Goal: Task Accomplishment & Management: Manage account settings

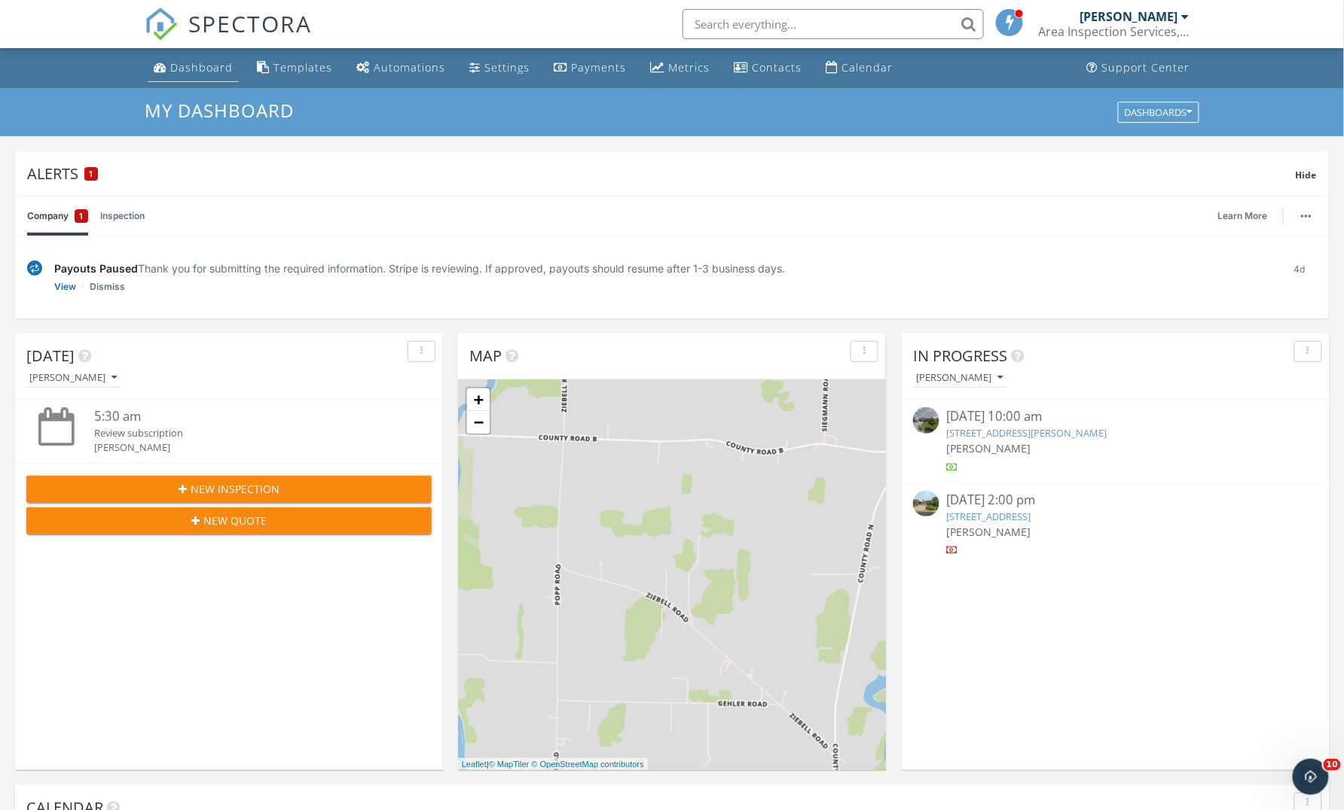
click at [194, 73] on div "Dashboard" at bounding box center [201, 67] width 63 height 14
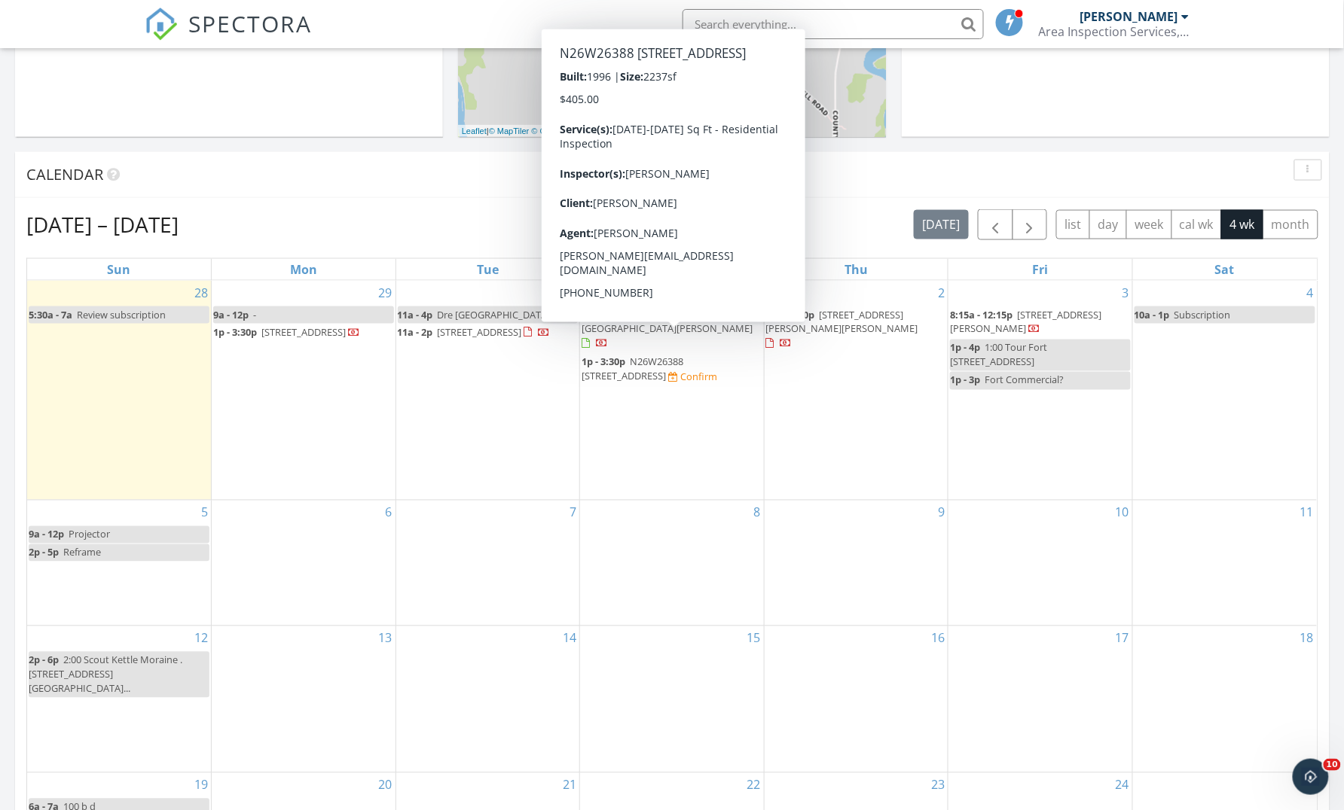
scroll to position [610, 0]
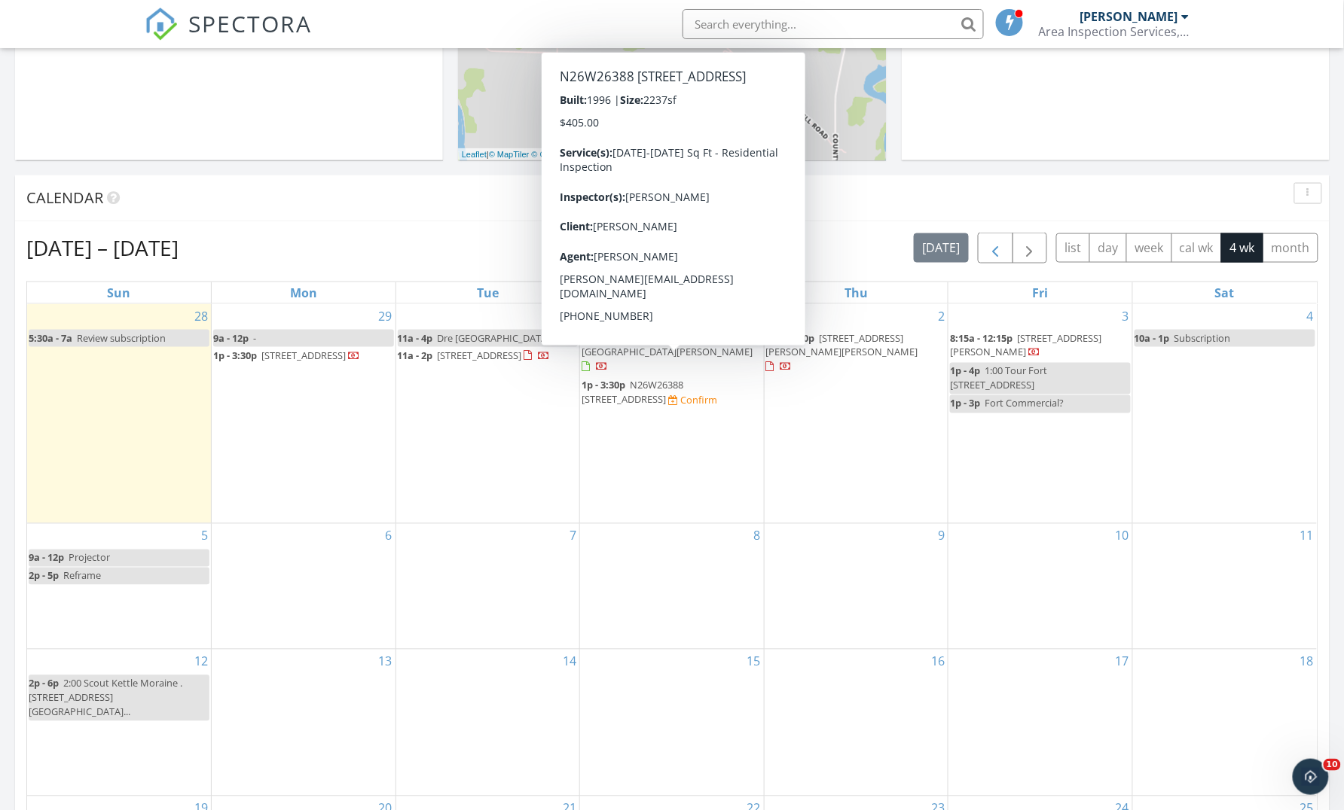
click at [990, 244] on span "button" at bounding box center [995, 248] width 18 height 18
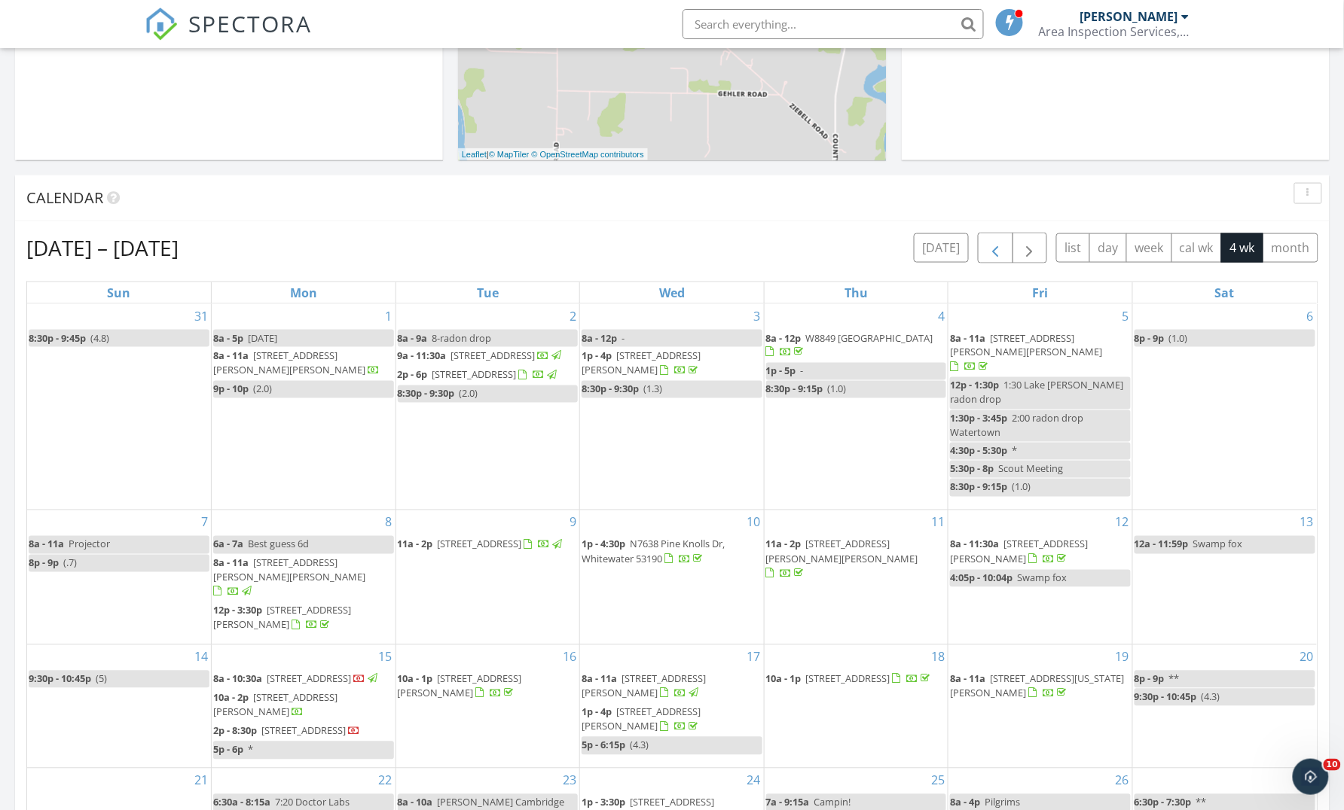
click at [990, 244] on span "button" at bounding box center [995, 248] width 18 height 18
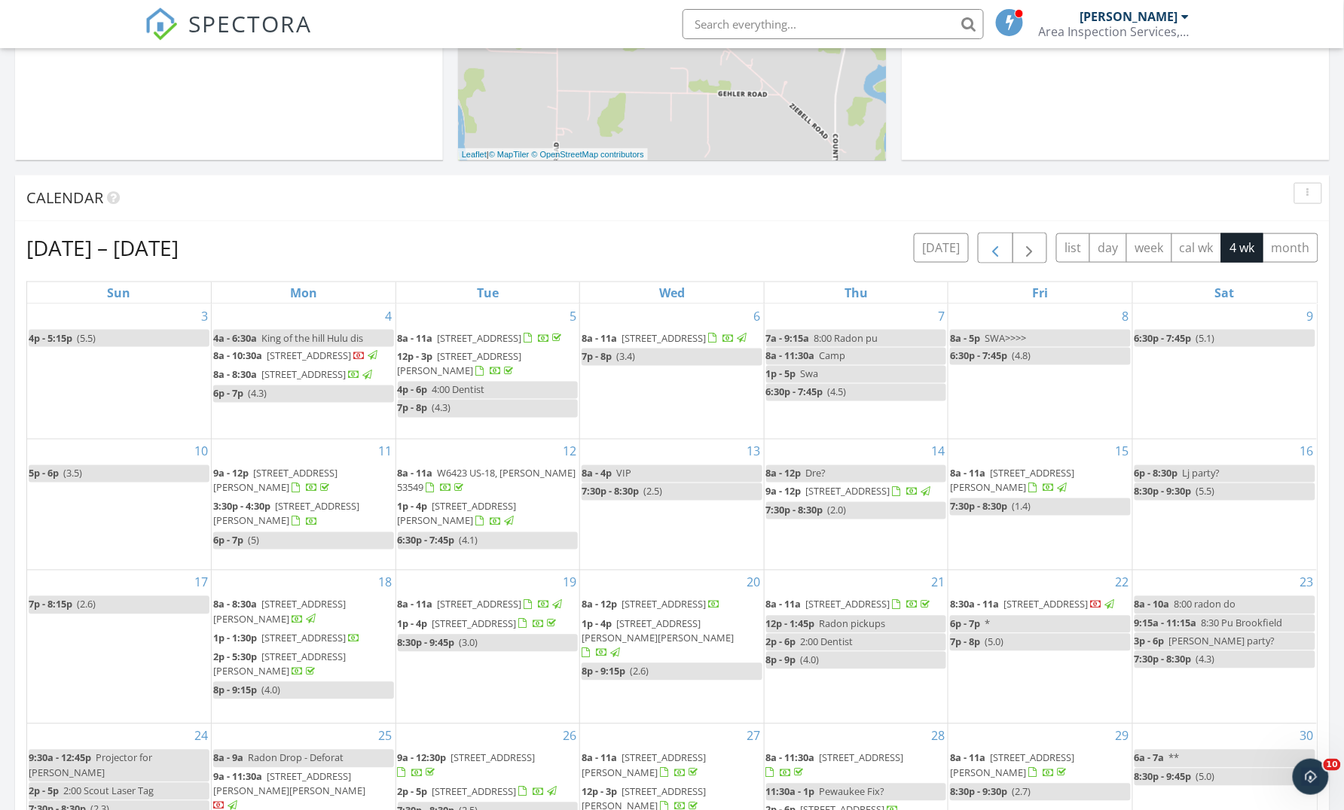
click at [990, 244] on span "button" at bounding box center [995, 248] width 18 height 18
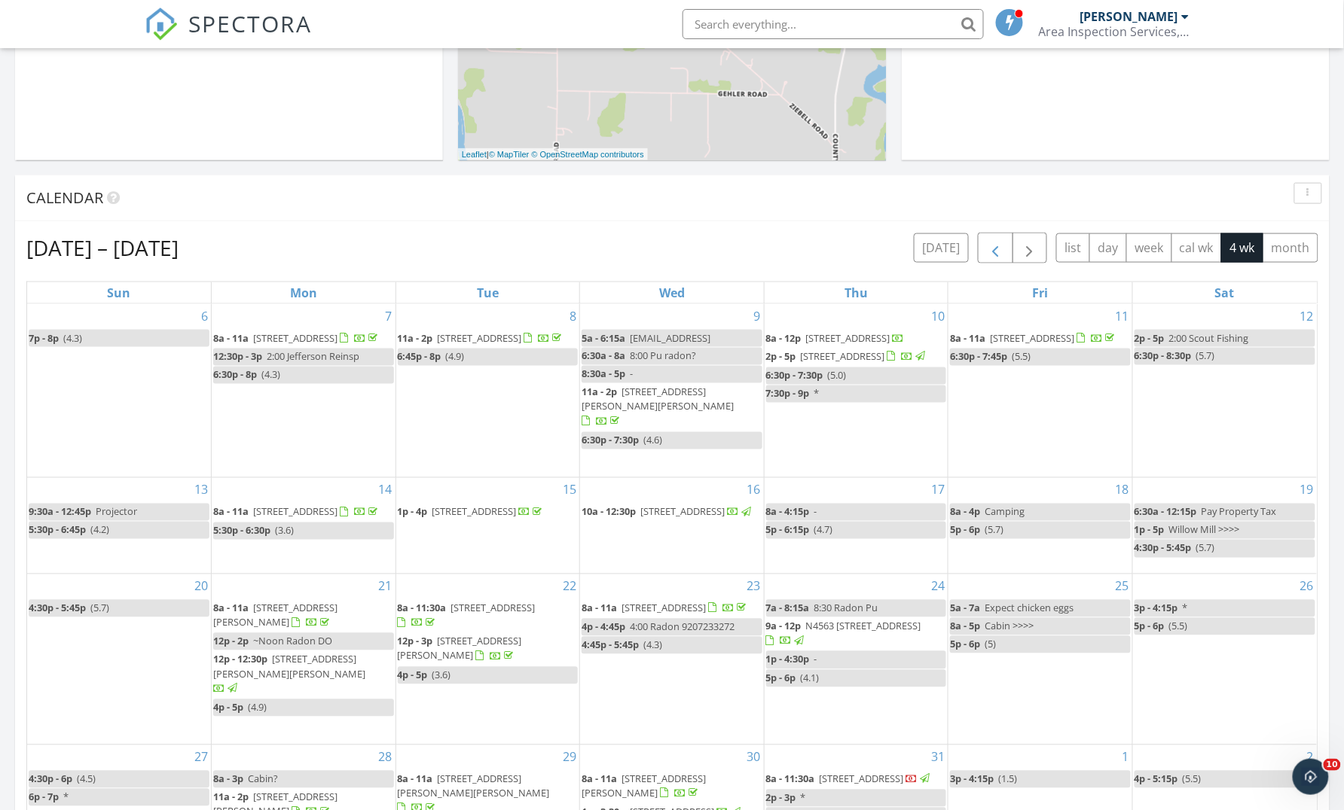
click at [990, 244] on span "button" at bounding box center [995, 248] width 18 height 18
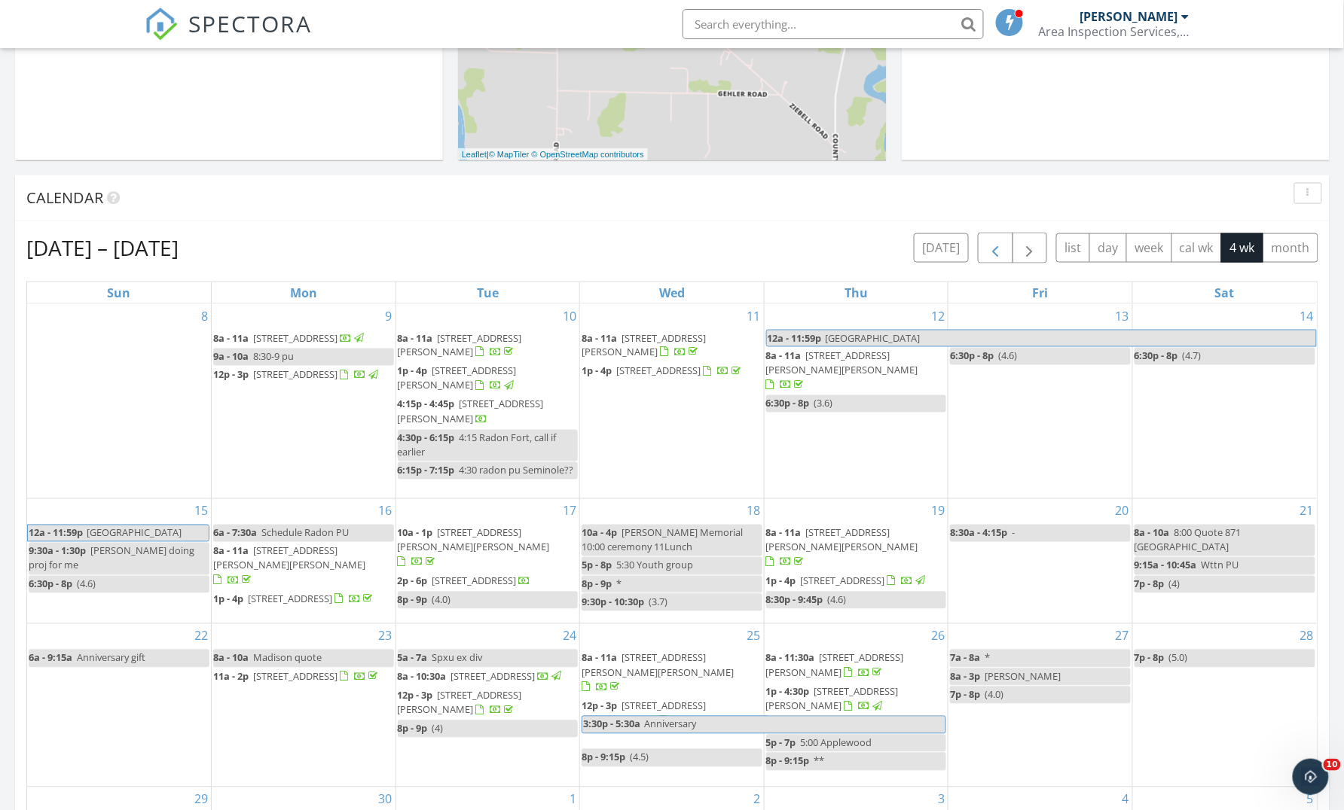
click at [990, 244] on span "button" at bounding box center [995, 248] width 18 height 18
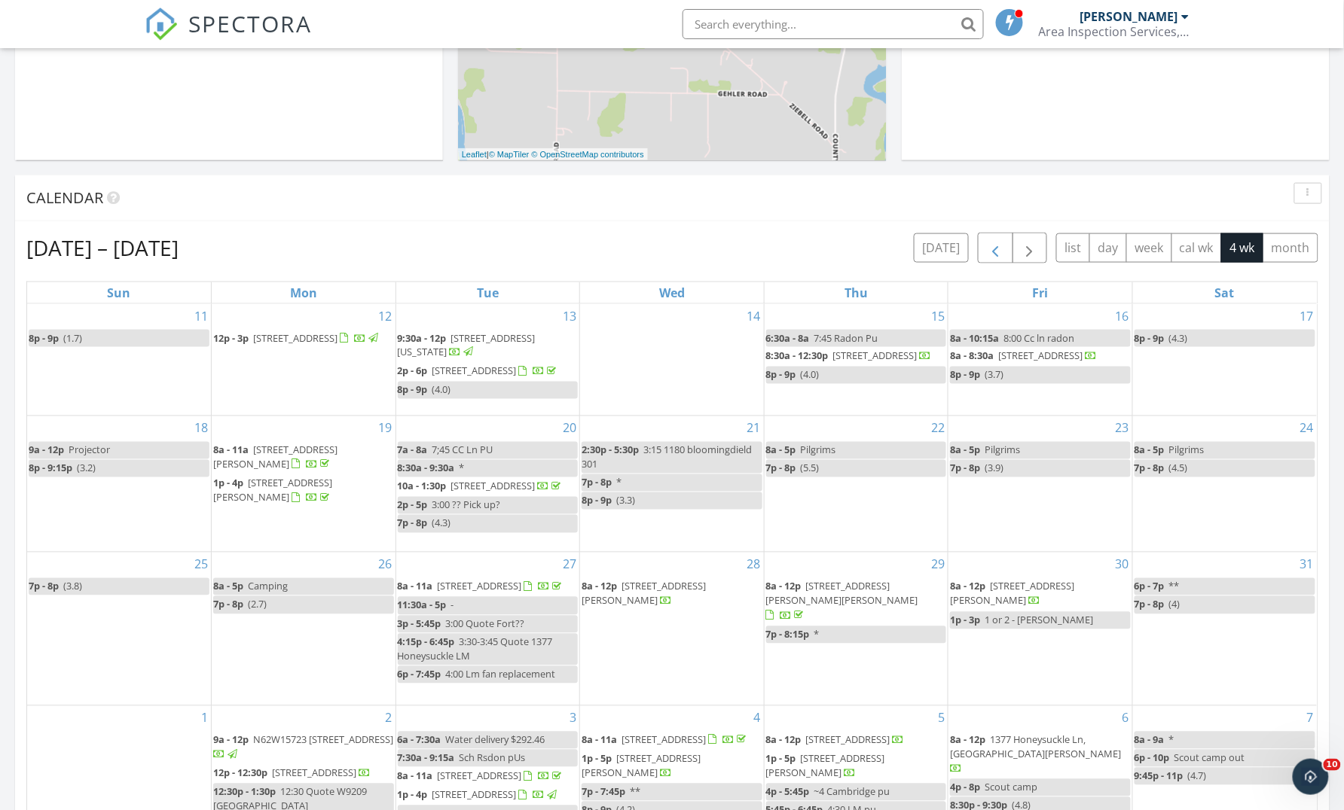
click at [990, 244] on span "button" at bounding box center [995, 248] width 18 height 18
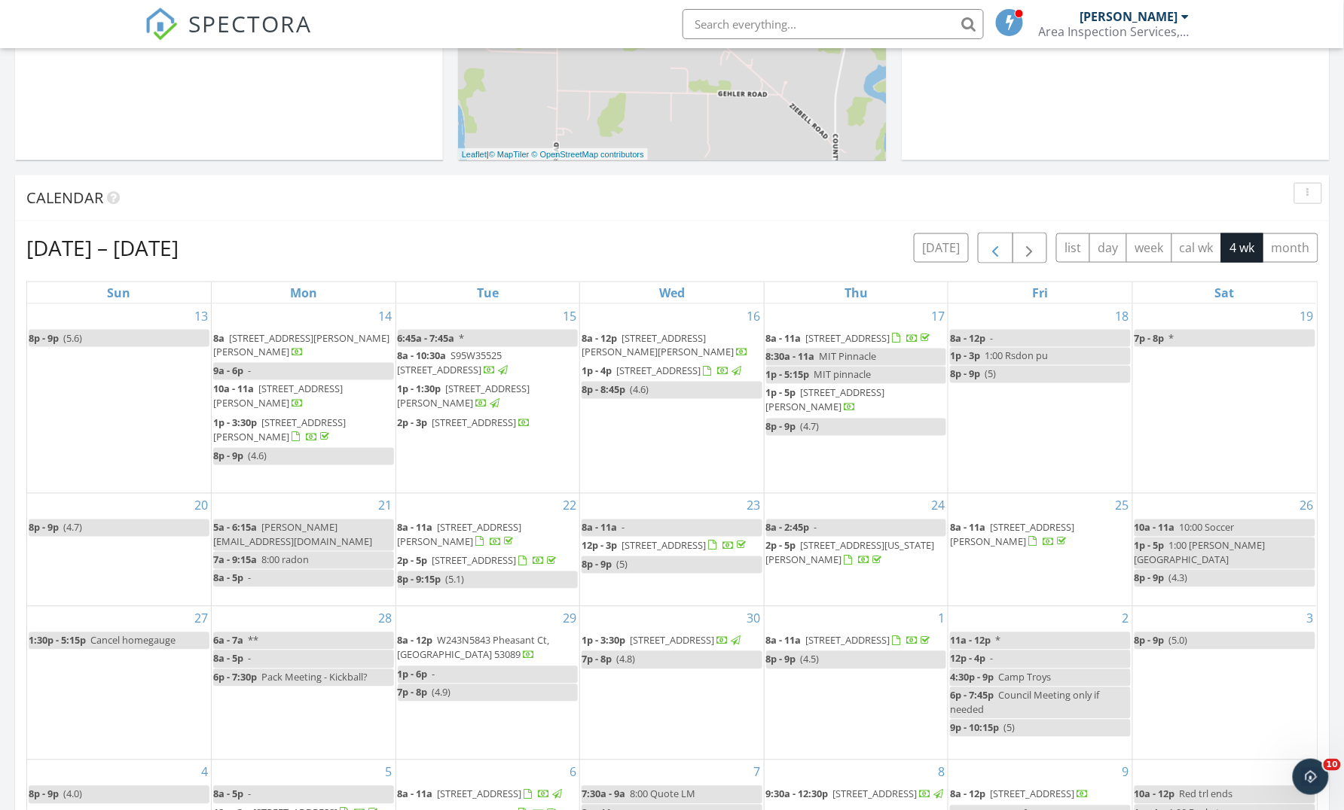
click at [990, 244] on span "button" at bounding box center [995, 248] width 18 height 18
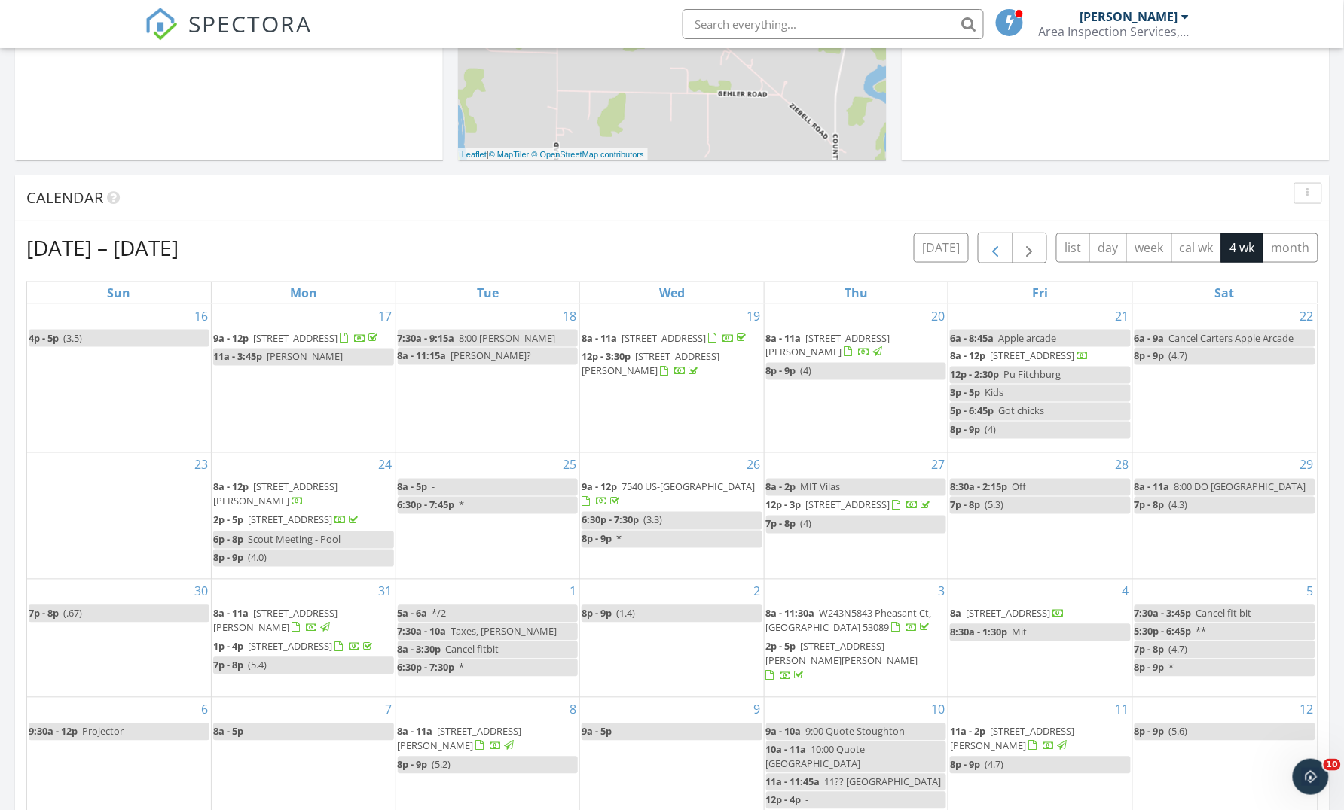
click at [990, 244] on span "button" at bounding box center [995, 248] width 18 height 18
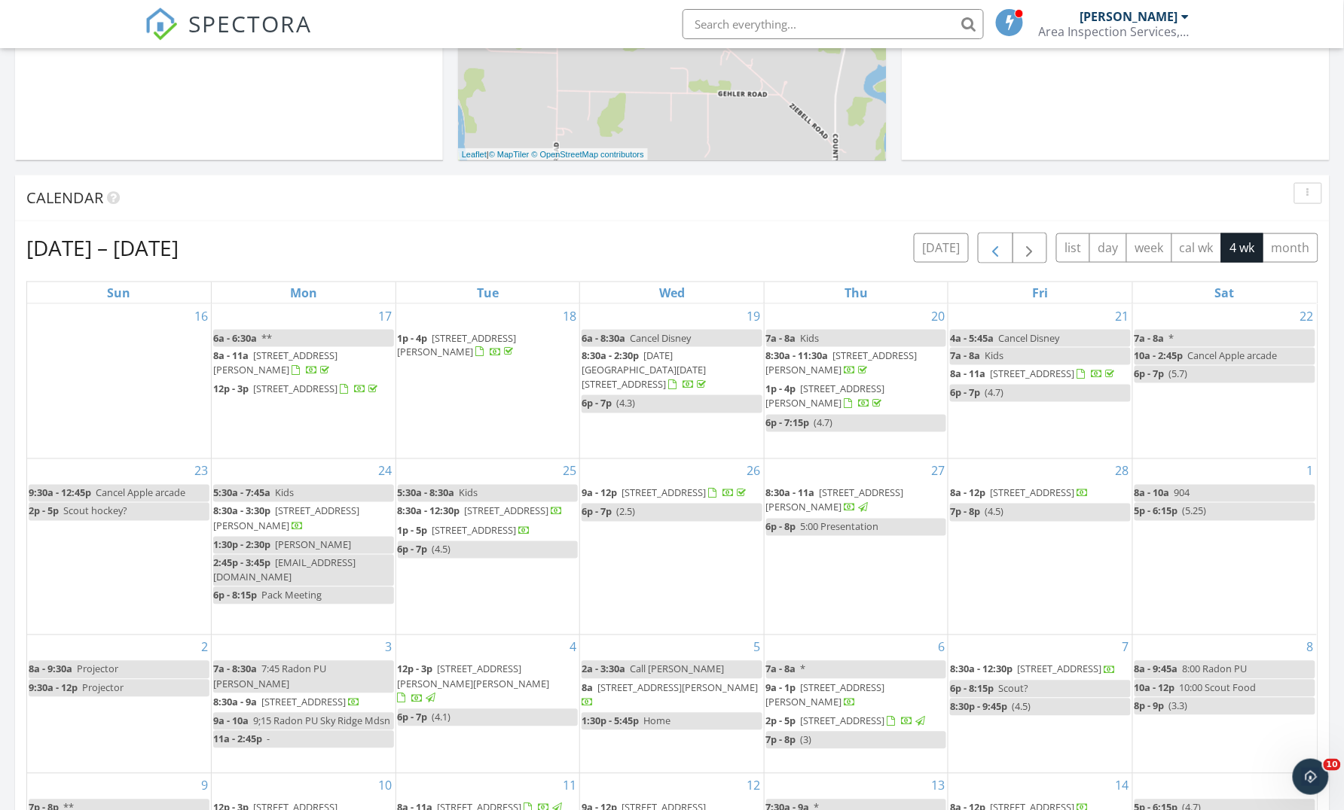
click at [990, 244] on span "button" at bounding box center [995, 248] width 18 height 18
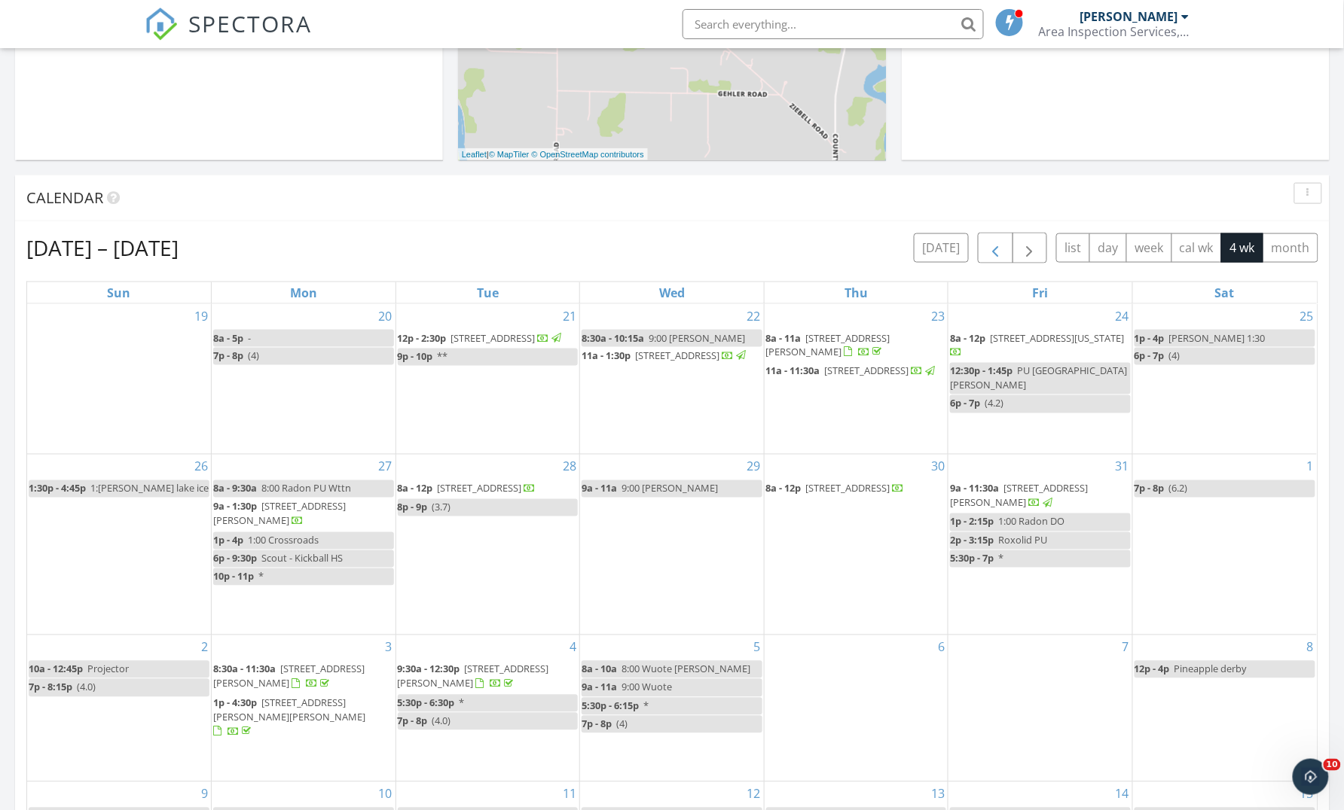
click at [990, 244] on span "button" at bounding box center [995, 248] width 18 height 18
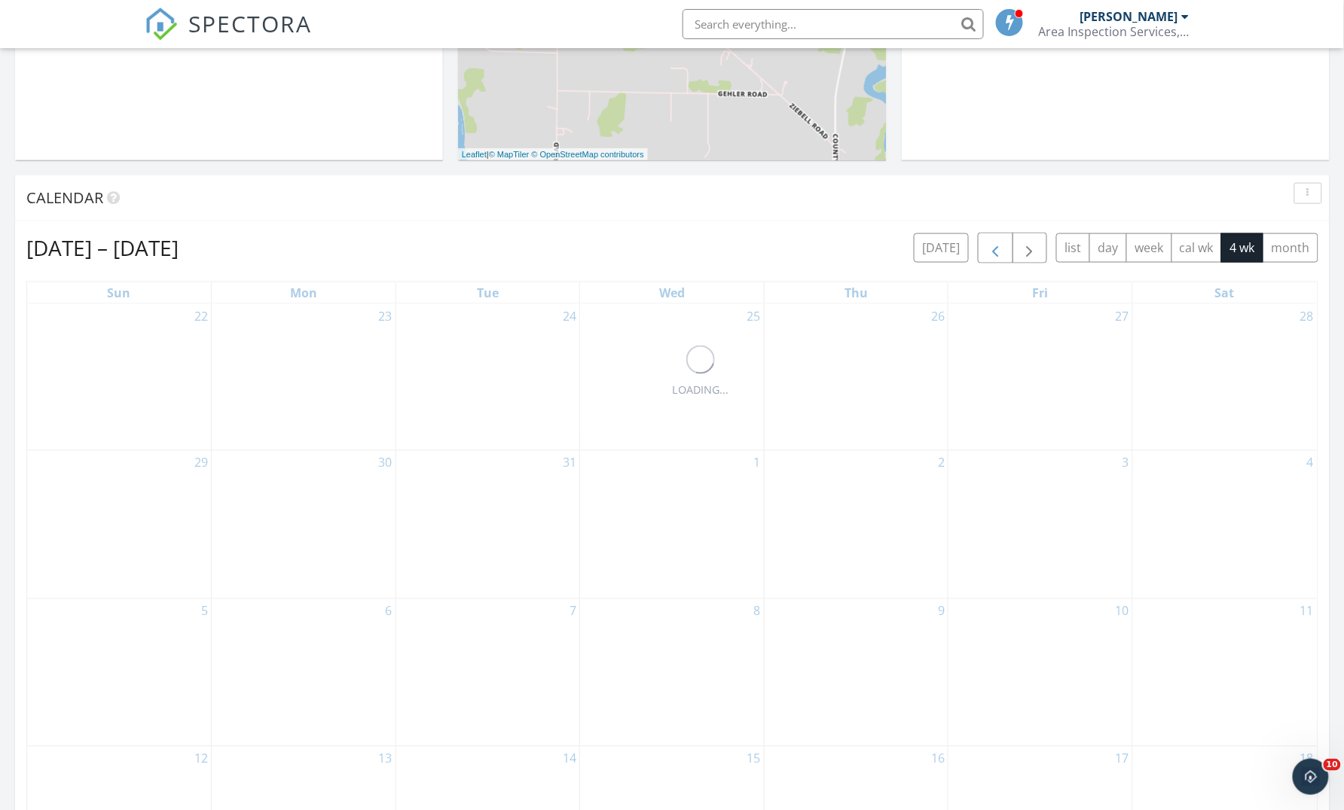
click at [990, 244] on span "button" at bounding box center [995, 248] width 18 height 18
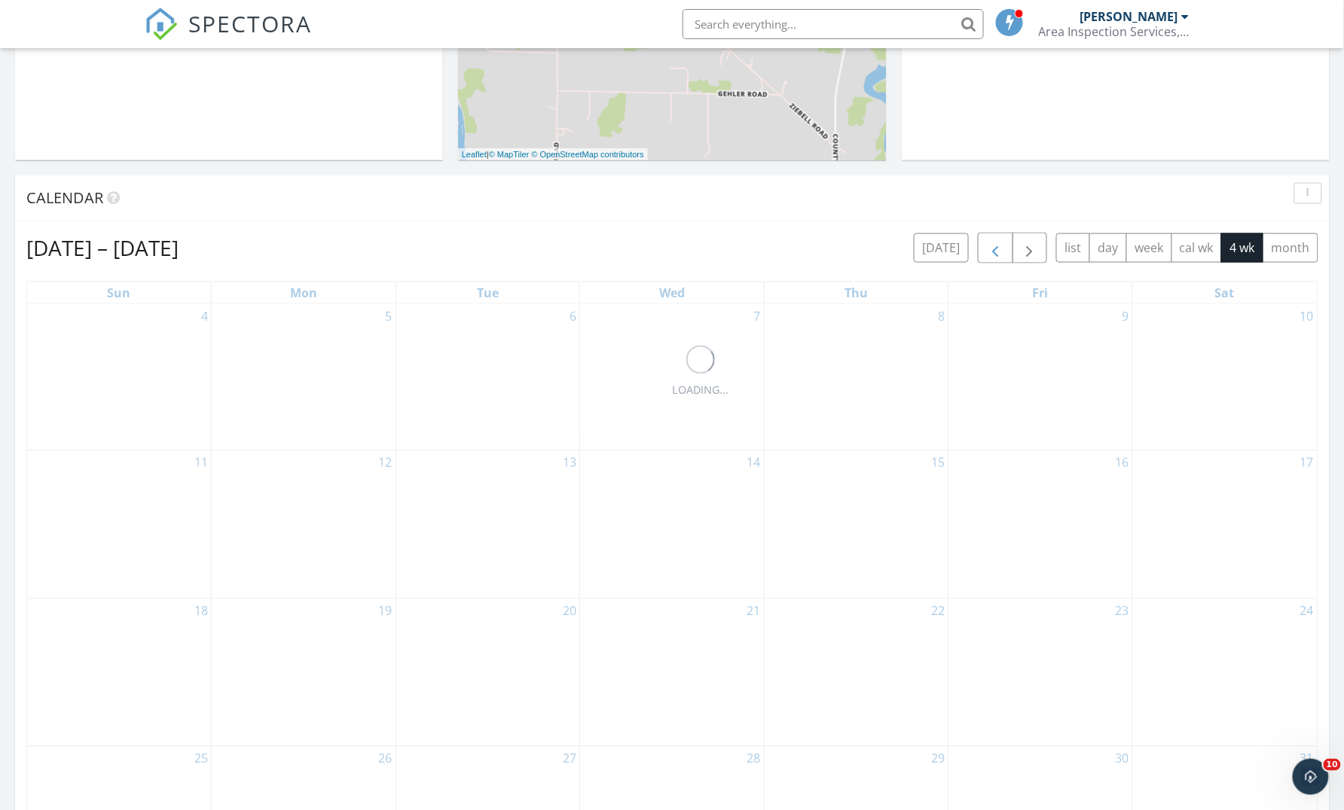
click at [990, 244] on span "button" at bounding box center [995, 248] width 18 height 18
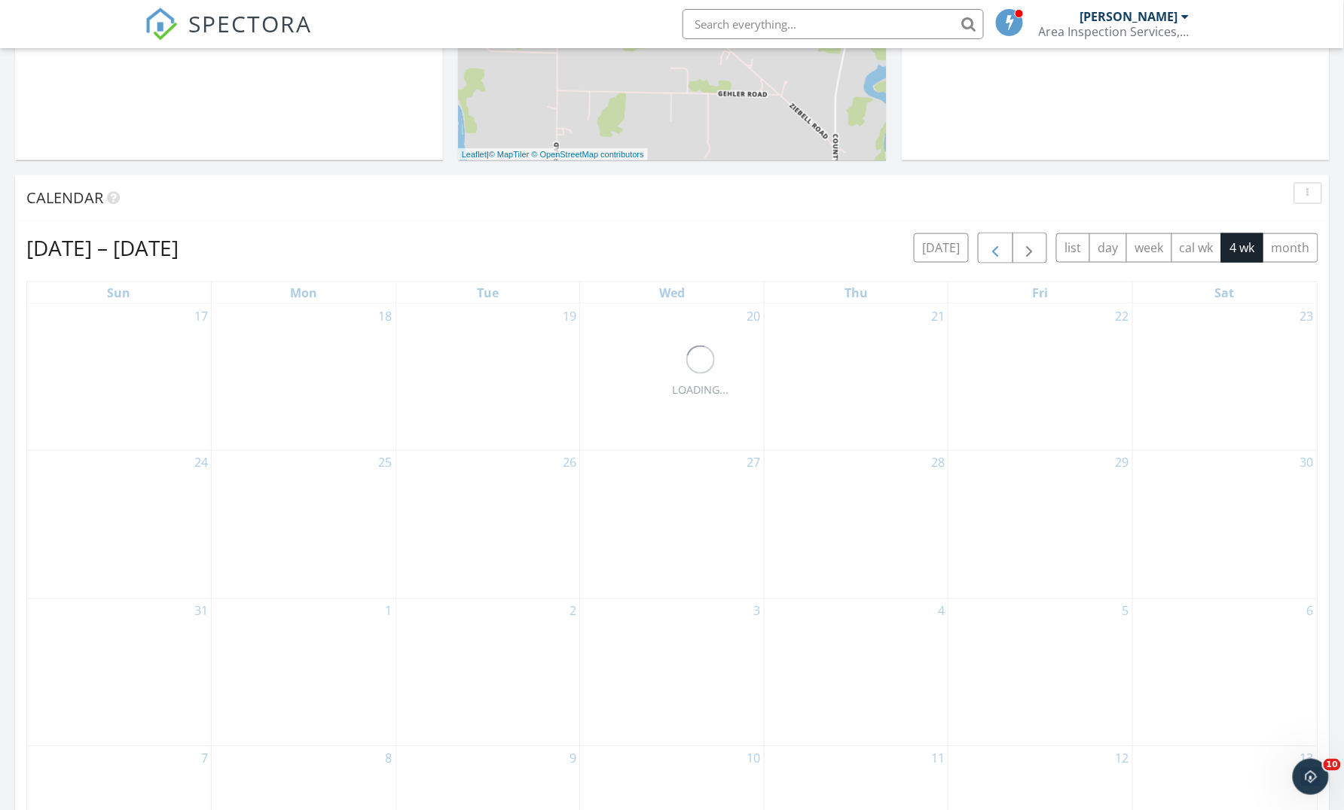
click at [990, 244] on span "button" at bounding box center [995, 248] width 18 height 18
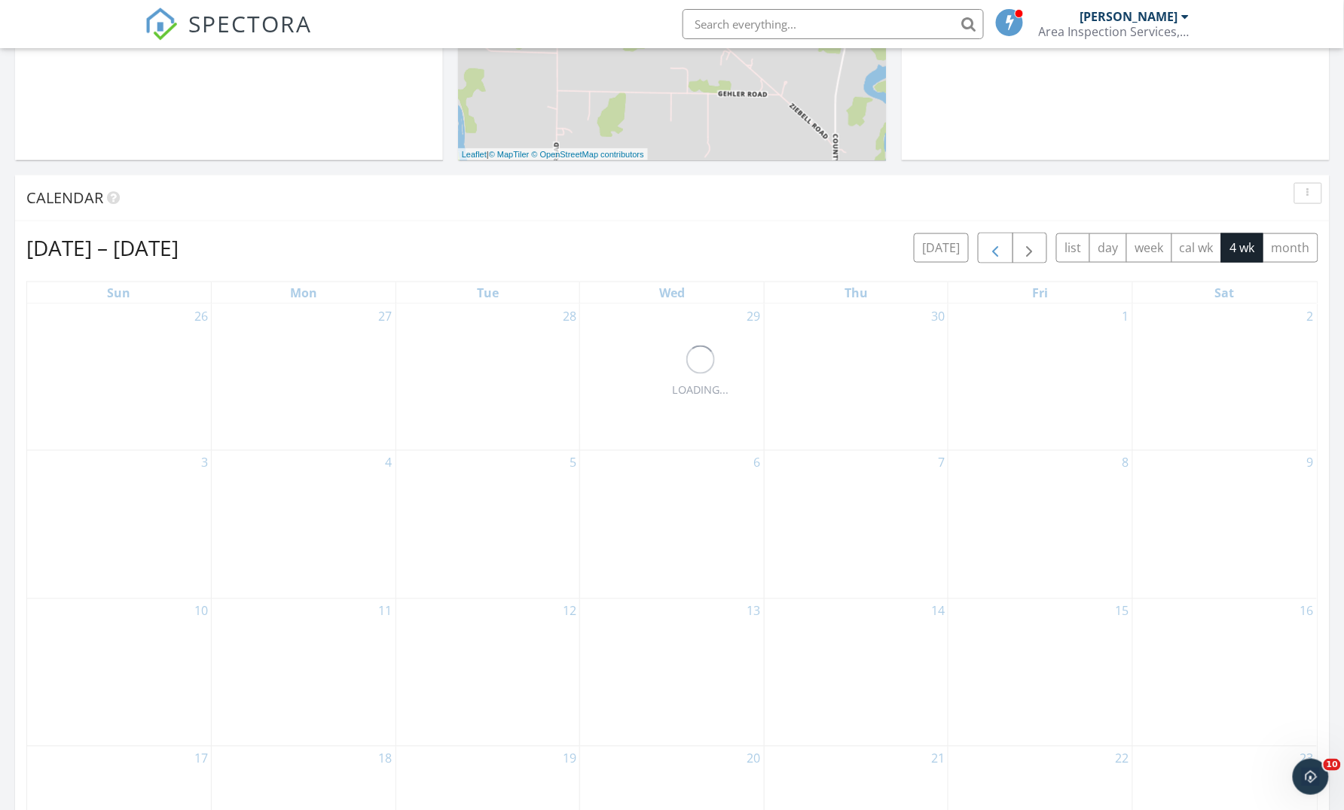
click at [990, 244] on span "button" at bounding box center [995, 248] width 18 height 18
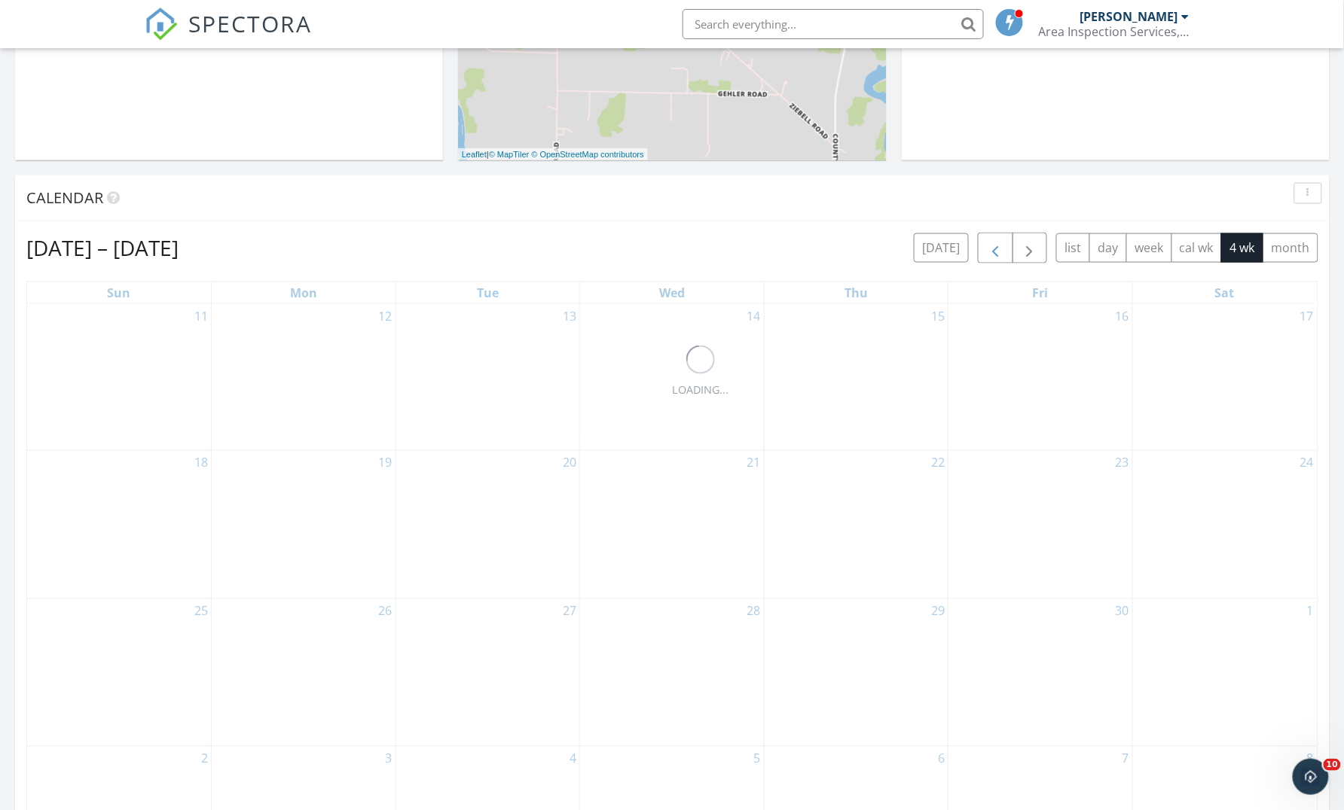
click at [990, 244] on span "button" at bounding box center [995, 248] width 18 height 18
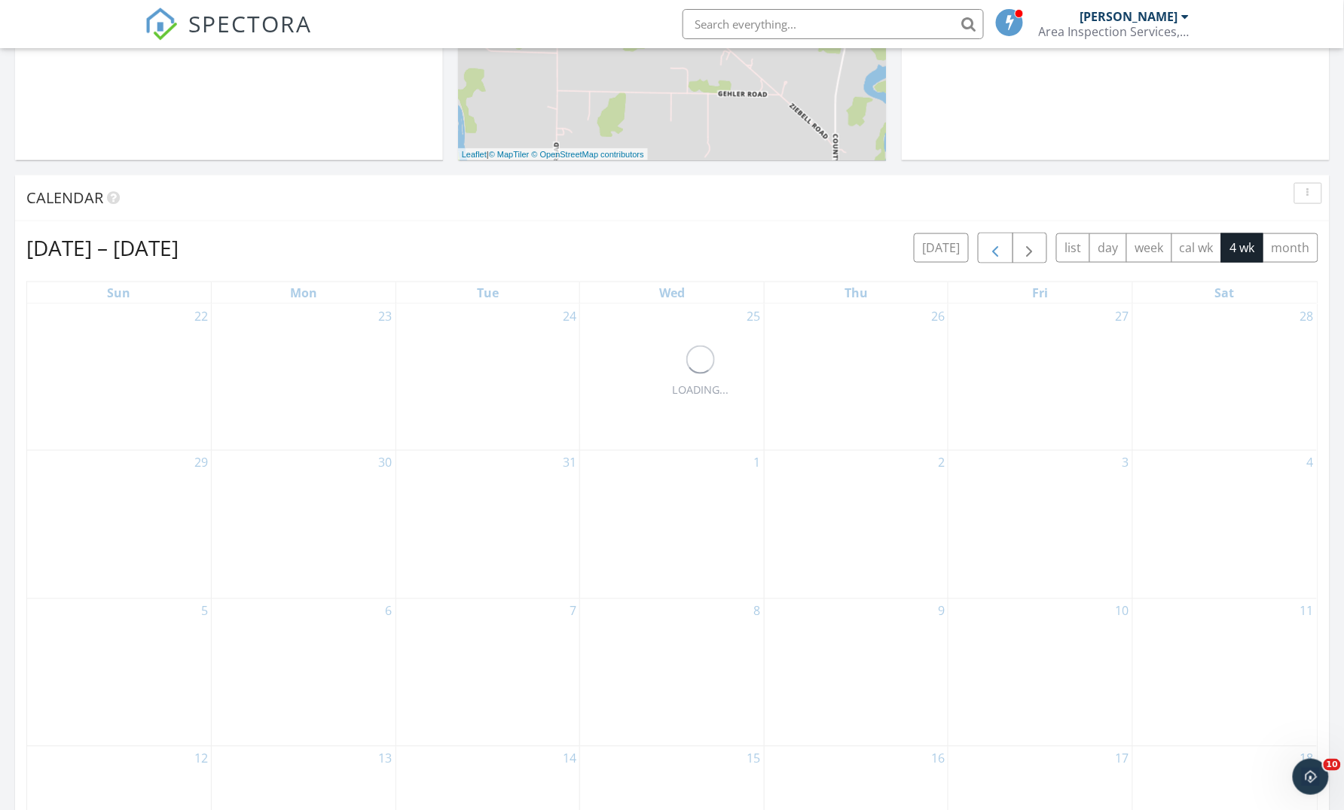
click at [990, 244] on span "button" at bounding box center [995, 248] width 18 height 18
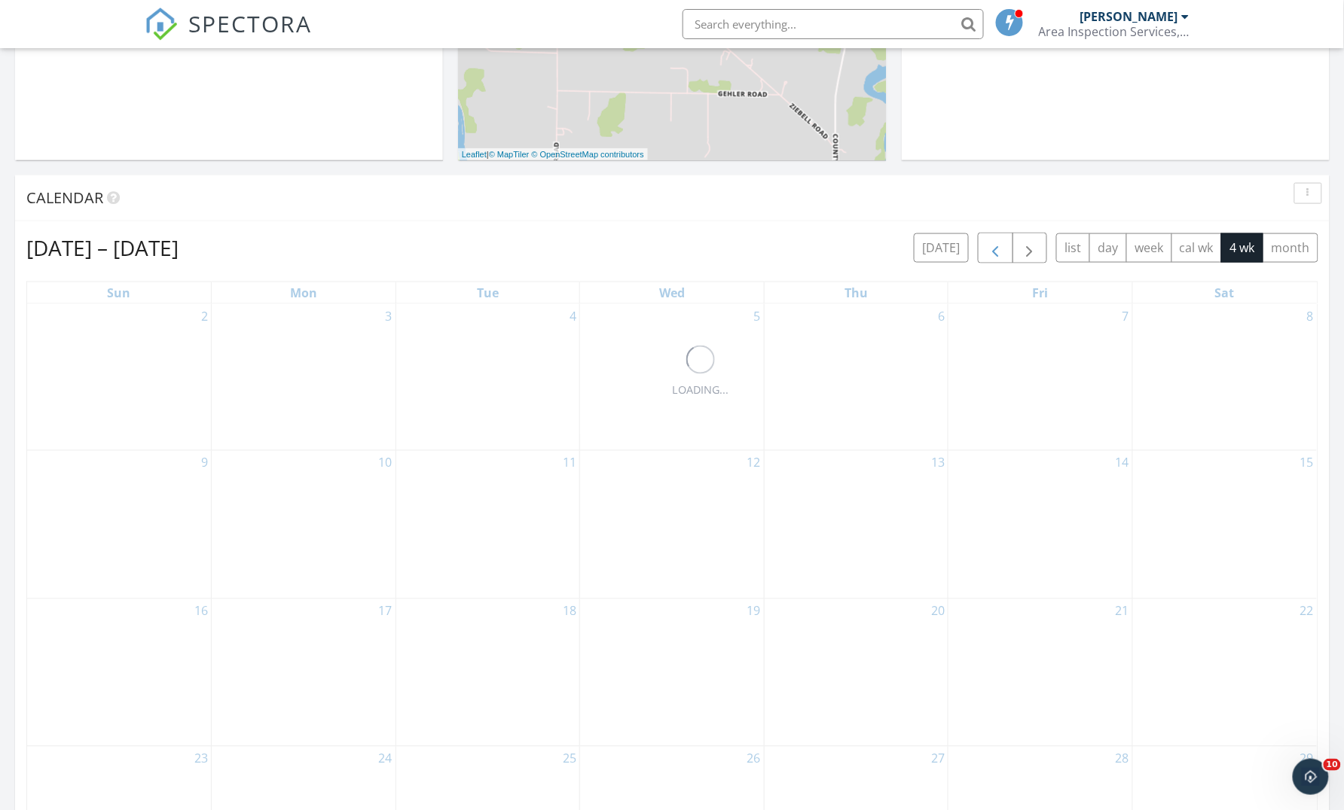
click at [990, 244] on span "button" at bounding box center [995, 248] width 18 height 18
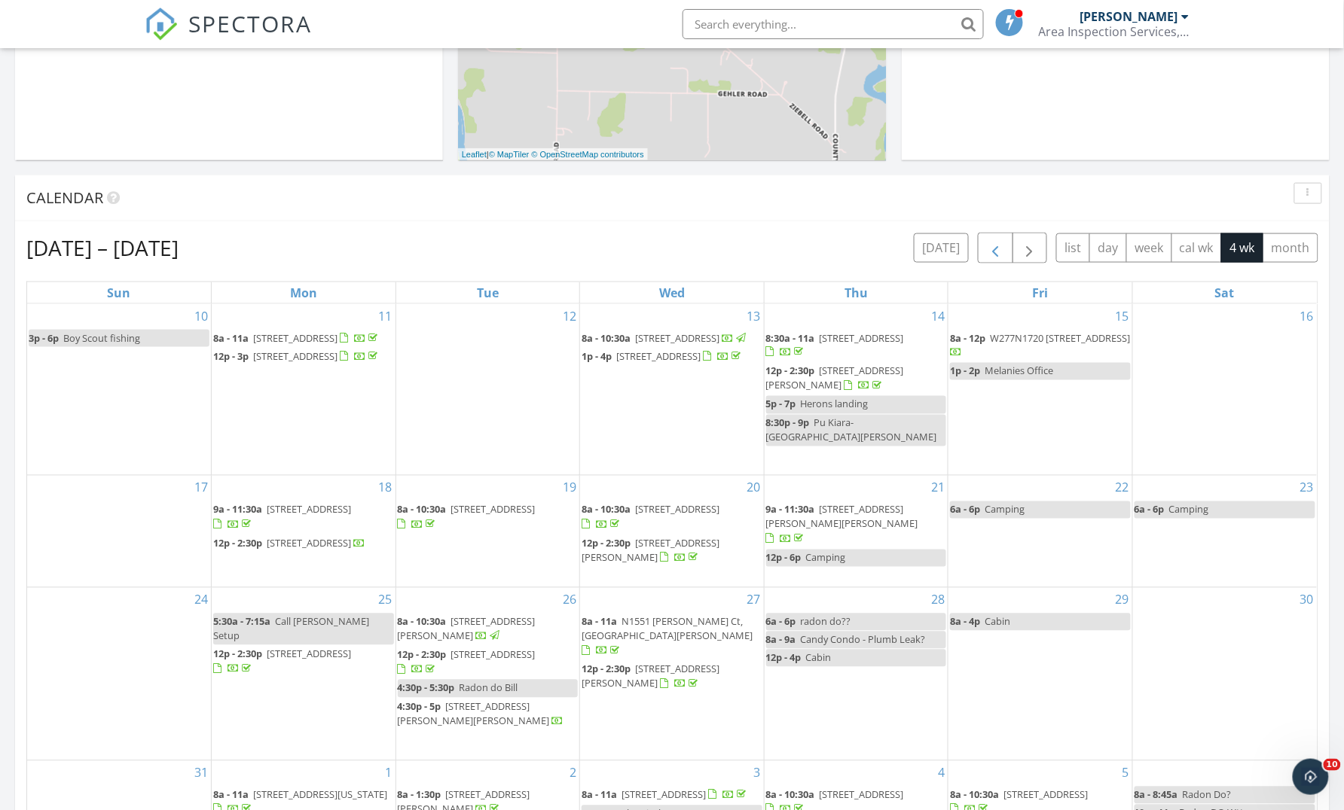
click at [990, 244] on span "button" at bounding box center [995, 248] width 18 height 18
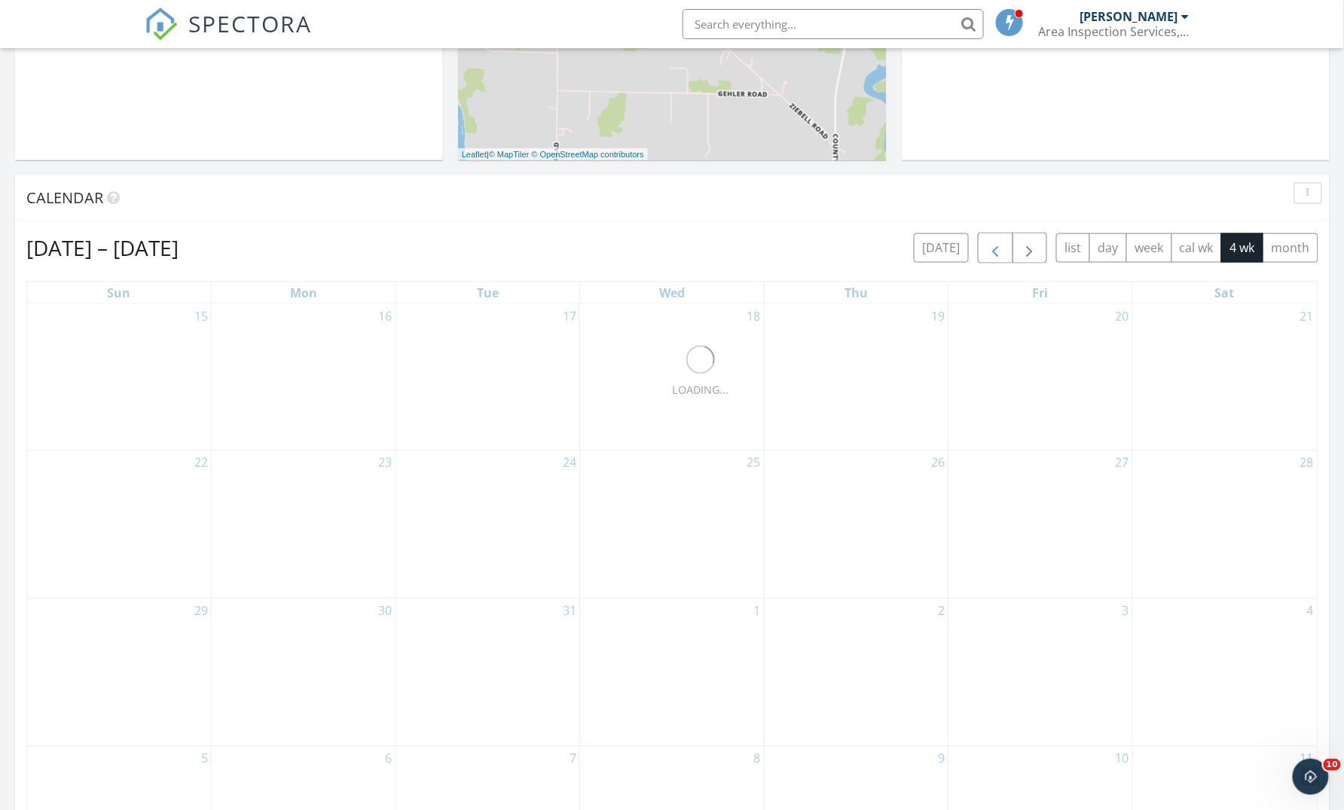
click at [990, 244] on span "button" at bounding box center [995, 248] width 18 height 18
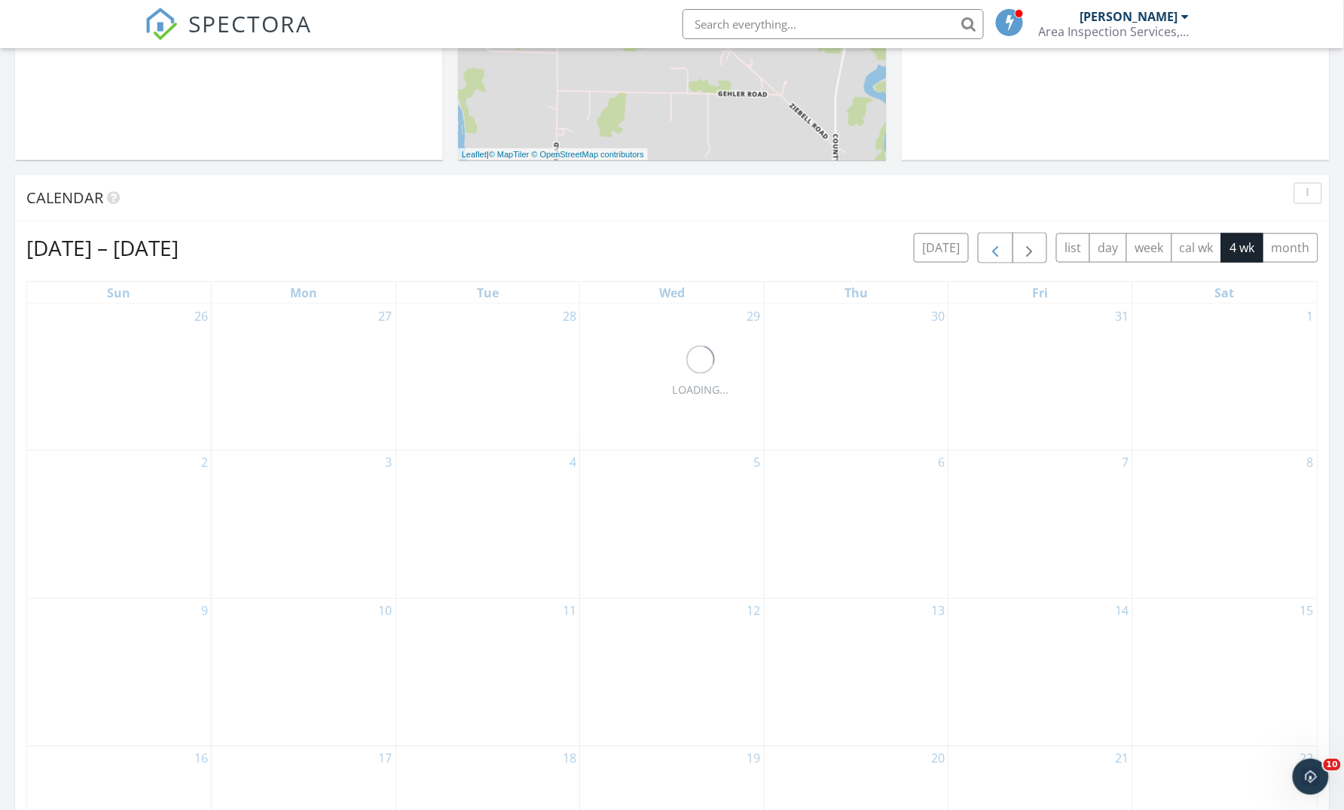
click at [990, 244] on span "button" at bounding box center [995, 248] width 18 height 18
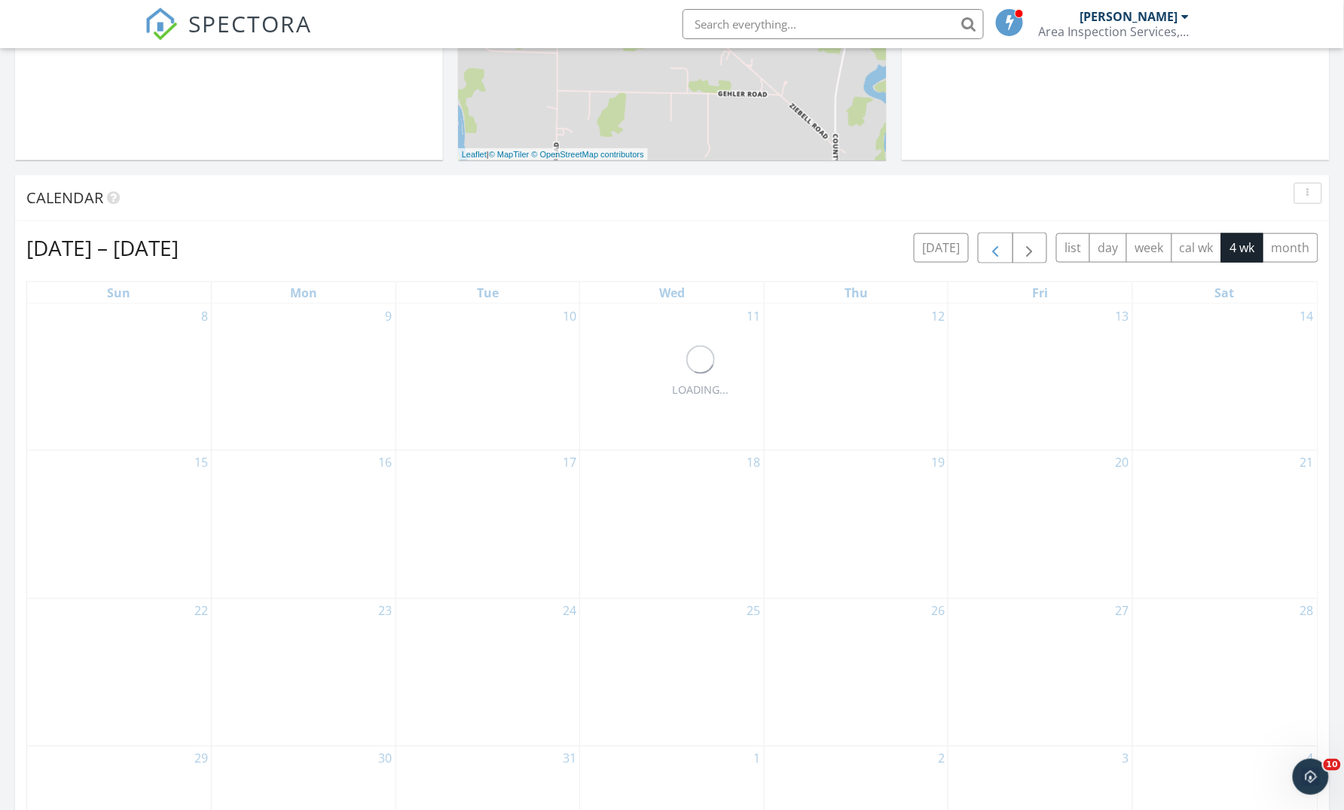
click at [990, 244] on span "button" at bounding box center [995, 248] width 18 height 18
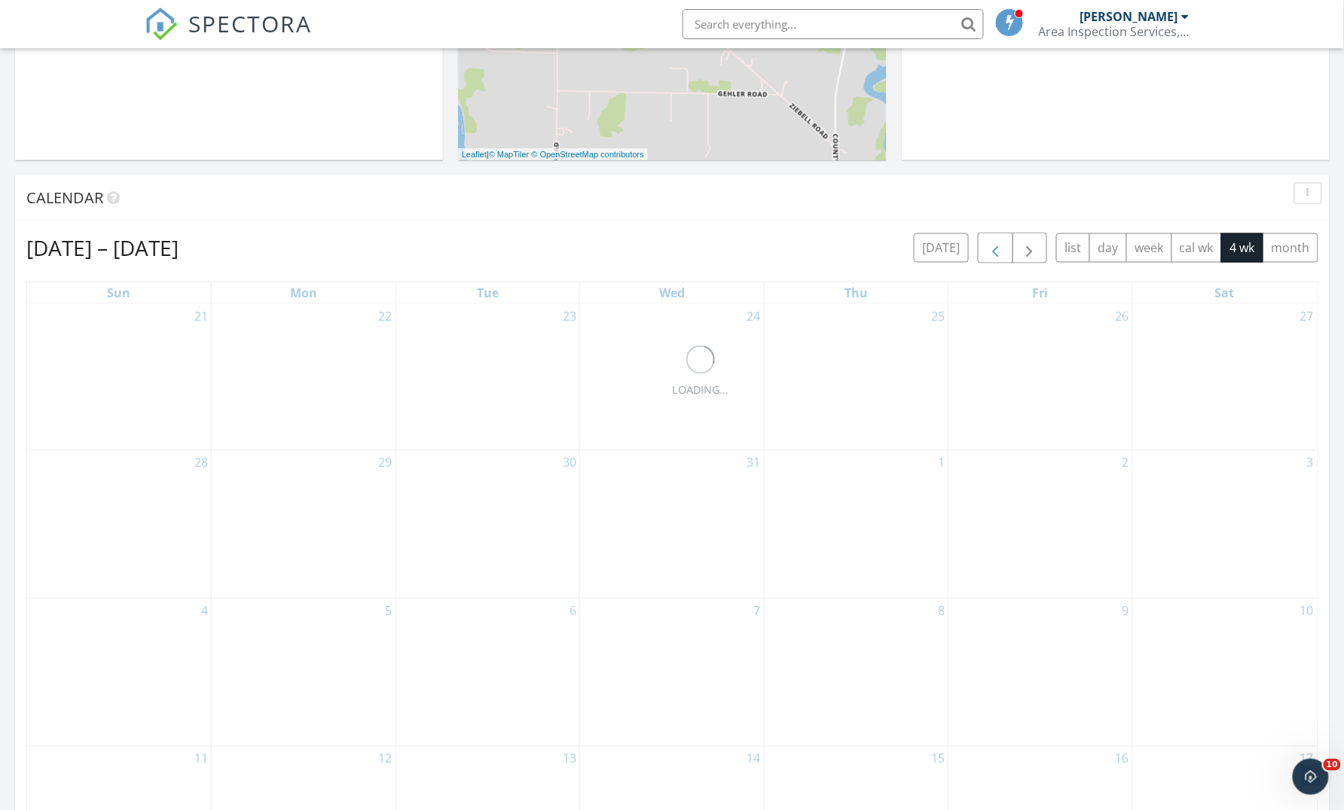
click at [990, 244] on span "button" at bounding box center [995, 248] width 18 height 18
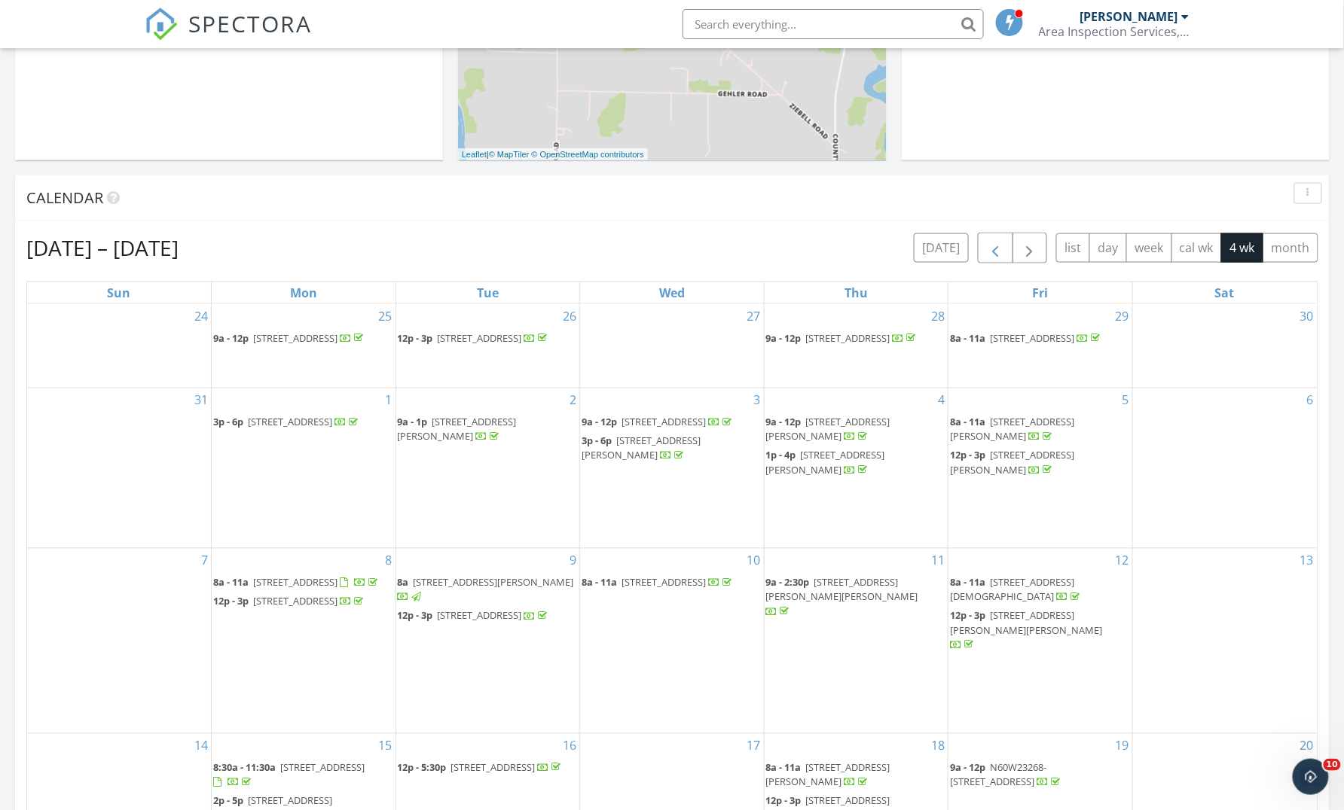
click at [990, 244] on span "button" at bounding box center [995, 248] width 18 height 18
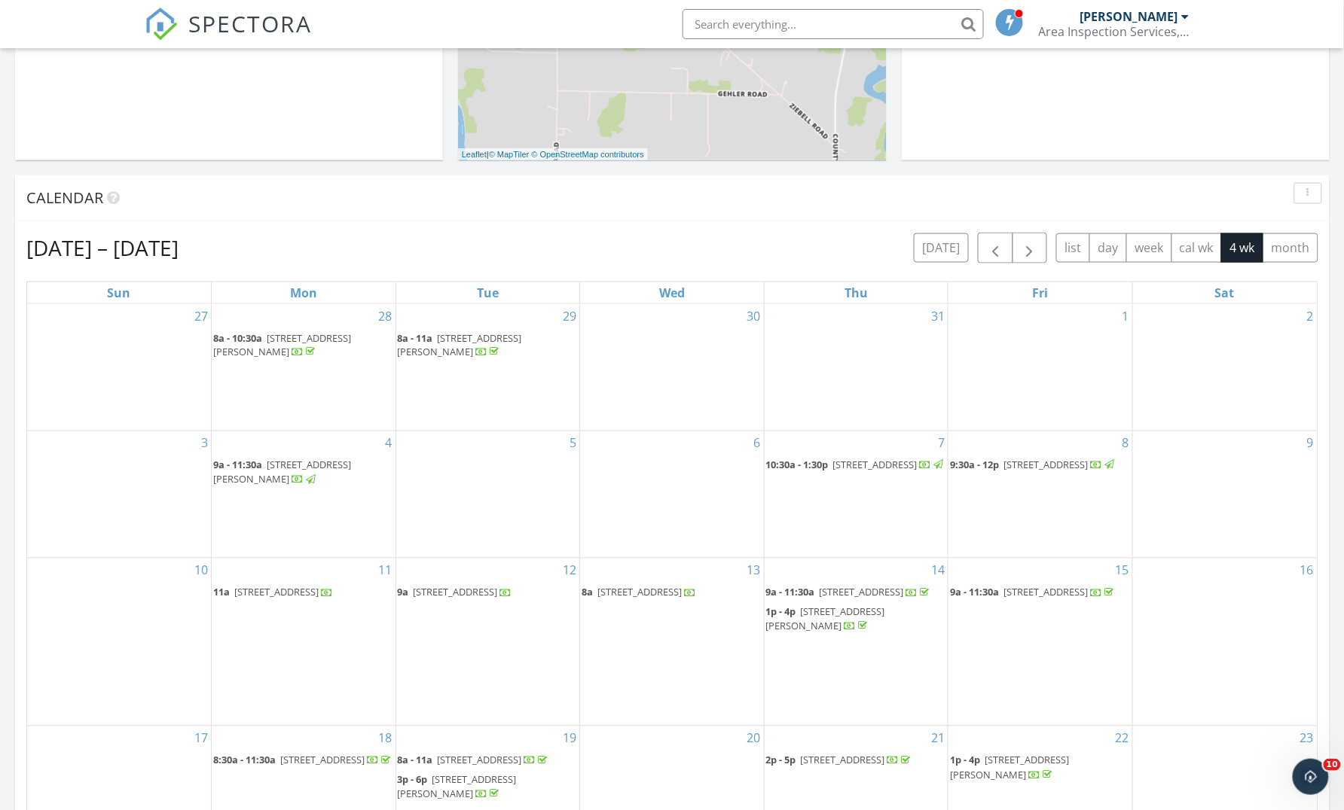
click at [847, 632] on span "N6872 Echo Bay Ln, Lake Mills 53551" at bounding box center [825, 620] width 119 height 28
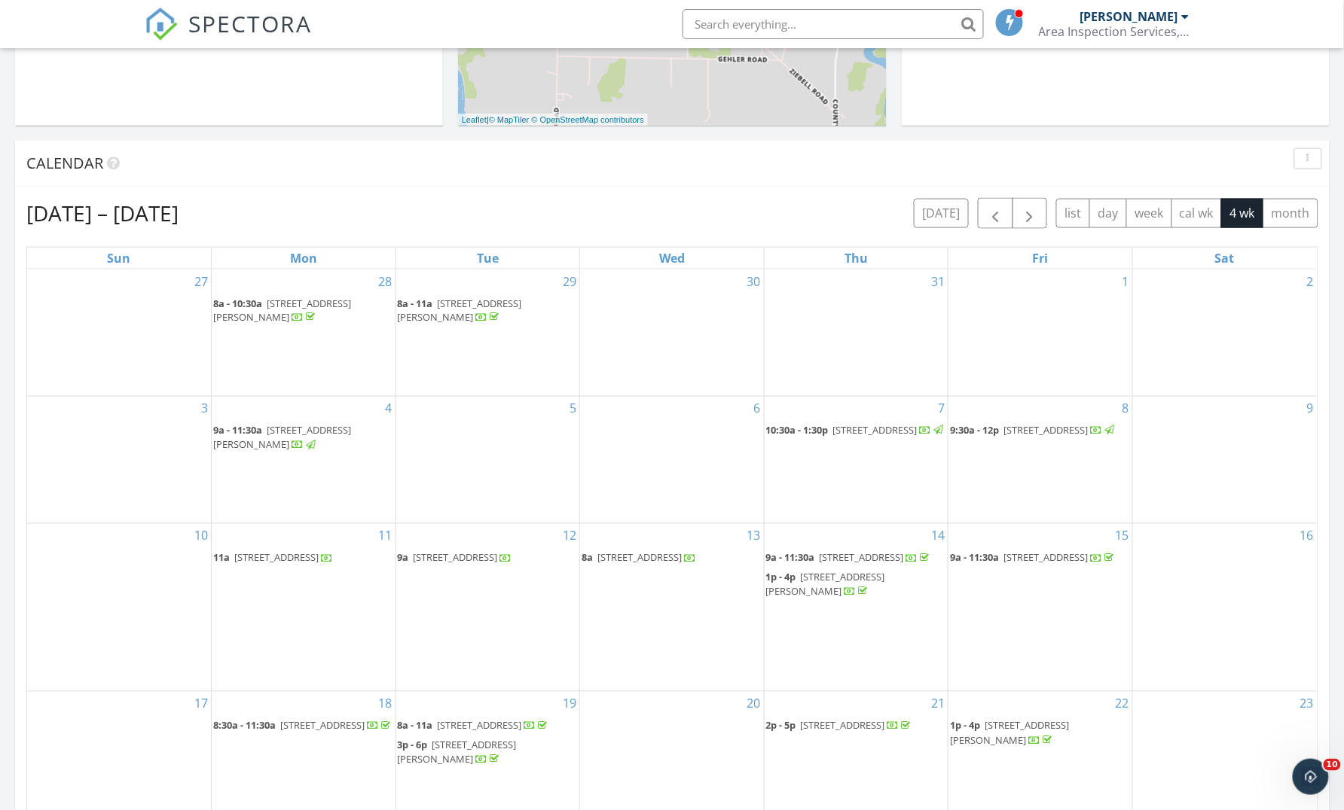
scroll to position [625, 0]
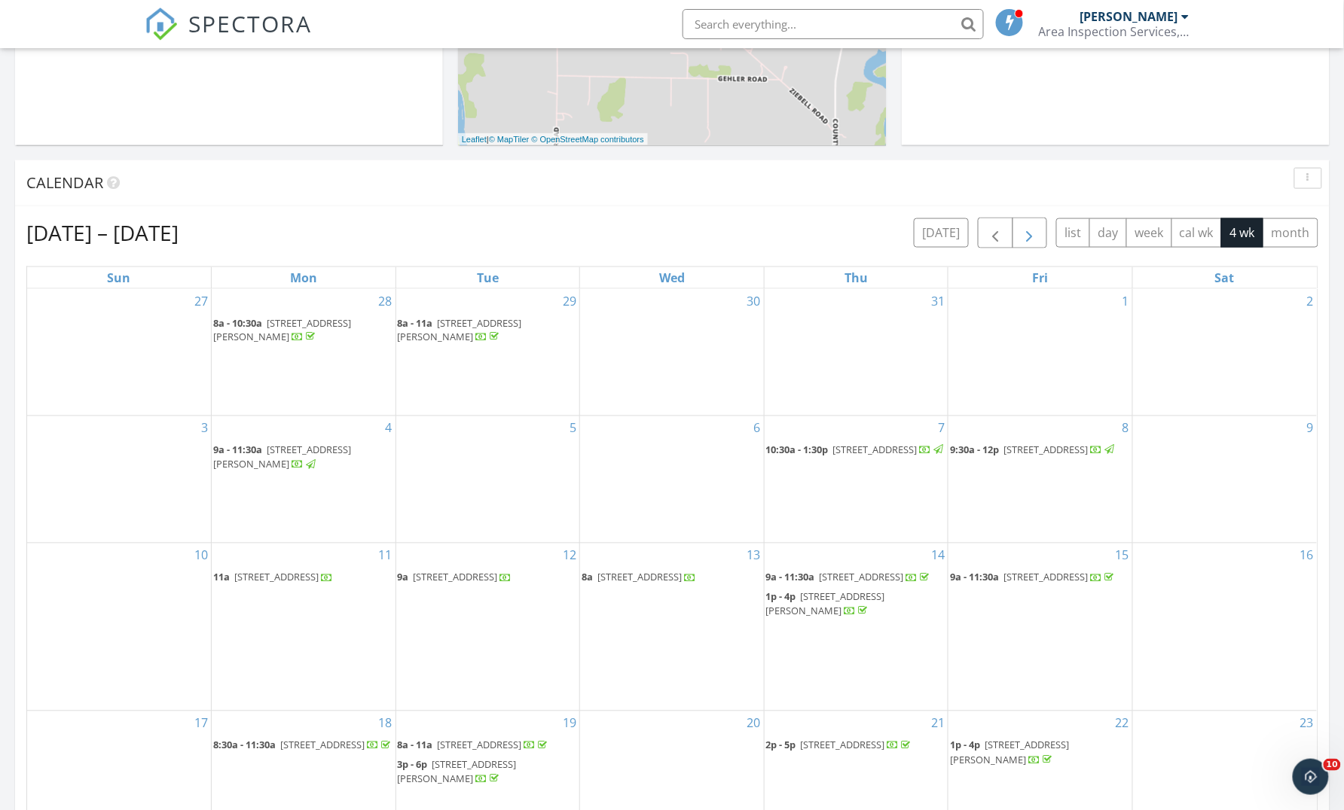
click at [1024, 236] on span "button" at bounding box center [1029, 233] width 18 height 18
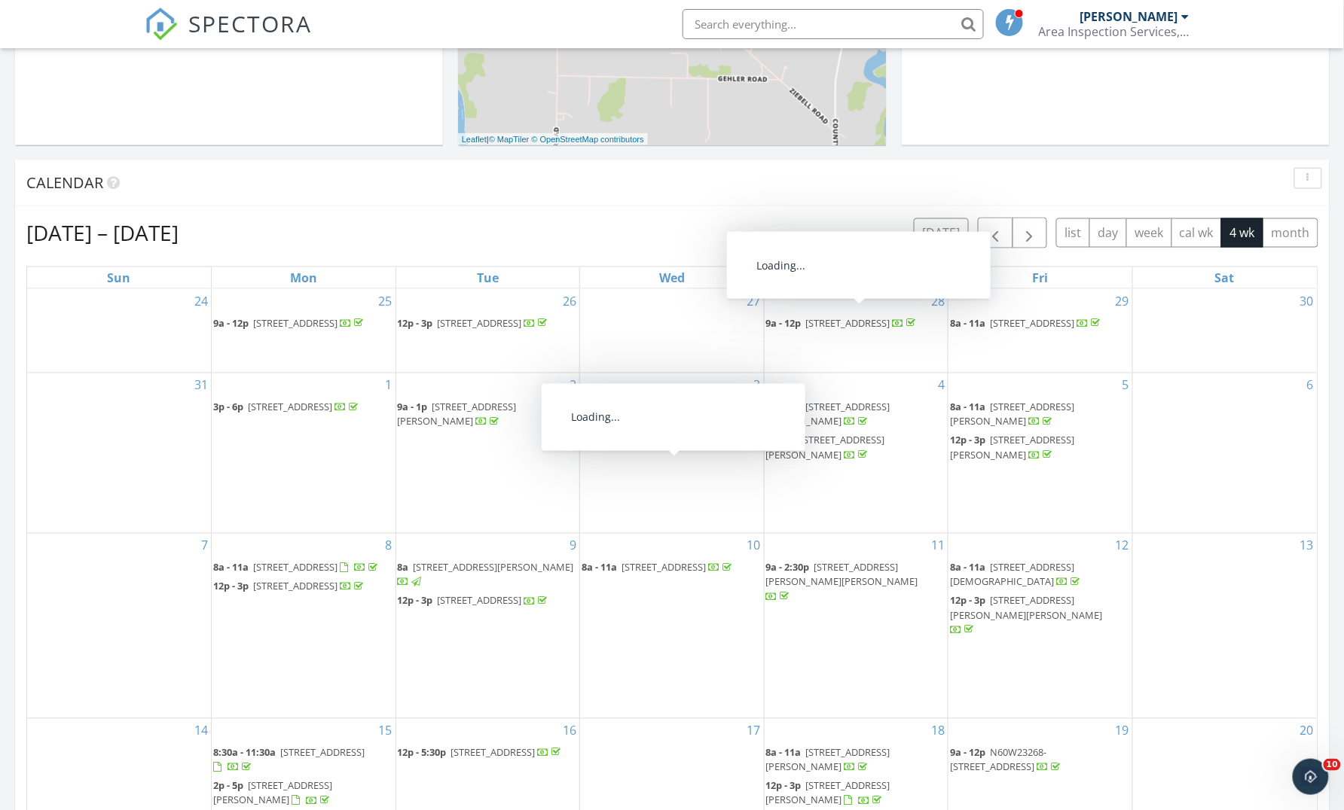
click at [606, 447] on span "141 S Elizabeth St, Whitewater 53190" at bounding box center [640, 433] width 119 height 28
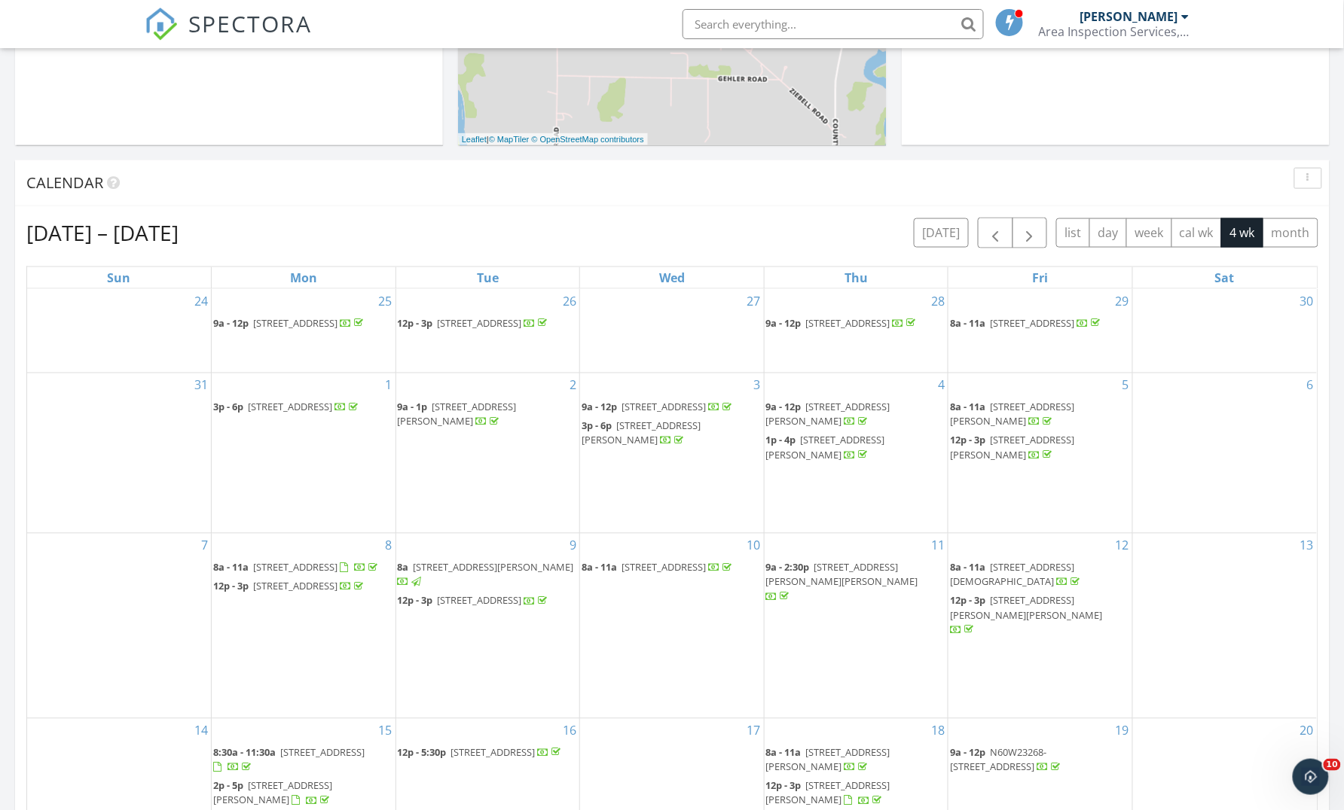
click at [300, 575] on span "N4233 Alpine Village Ln Unit 4, Cambridge 53523" at bounding box center [295, 568] width 84 height 14
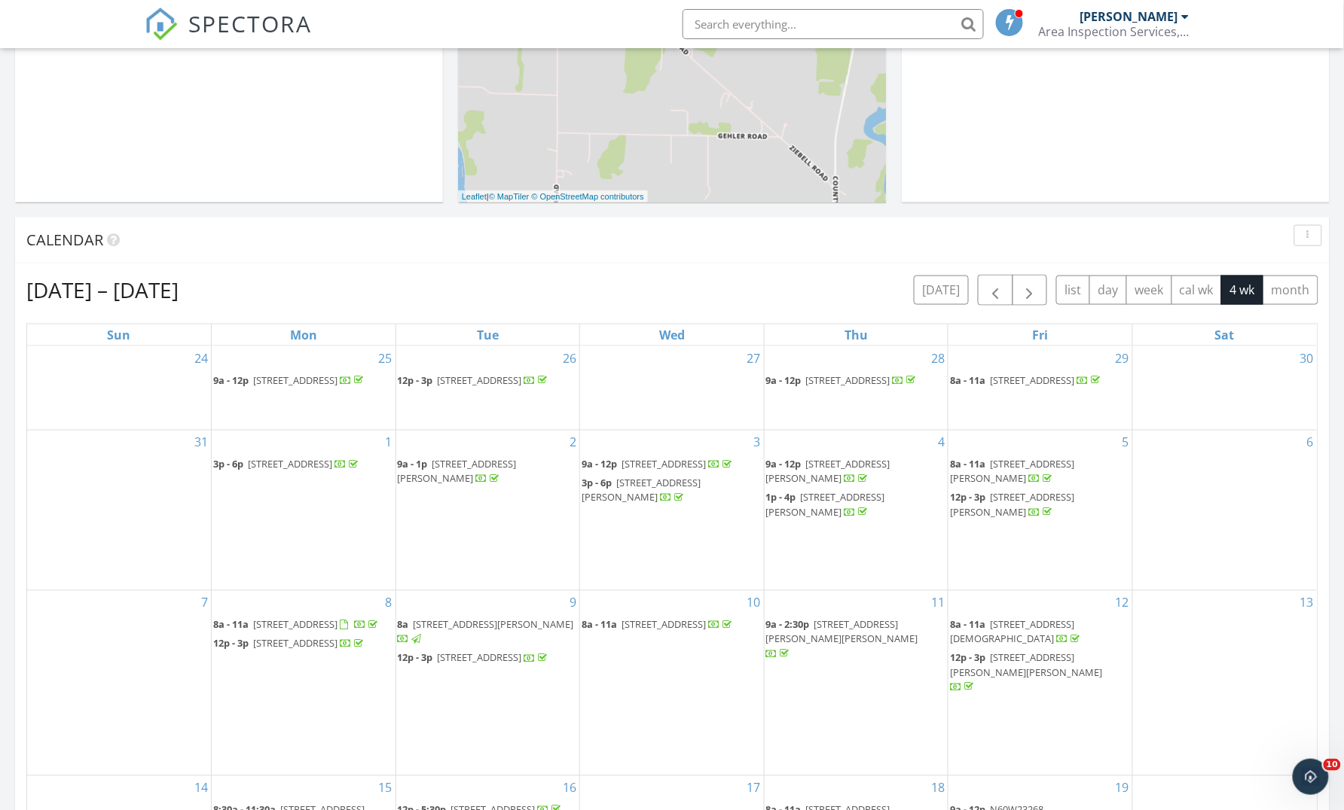
scroll to position [560, 0]
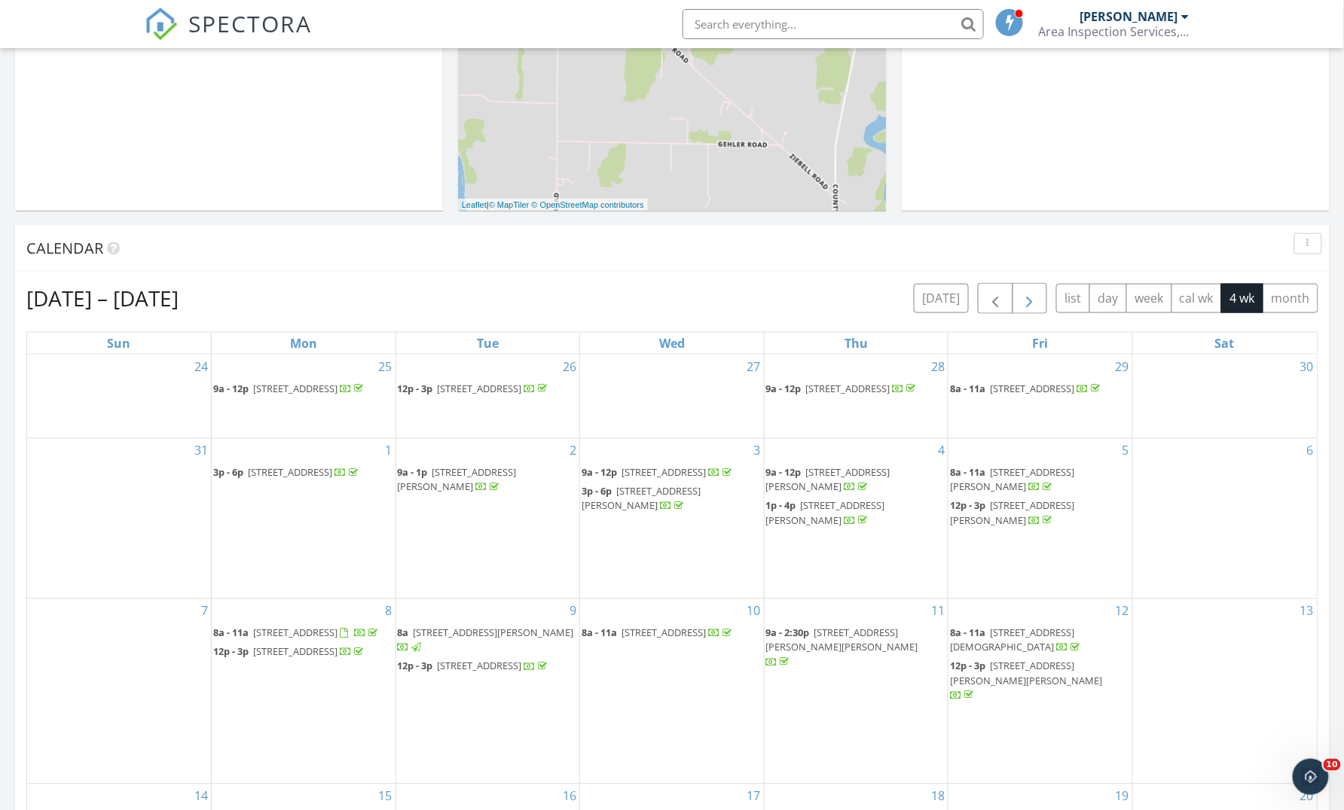
click at [1024, 297] on span "button" at bounding box center [1029, 299] width 18 height 18
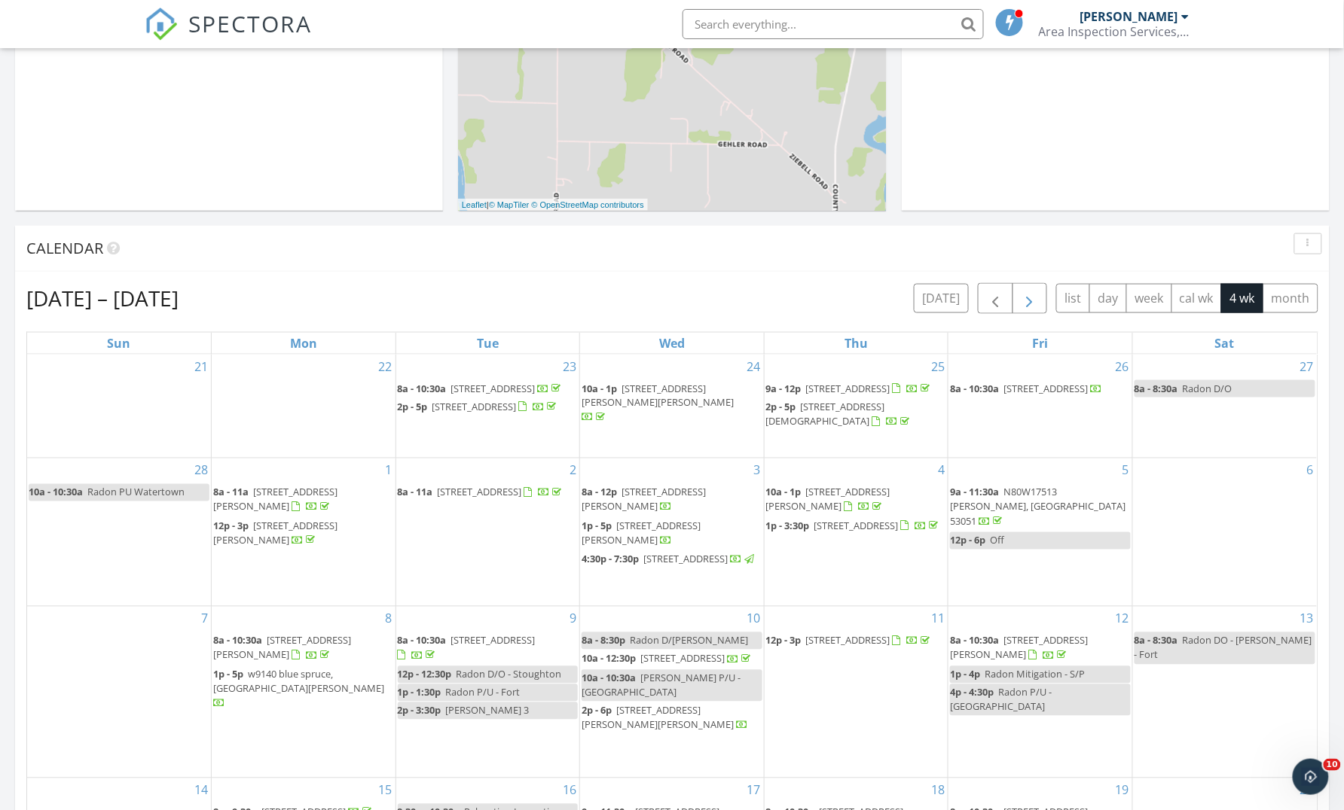
click at [1024, 297] on span "button" at bounding box center [1029, 299] width 18 height 18
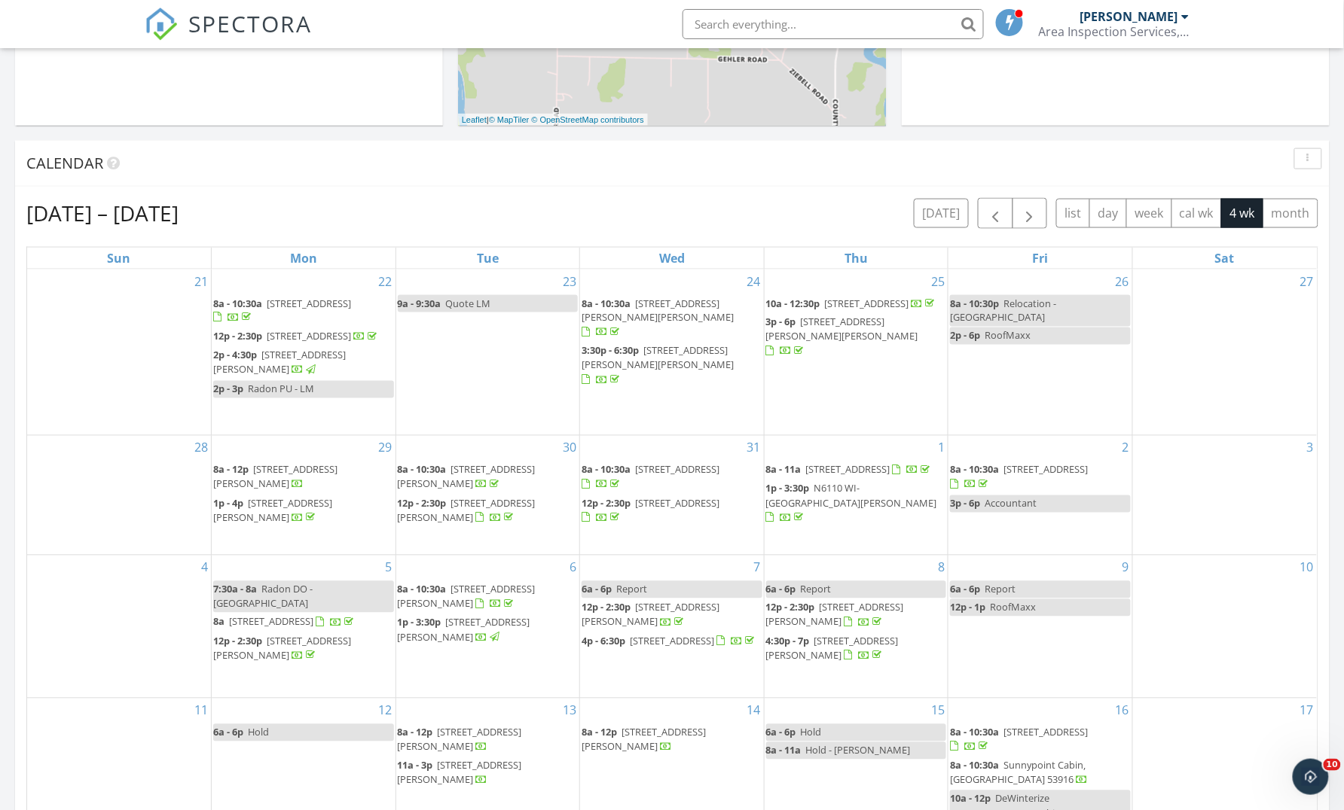
scroll to position [510, 0]
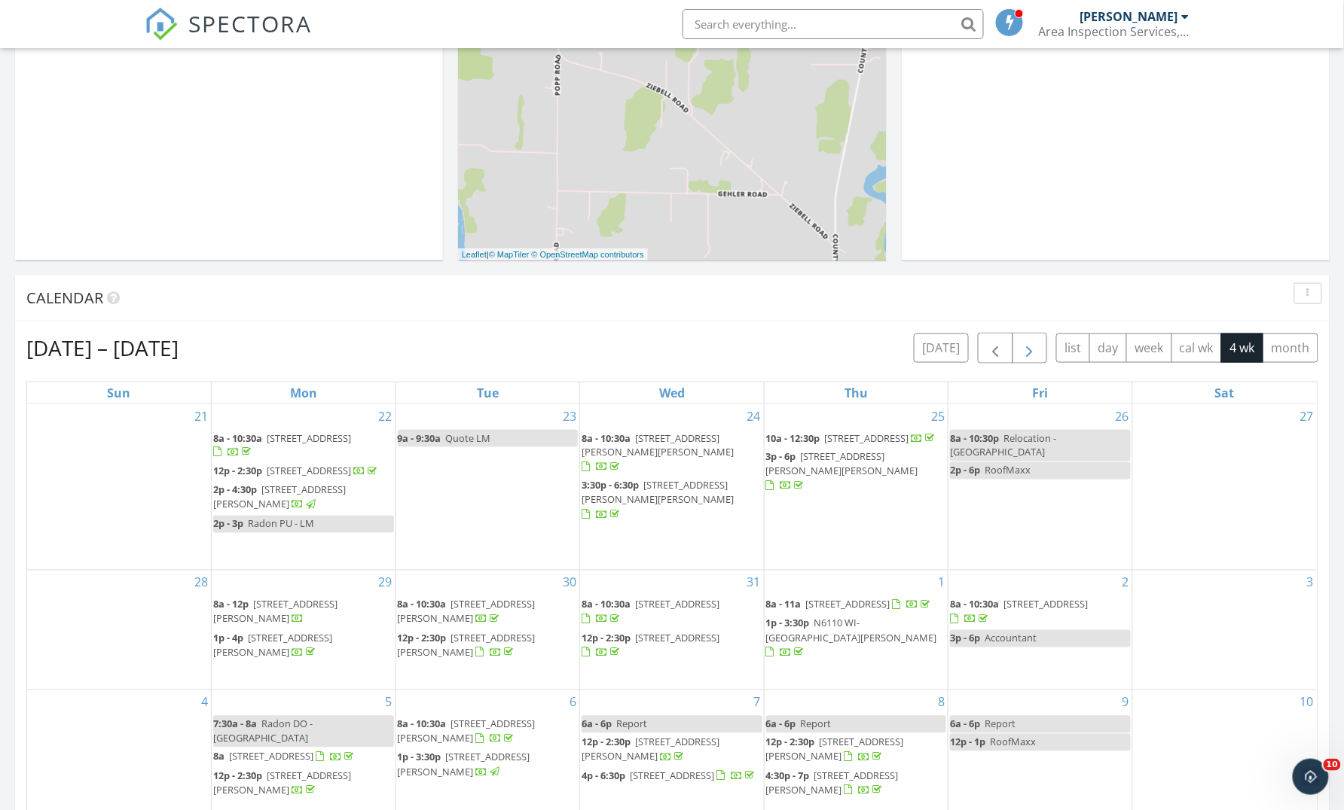
click at [1027, 355] on span "button" at bounding box center [1029, 349] width 18 height 18
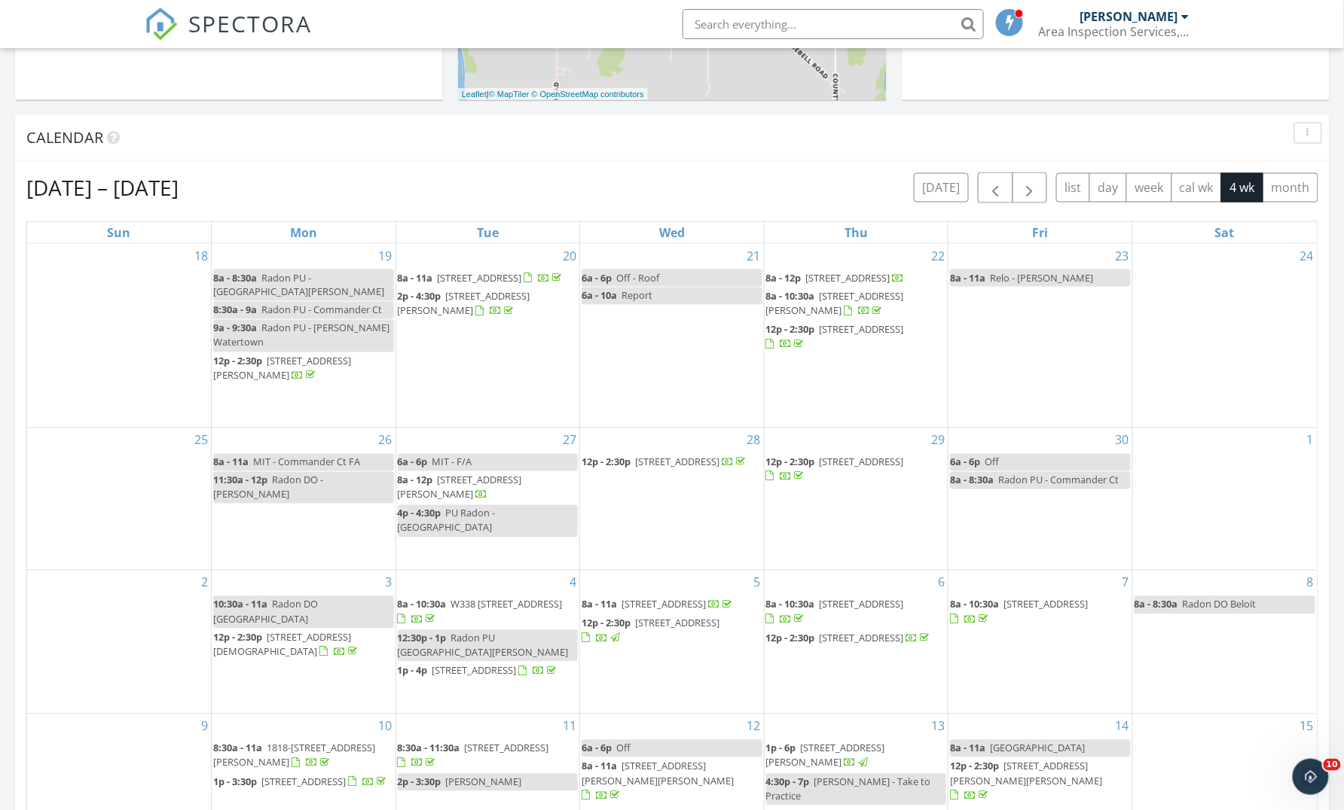
scroll to position [672, 0]
click at [1028, 178] on span "button" at bounding box center [1029, 187] width 18 height 18
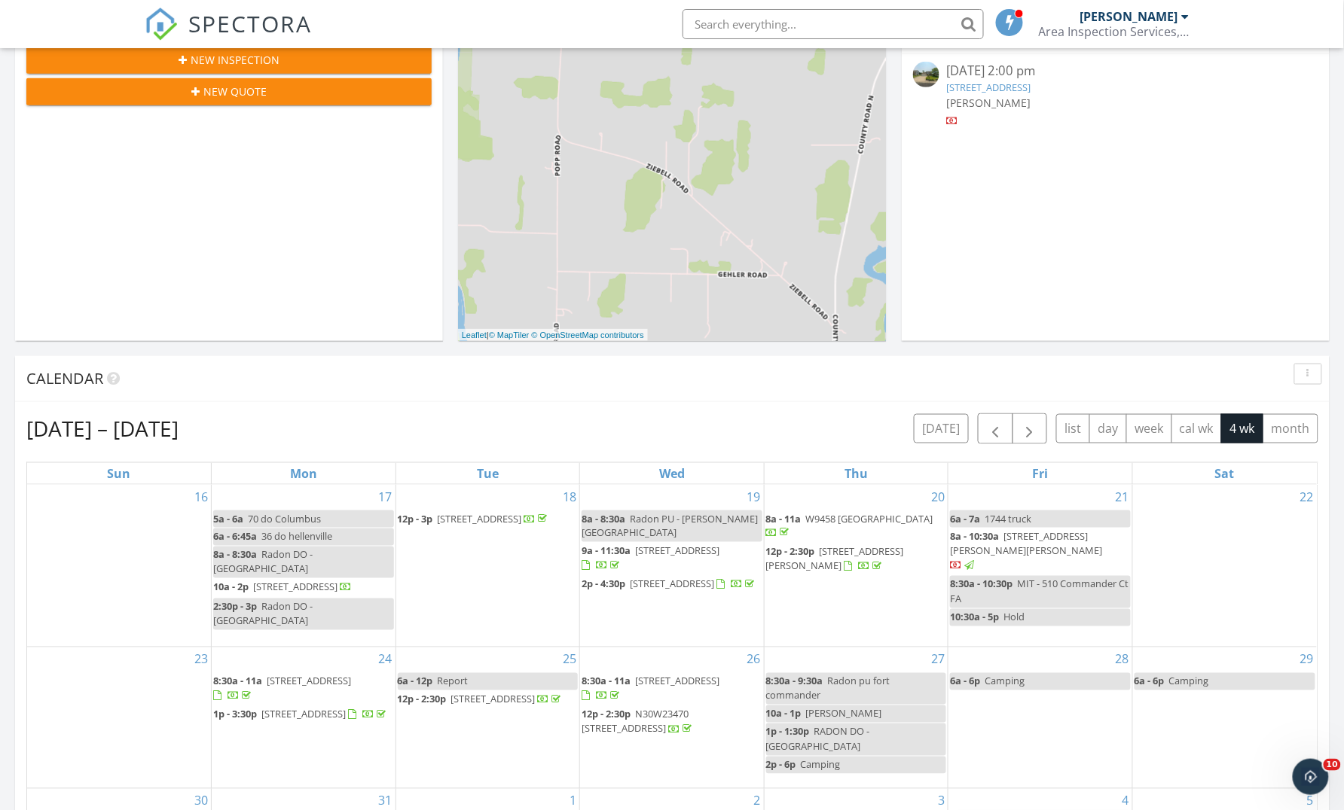
scroll to position [334, 0]
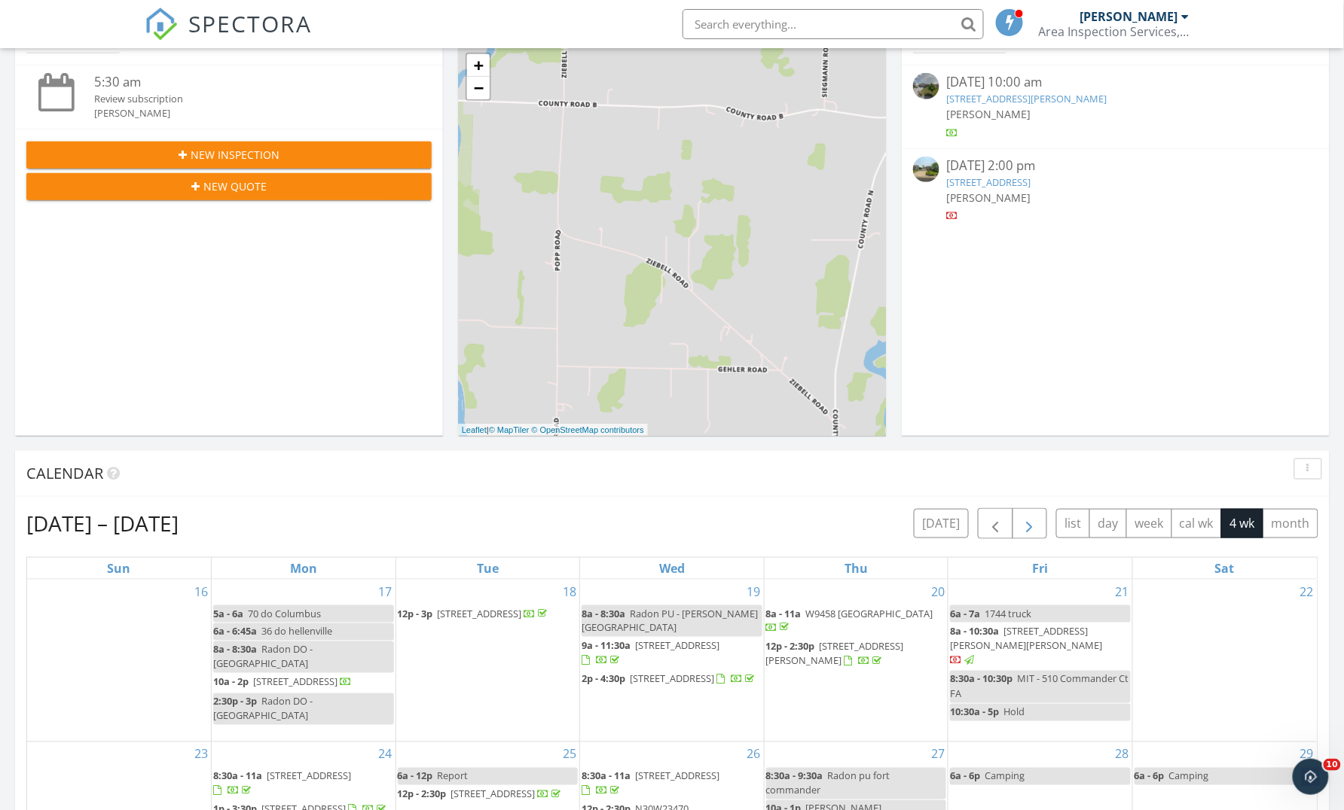
click at [1020, 521] on span "button" at bounding box center [1029, 524] width 18 height 18
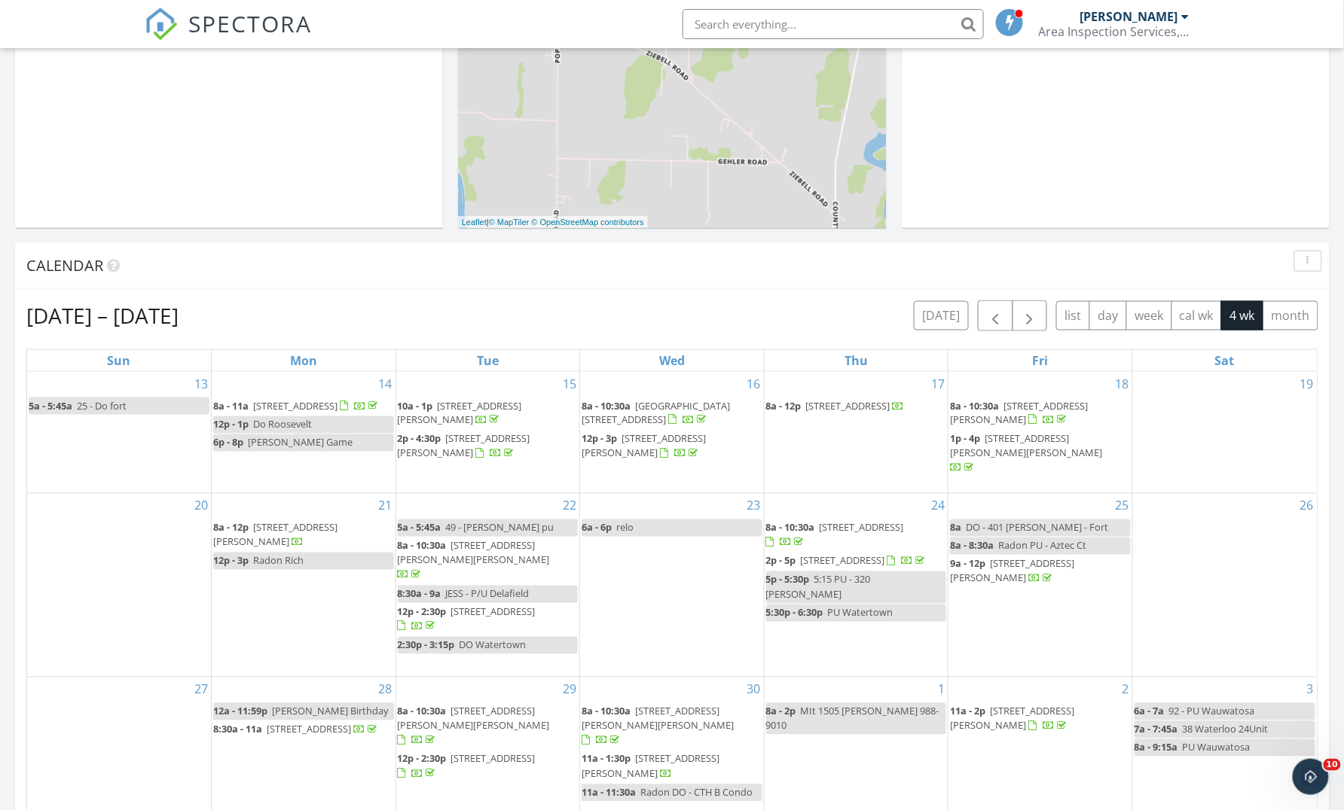
scroll to position [416, 0]
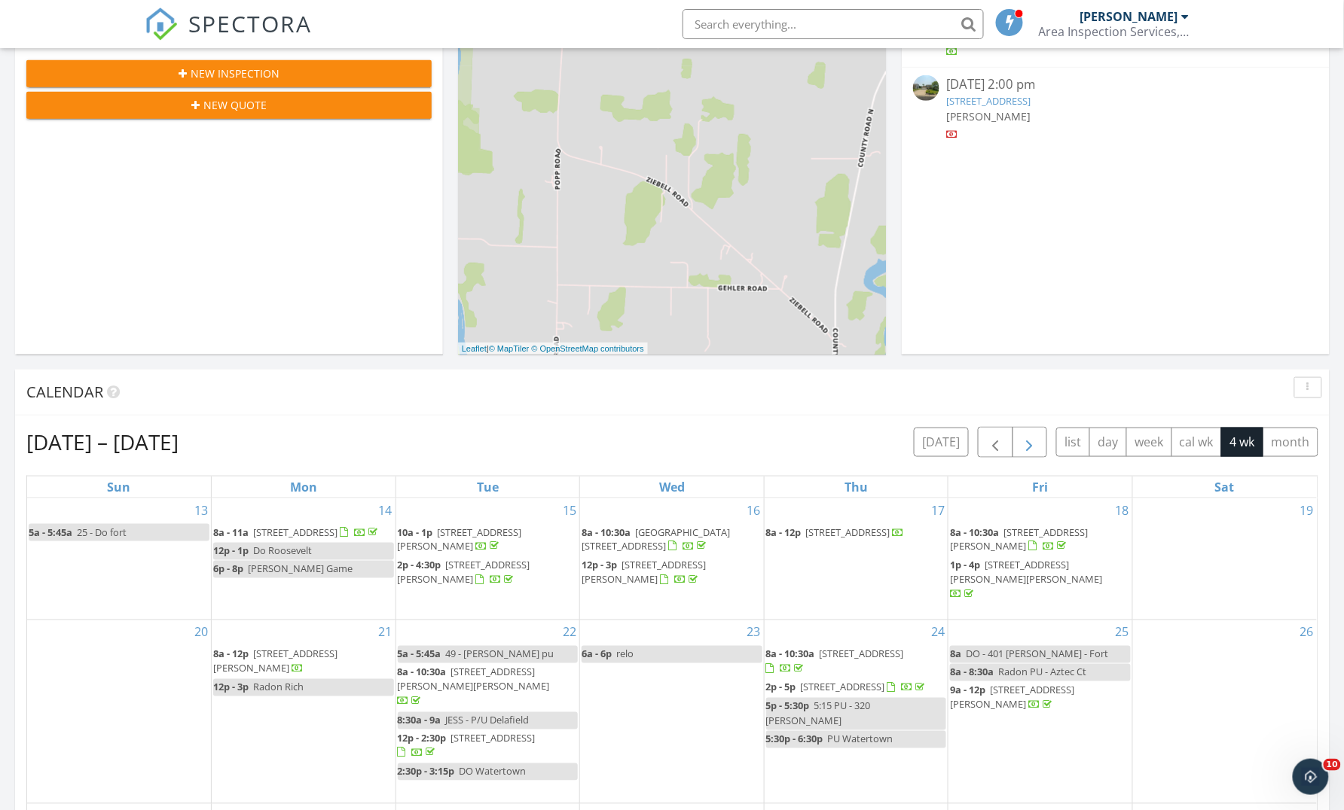
click at [1012, 430] on button "button" at bounding box center [1029, 442] width 35 height 31
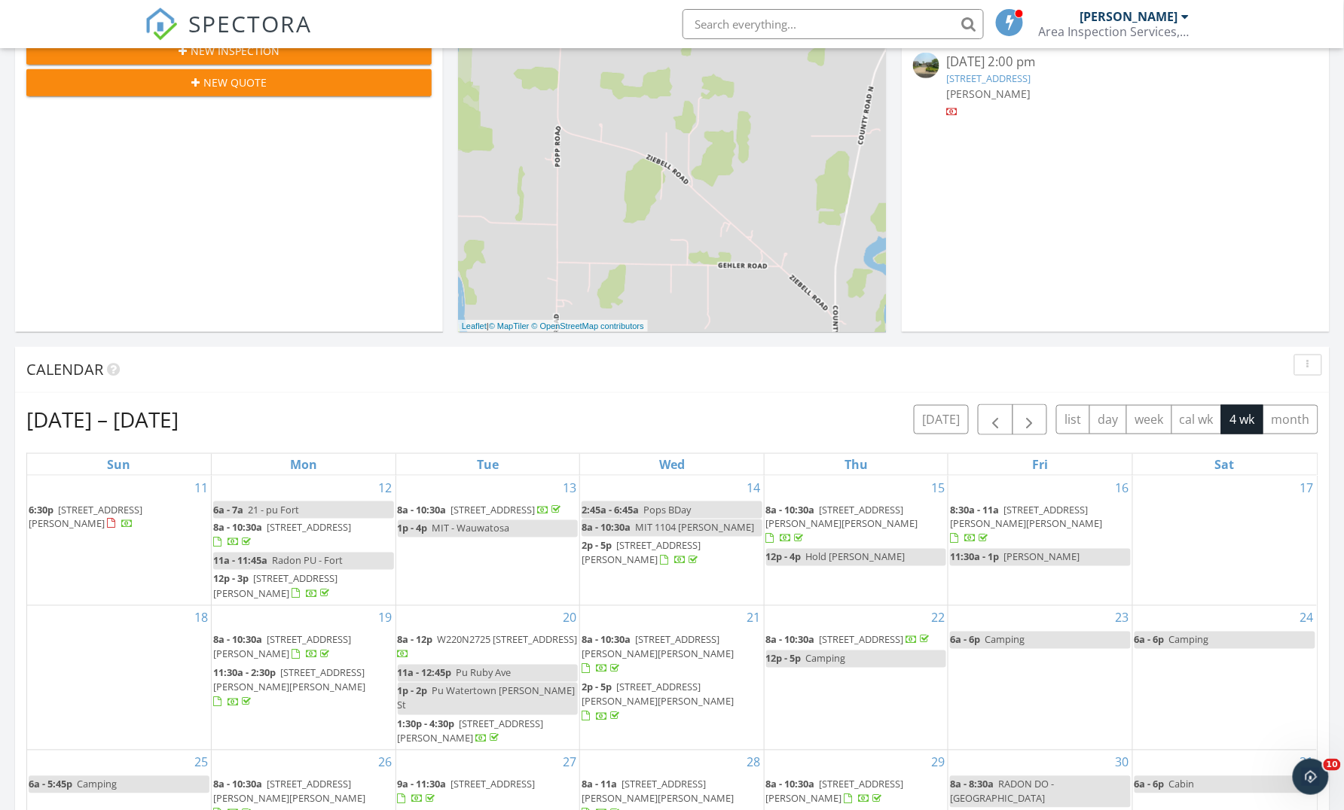
scroll to position [410, 0]
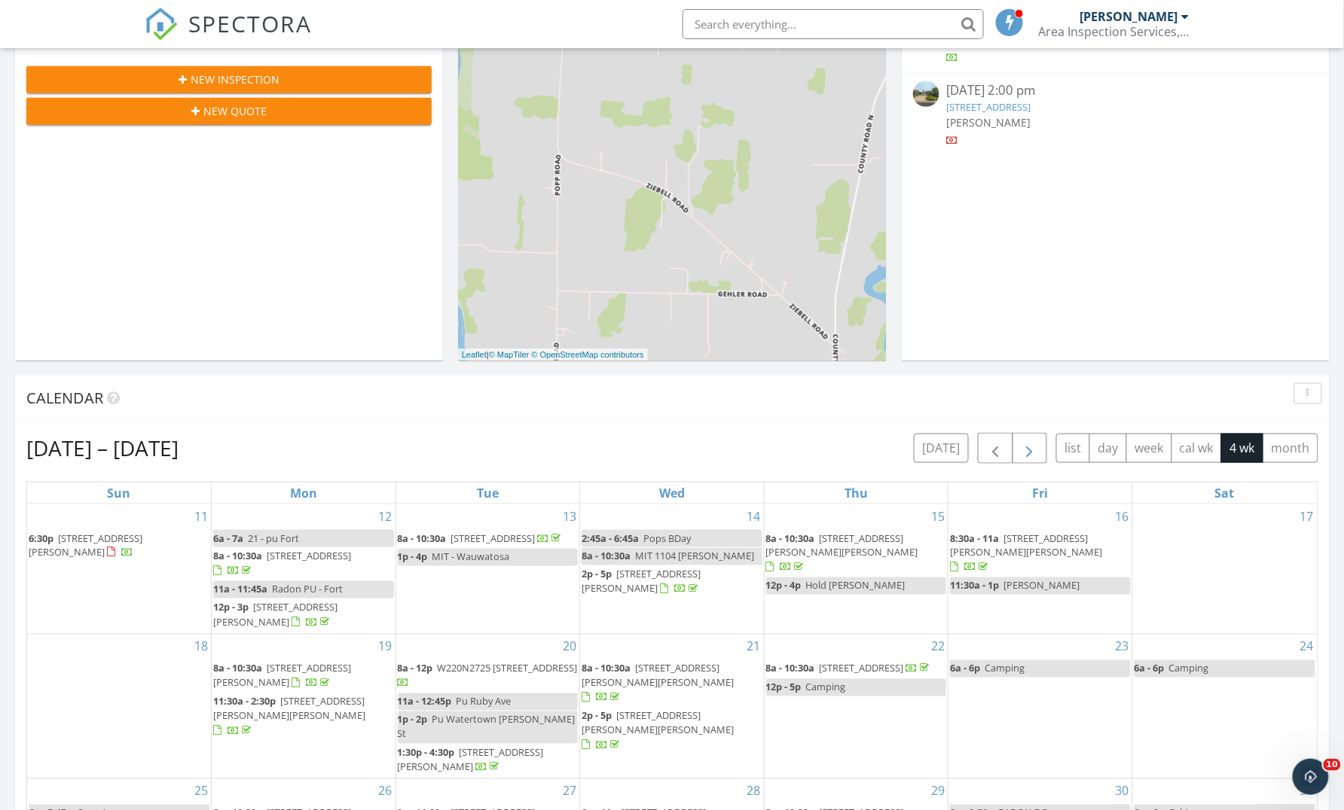
click at [1020, 444] on span "button" at bounding box center [1029, 449] width 18 height 18
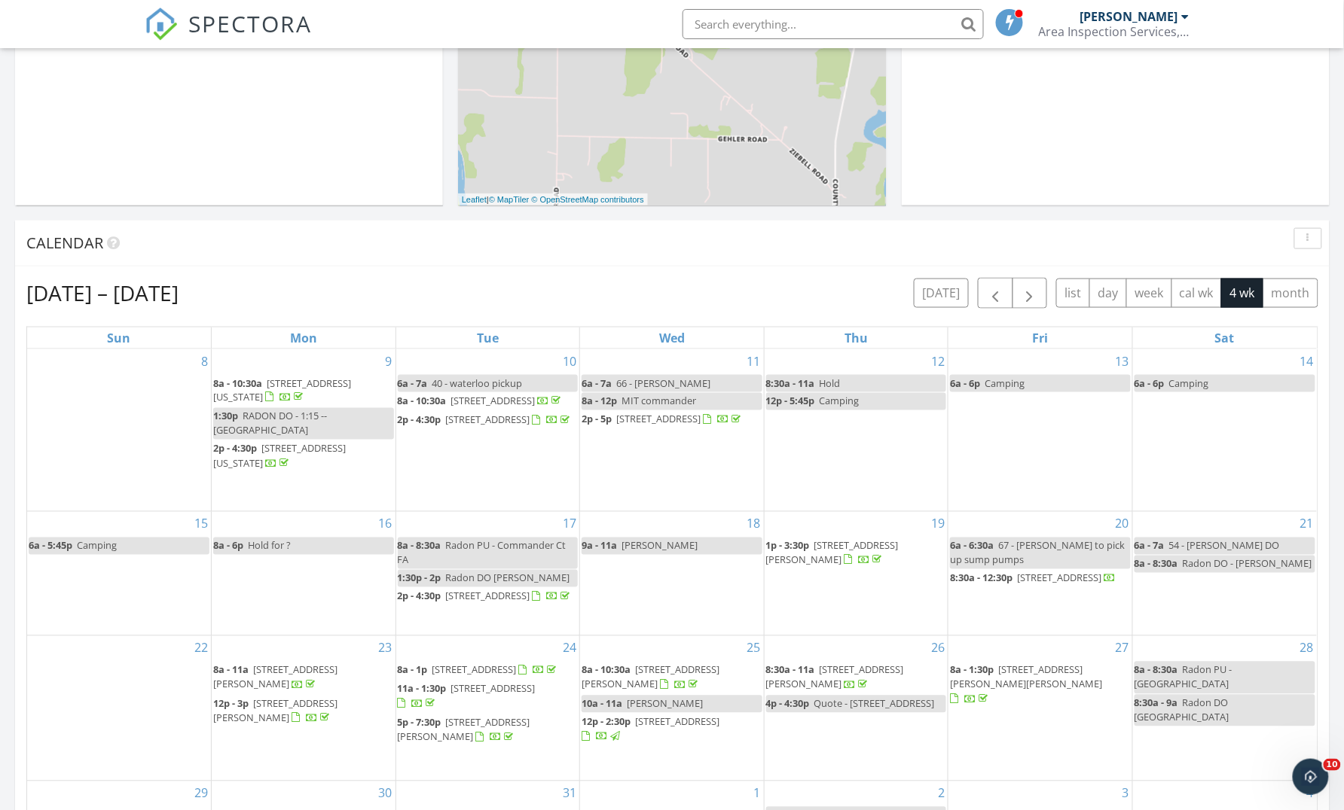
scroll to position [505, 0]
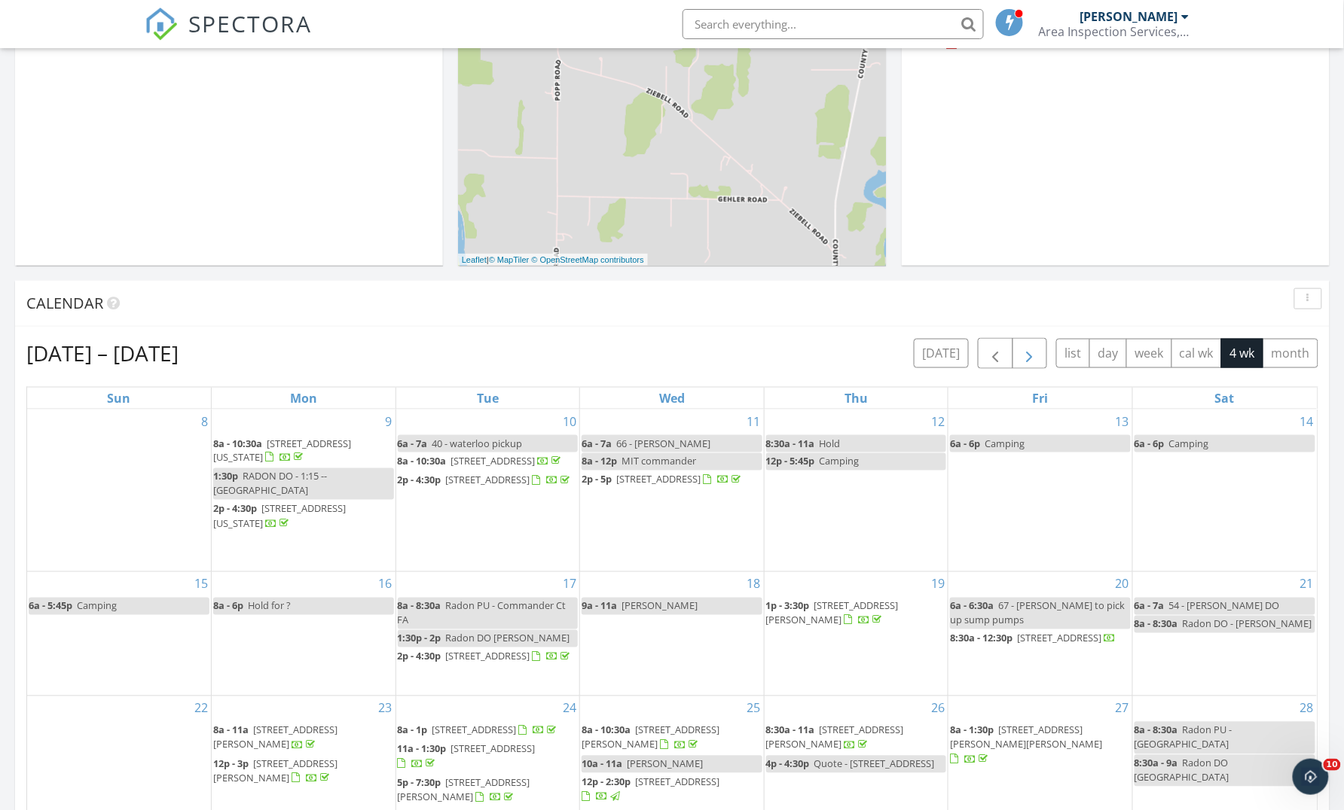
click at [1030, 349] on span "button" at bounding box center [1029, 354] width 18 height 18
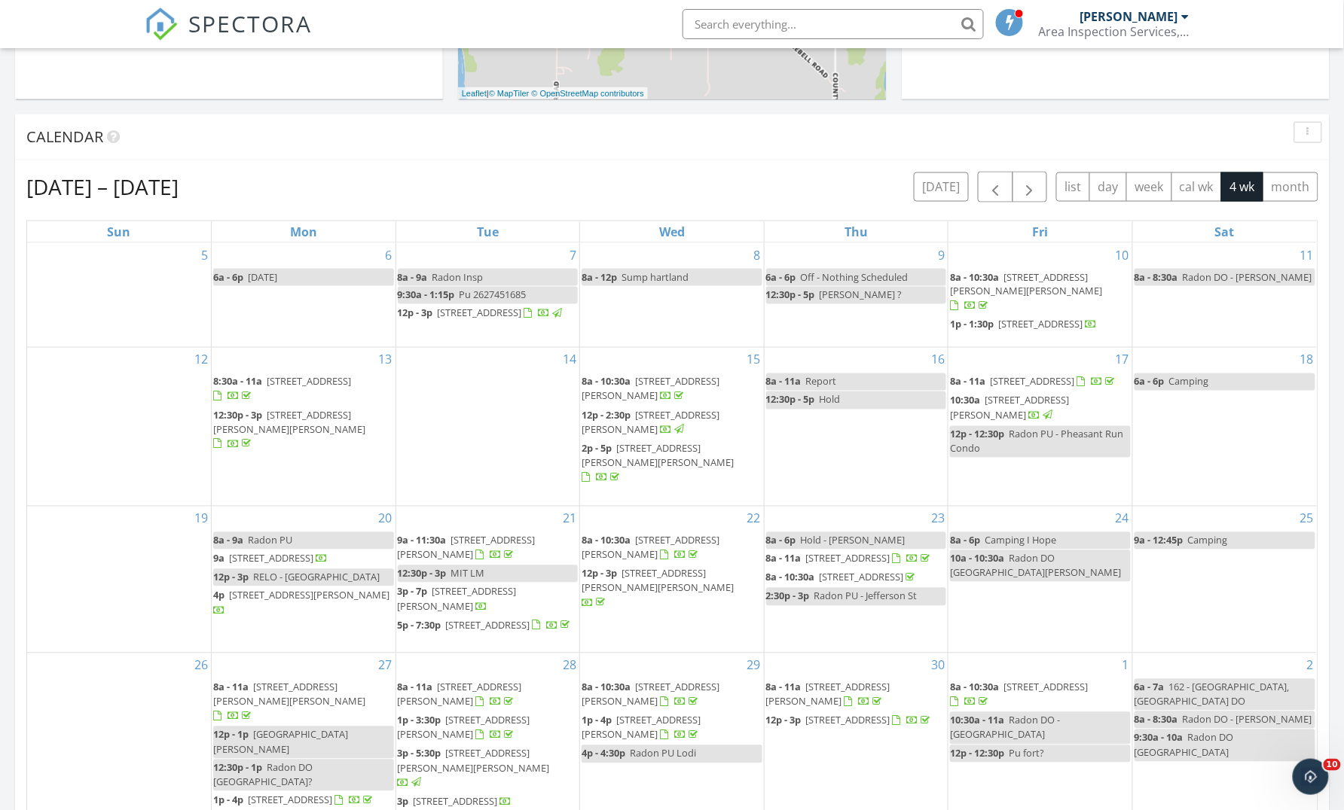
scroll to position [563, 0]
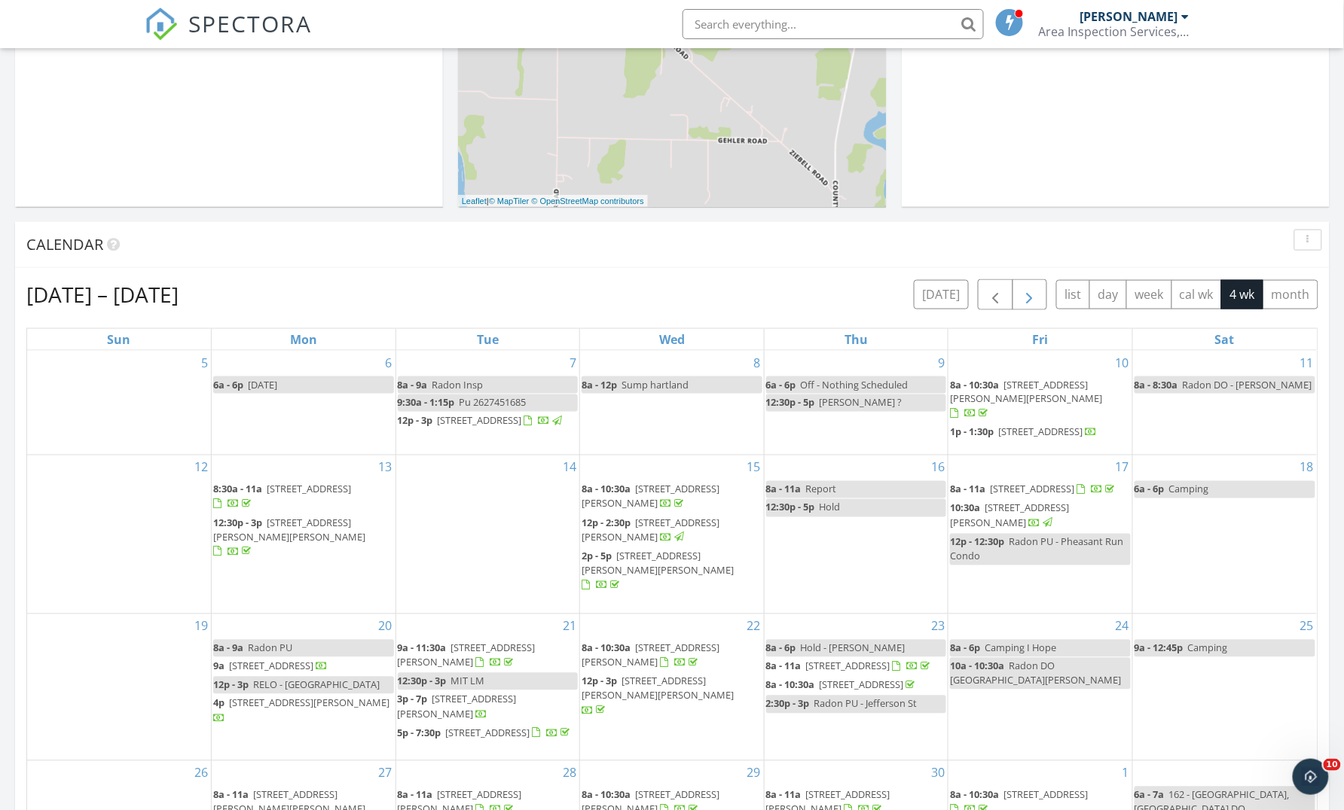
click at [1027, 292] on span "button" at bounding box center [1029, 295] width 18 height 18
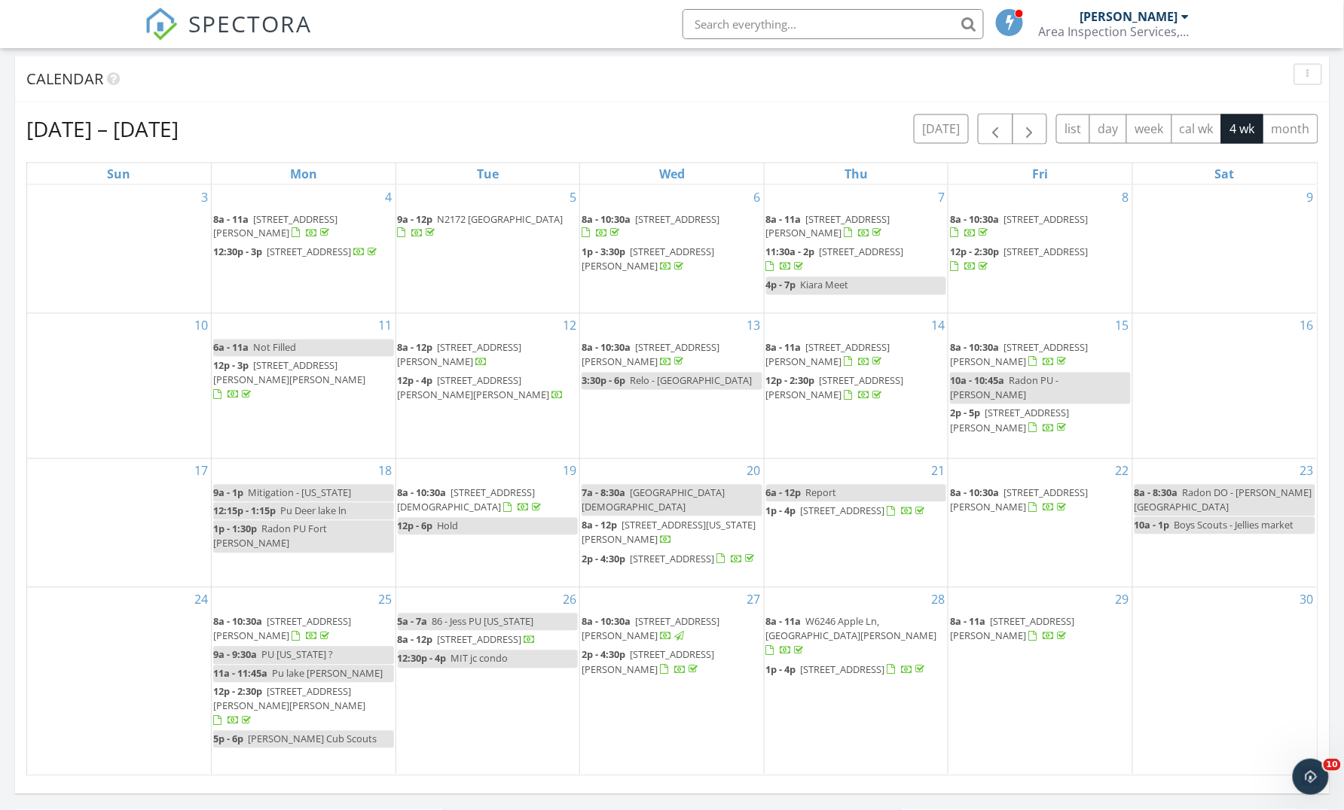
scroll to position [538, 0]
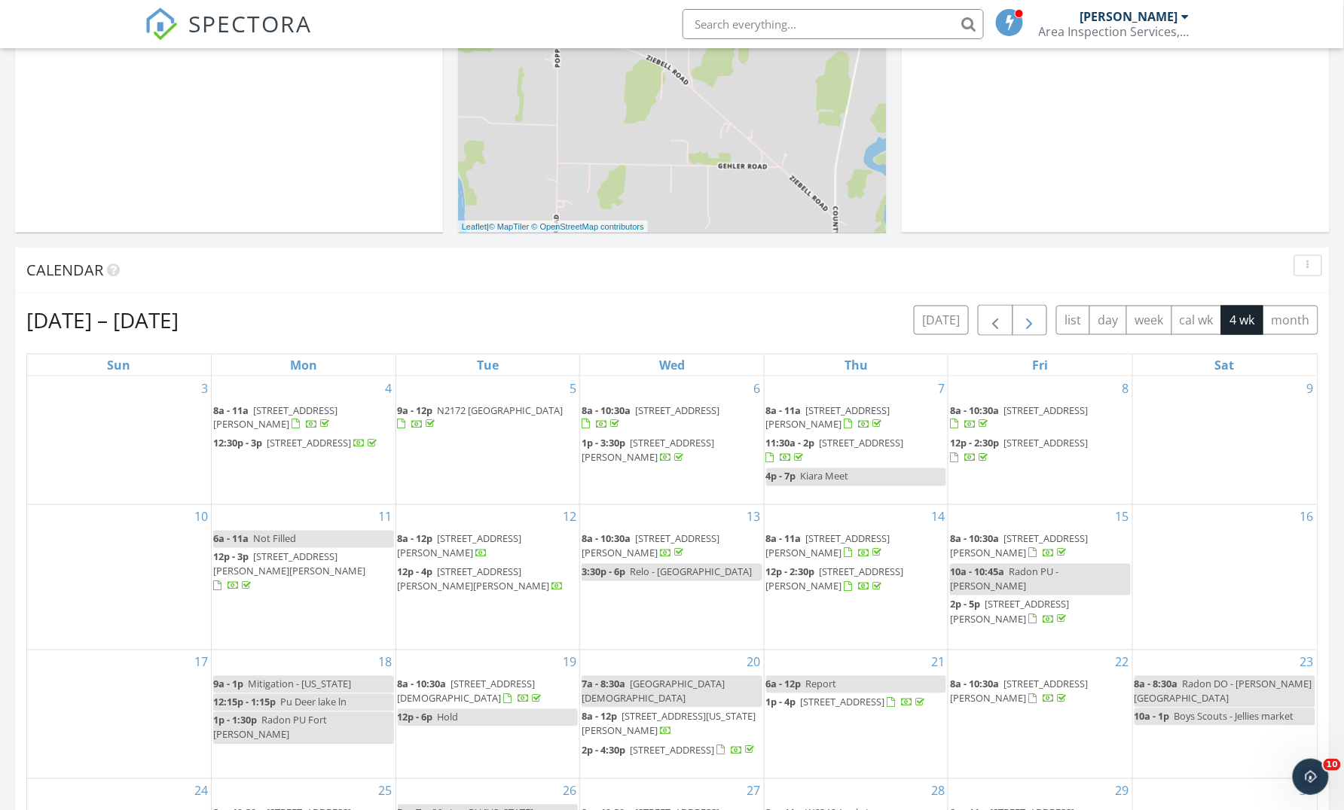
click at [1020, 322] on span "button" at bounding box center [1029, 321] width 18 height 18
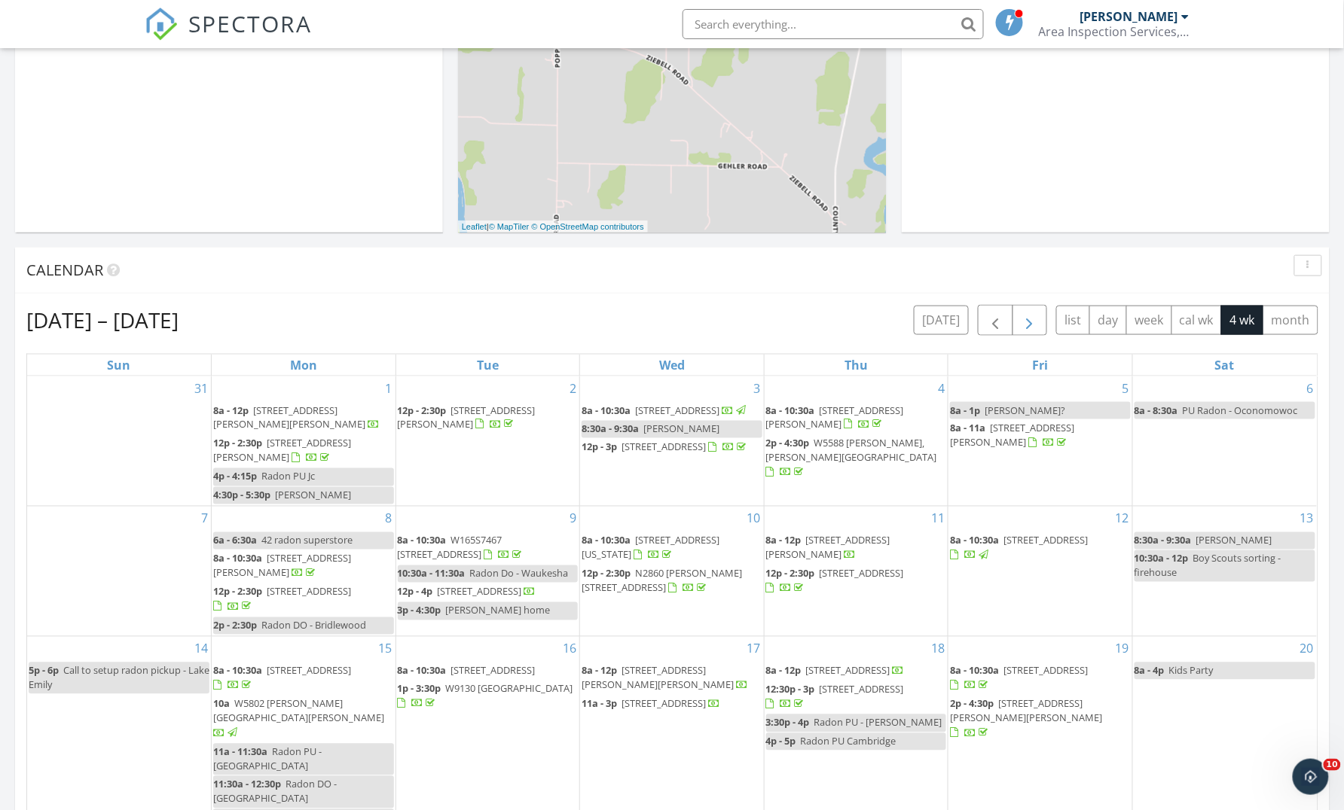
click at [1020, 322] on span "button" at bounding box center [1029, 321] width 18 height 18
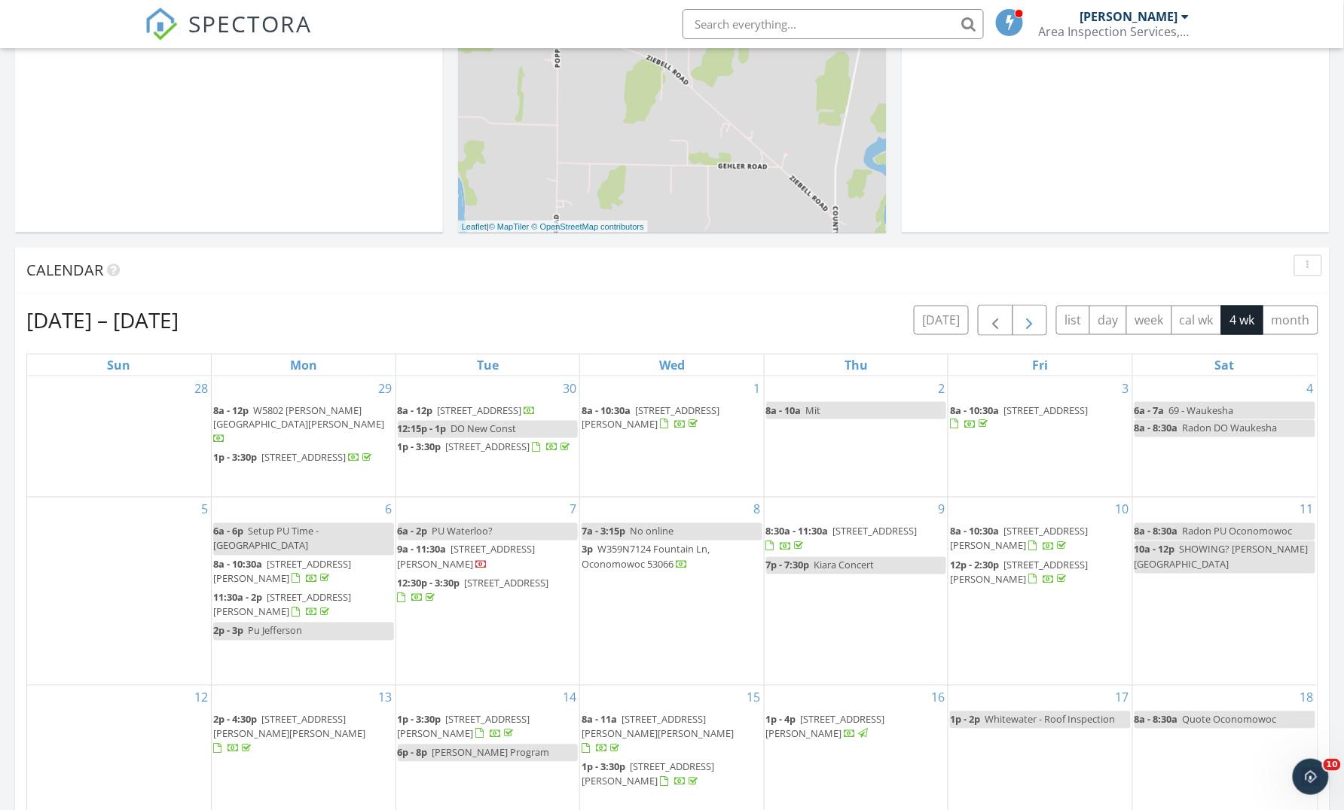
click at [1020, 322] on span "button" at bounding box center [1029, 321] width 18 height 18
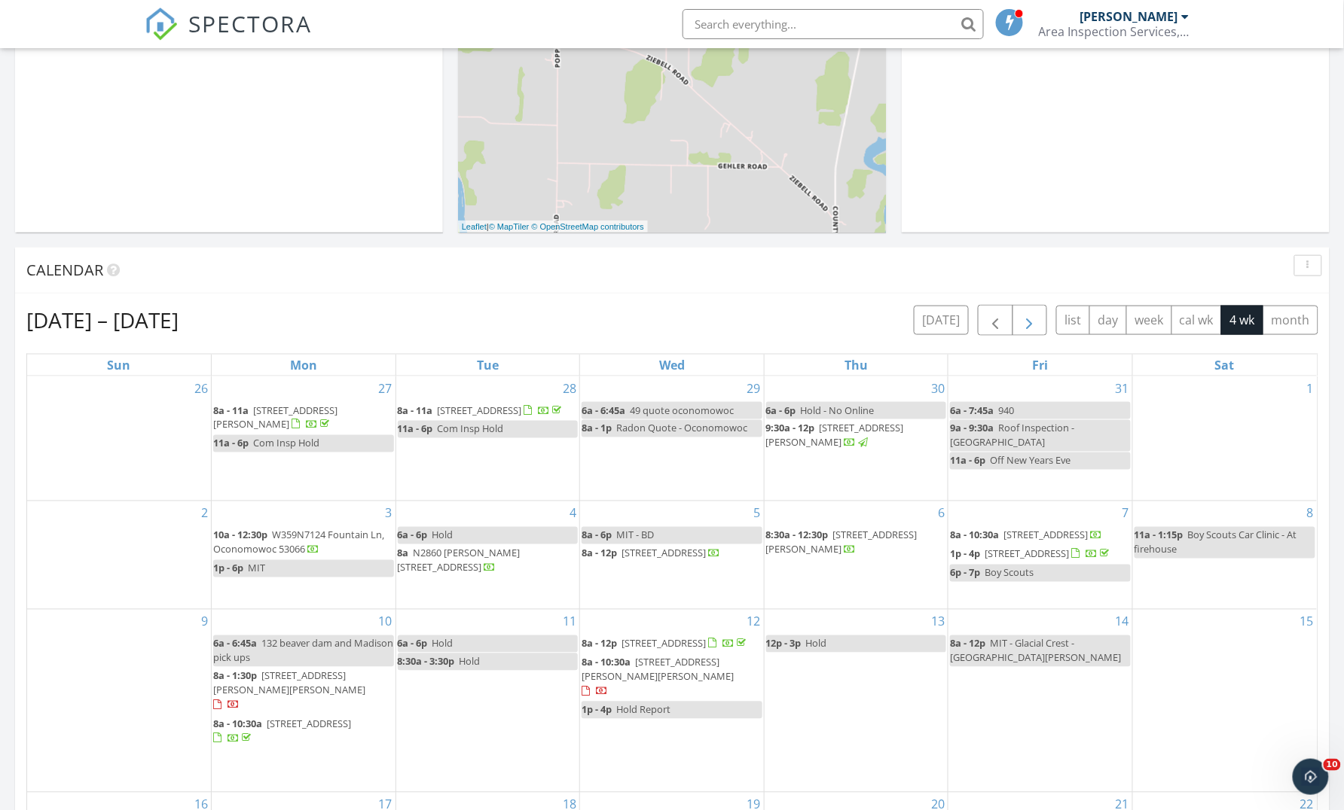
click at [1020, 322] on span "button" at bounding box center [1029, 321] width 18 height 18
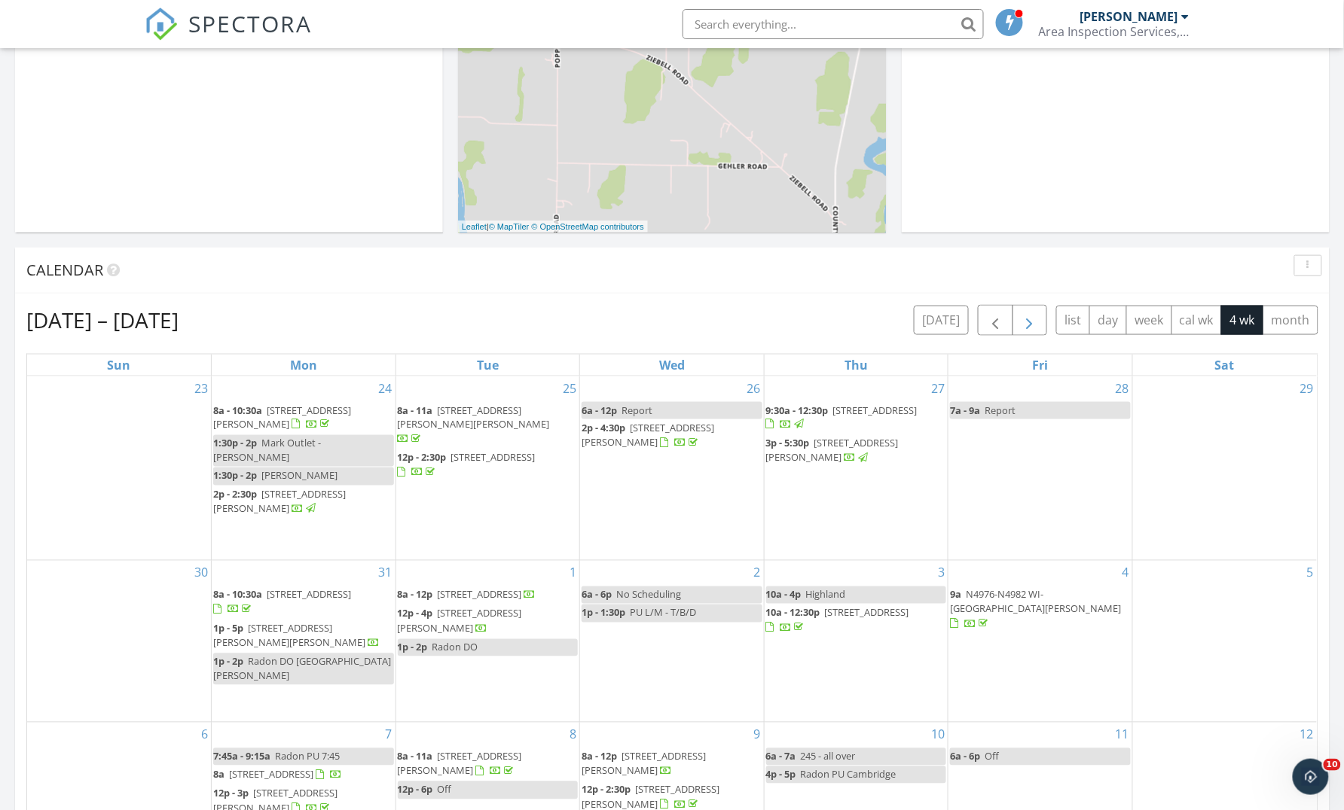
click at [1020, 322] on span "button" at bounding box center [1029, 321] width 18 height 18
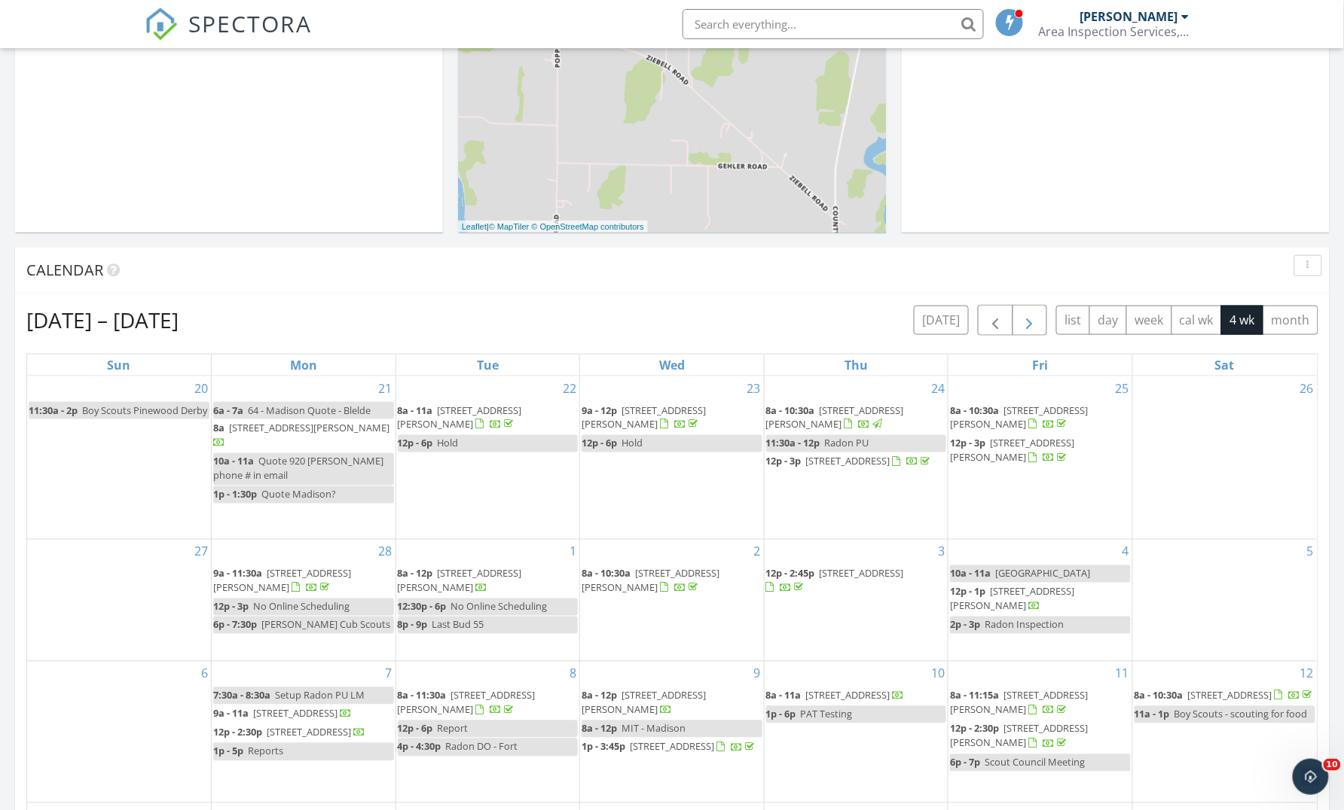
click at [1020, 322] on span "button" at bounding box center [1029, 321] width 18 height 18
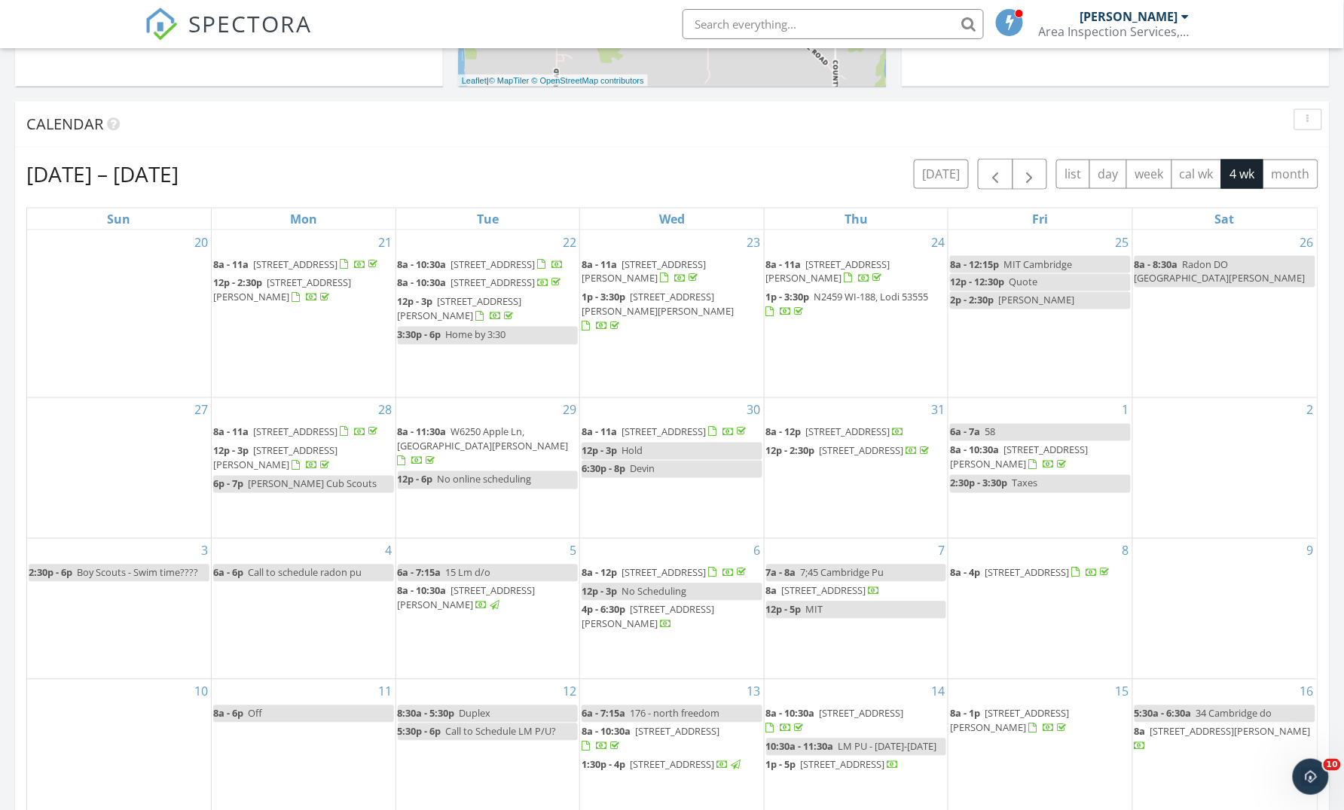
scroll to position [620, 0]
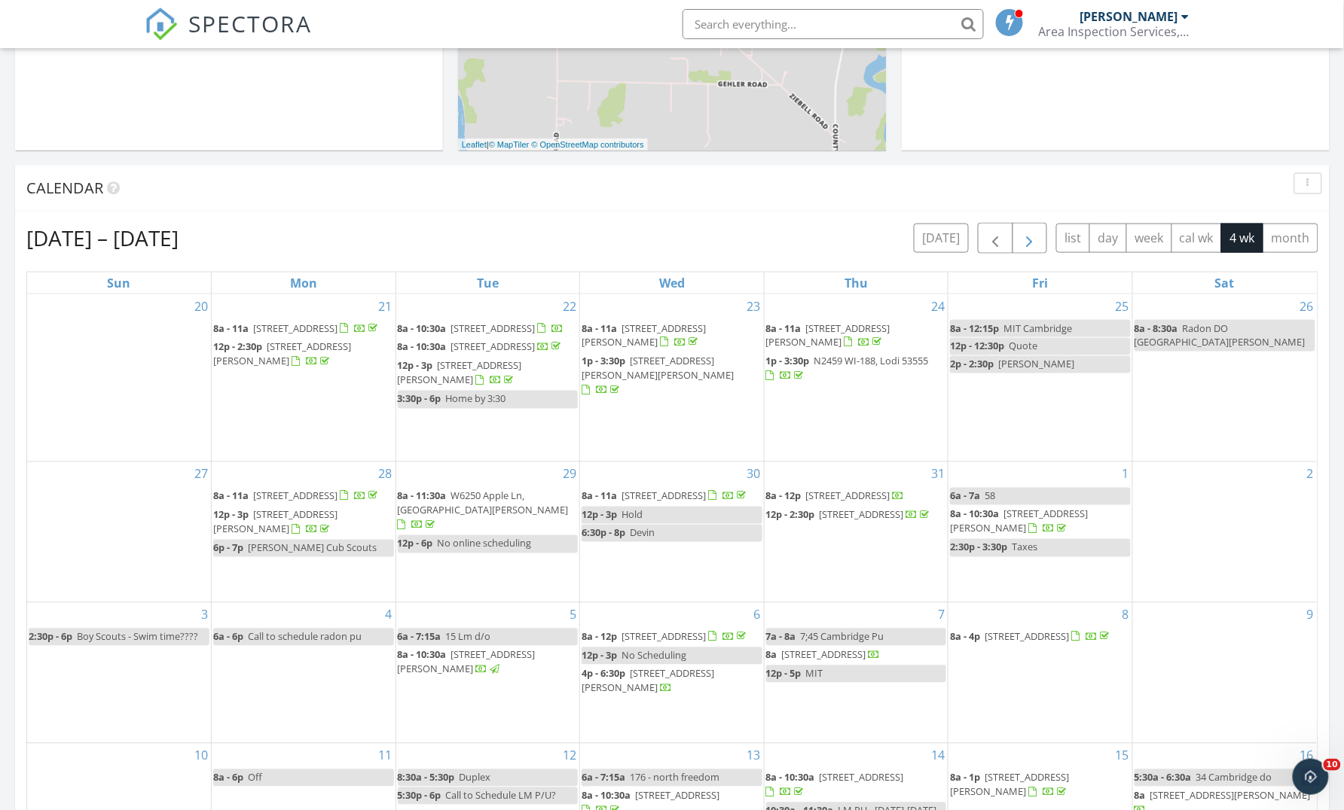
click at [1032, 239] on span "button" at bounding box center [1029, 239] width 18 height 18
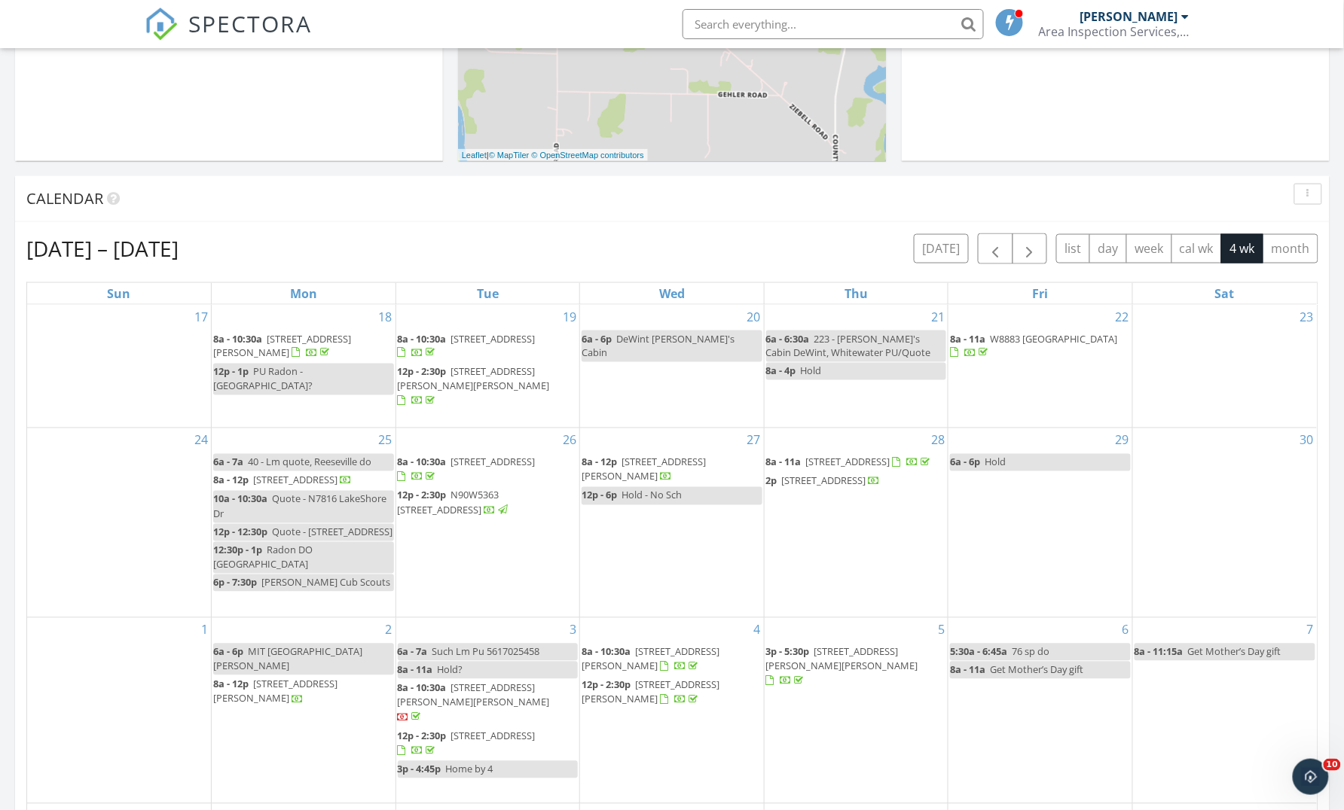
scroll to position [538, 0]
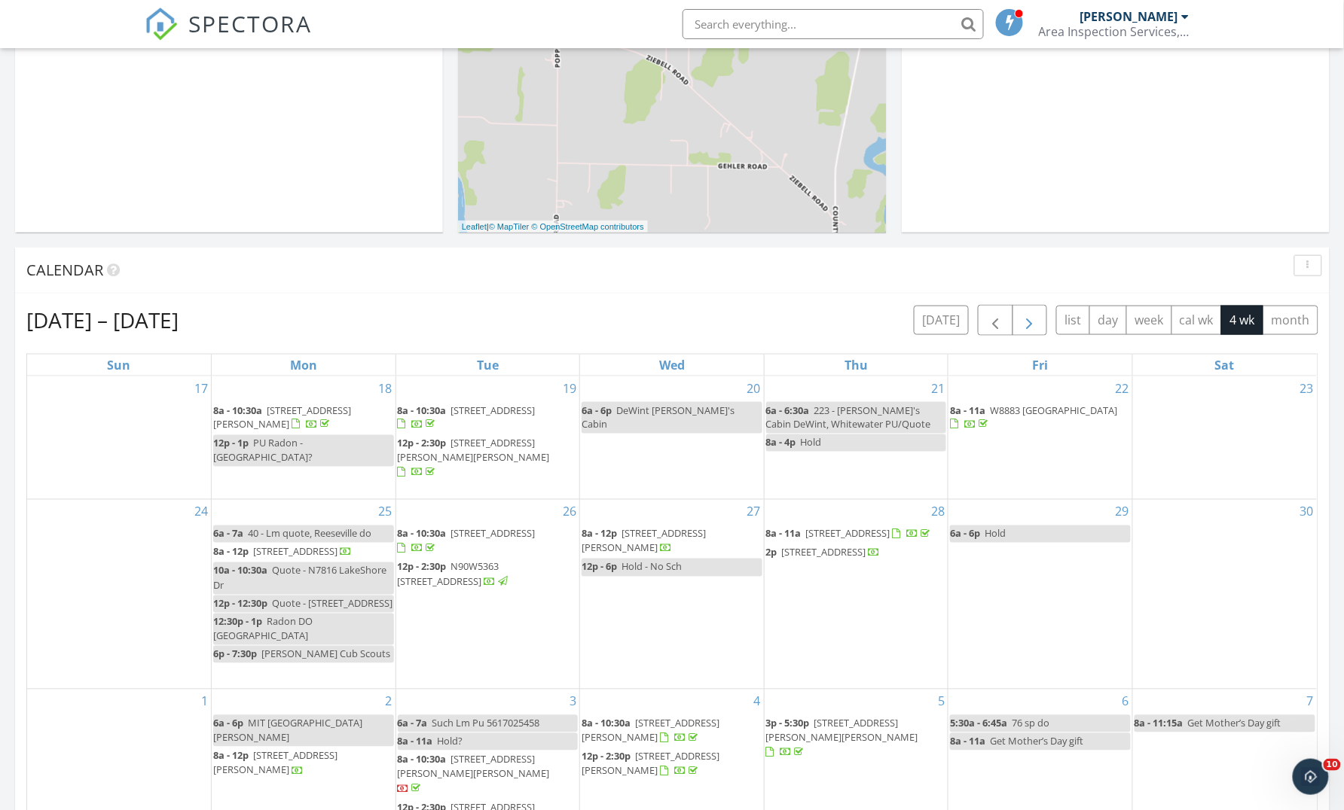
click at [1024, 307] on button "button" at bounding box center [1029, 320] width 35 height 31
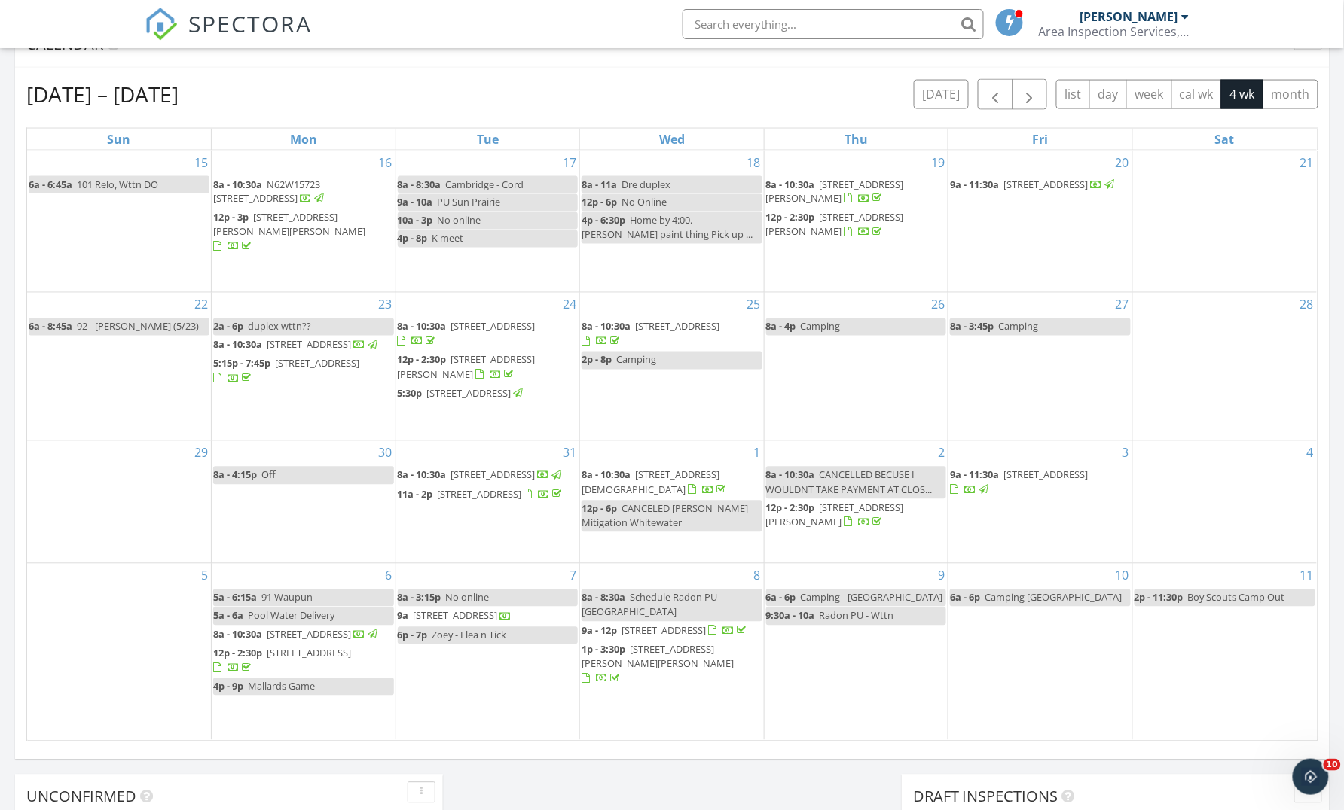
scroll to position [735, 0]
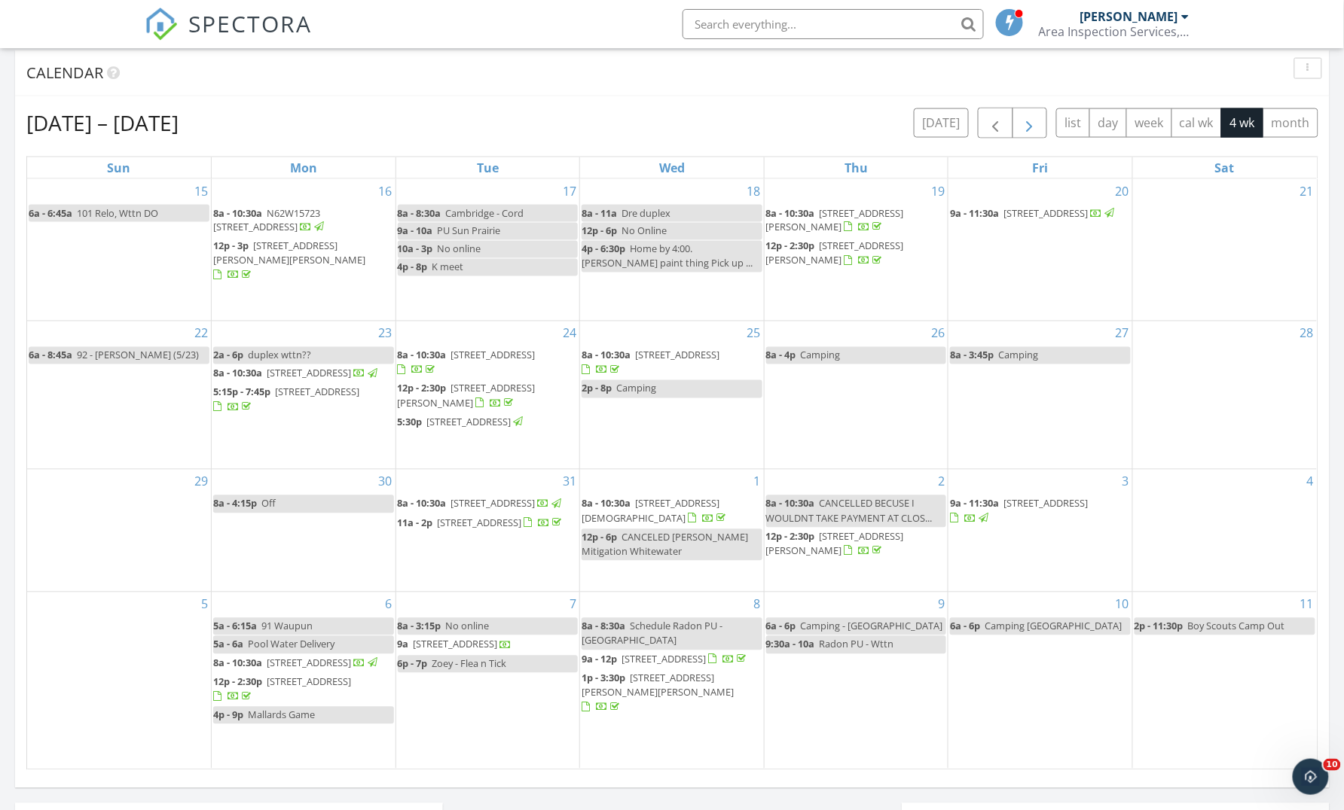
click at [1026, 111] on button "button" at bounding box center [1029, 123] width 35 height 31
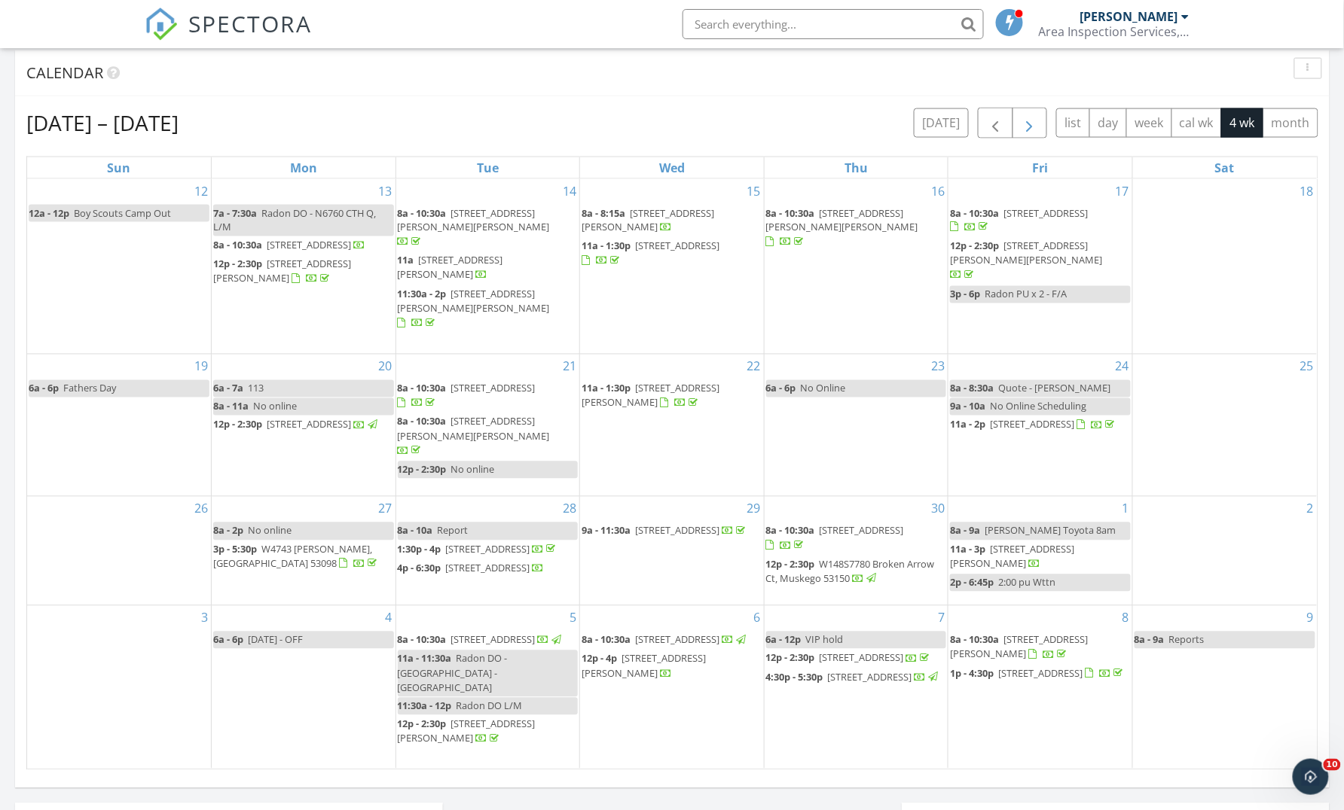
click at [1026, 111] on button "button" at bounding box center [1029, 123] width 35 height 31
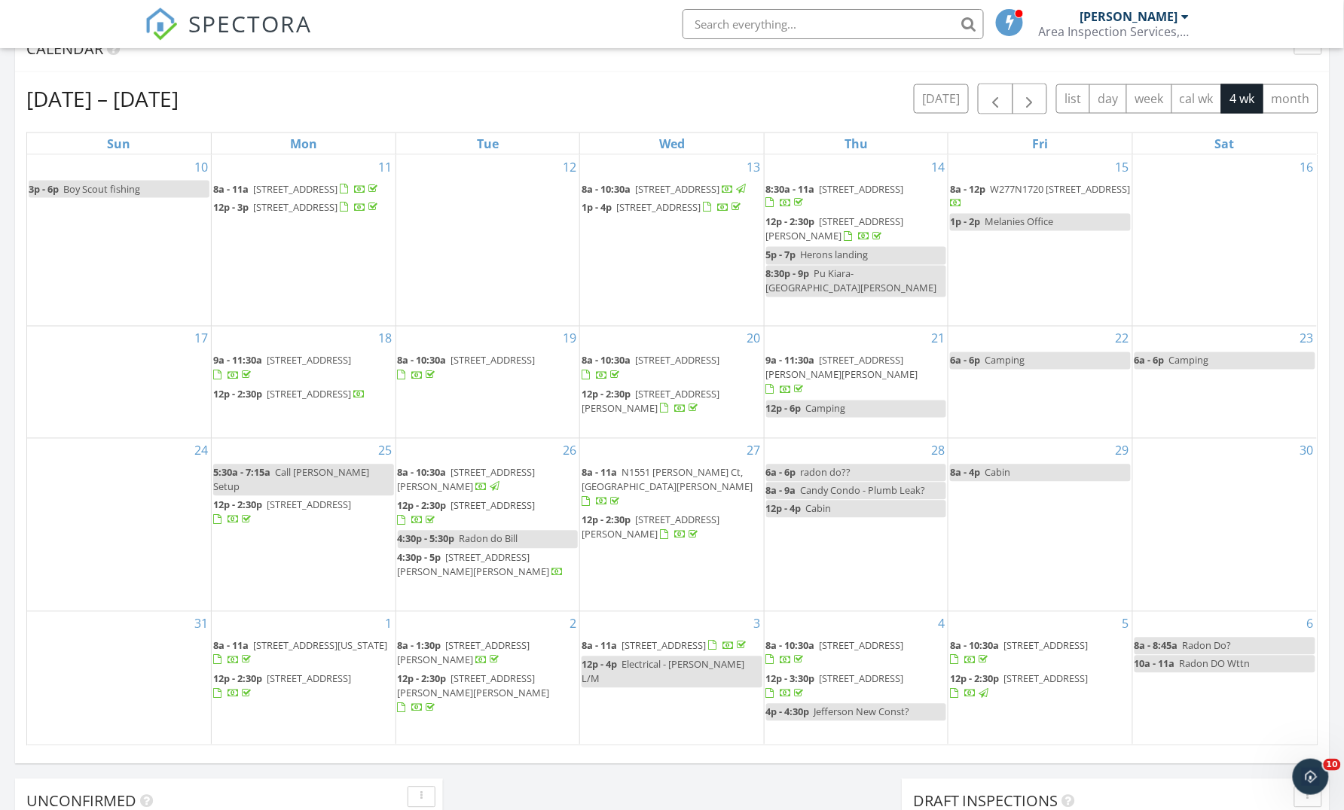
scroll to position [559, 0]
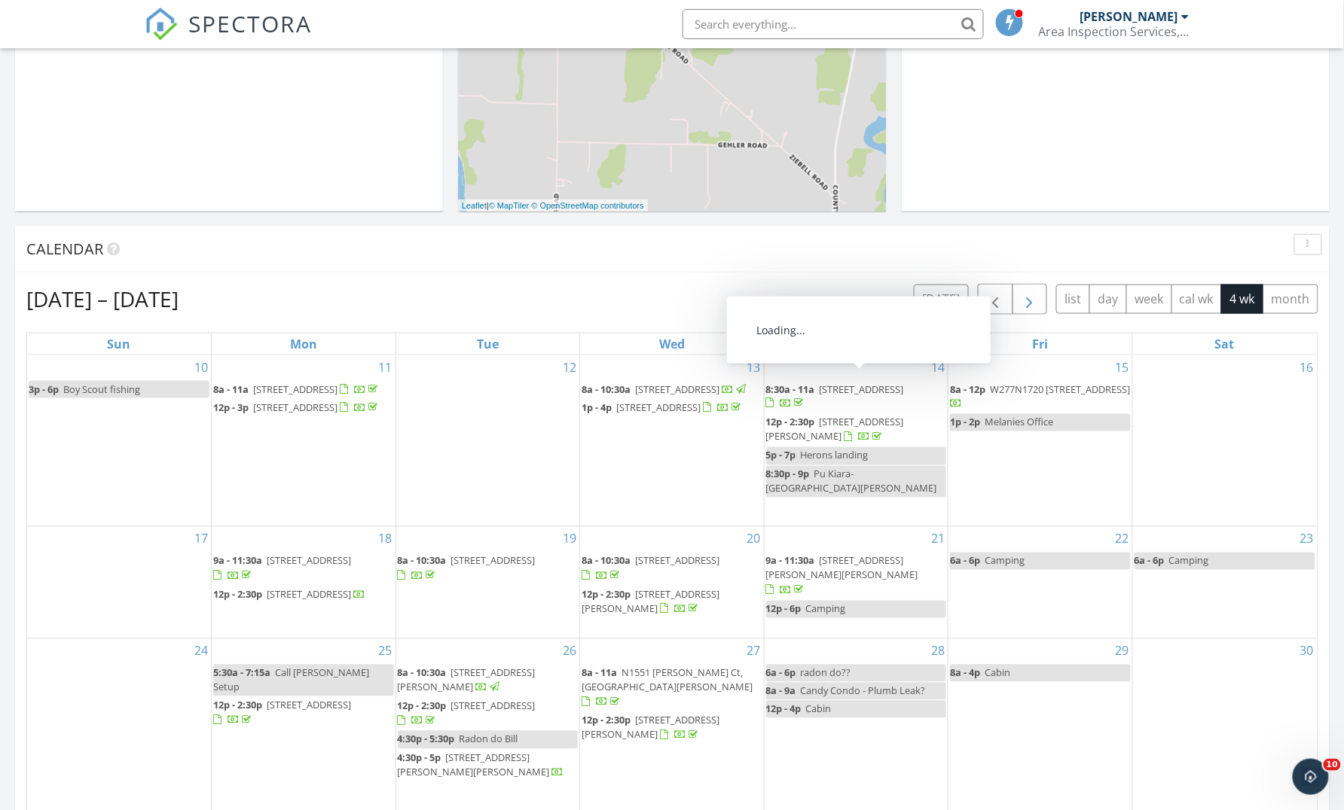
click at [1033, 297] on span "button" at bounding box center [1029, 300] width 18 height 18
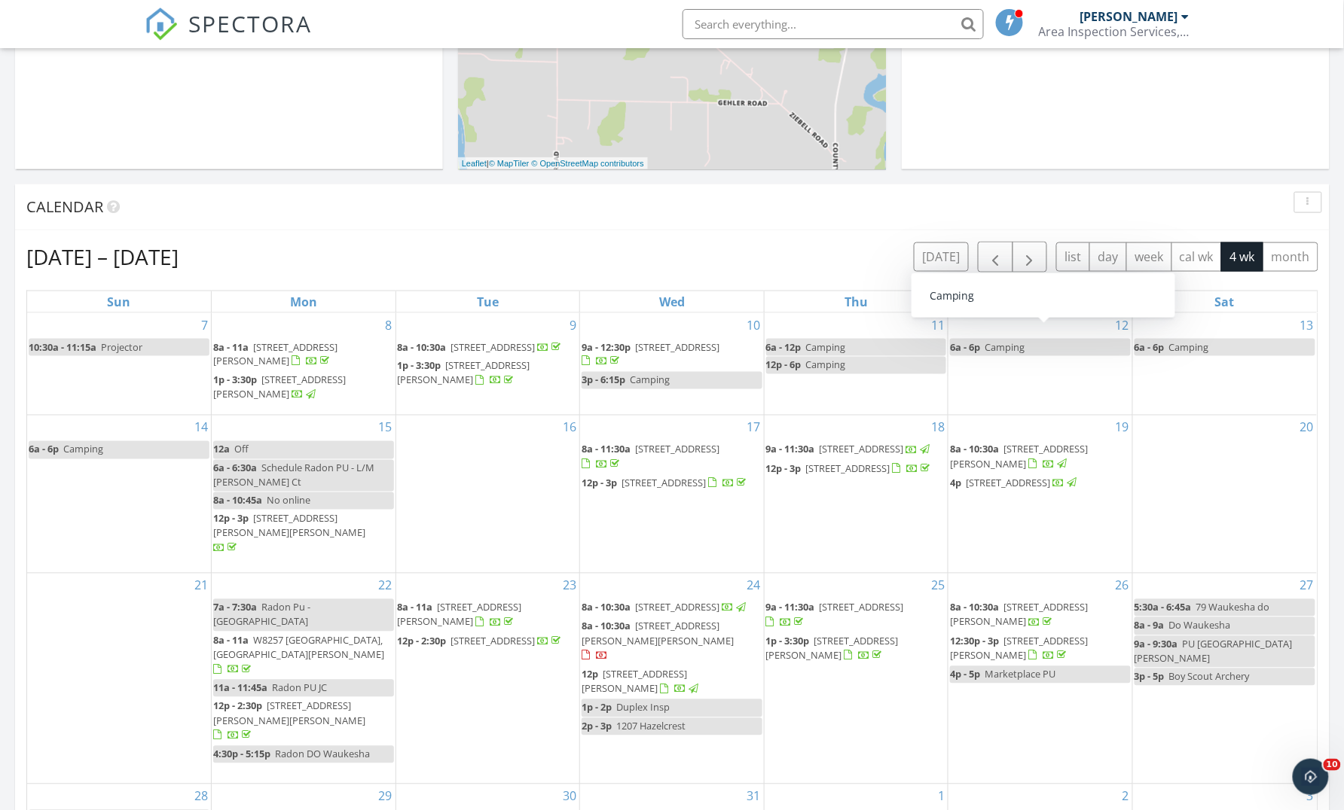
scroll to position [593, 0]
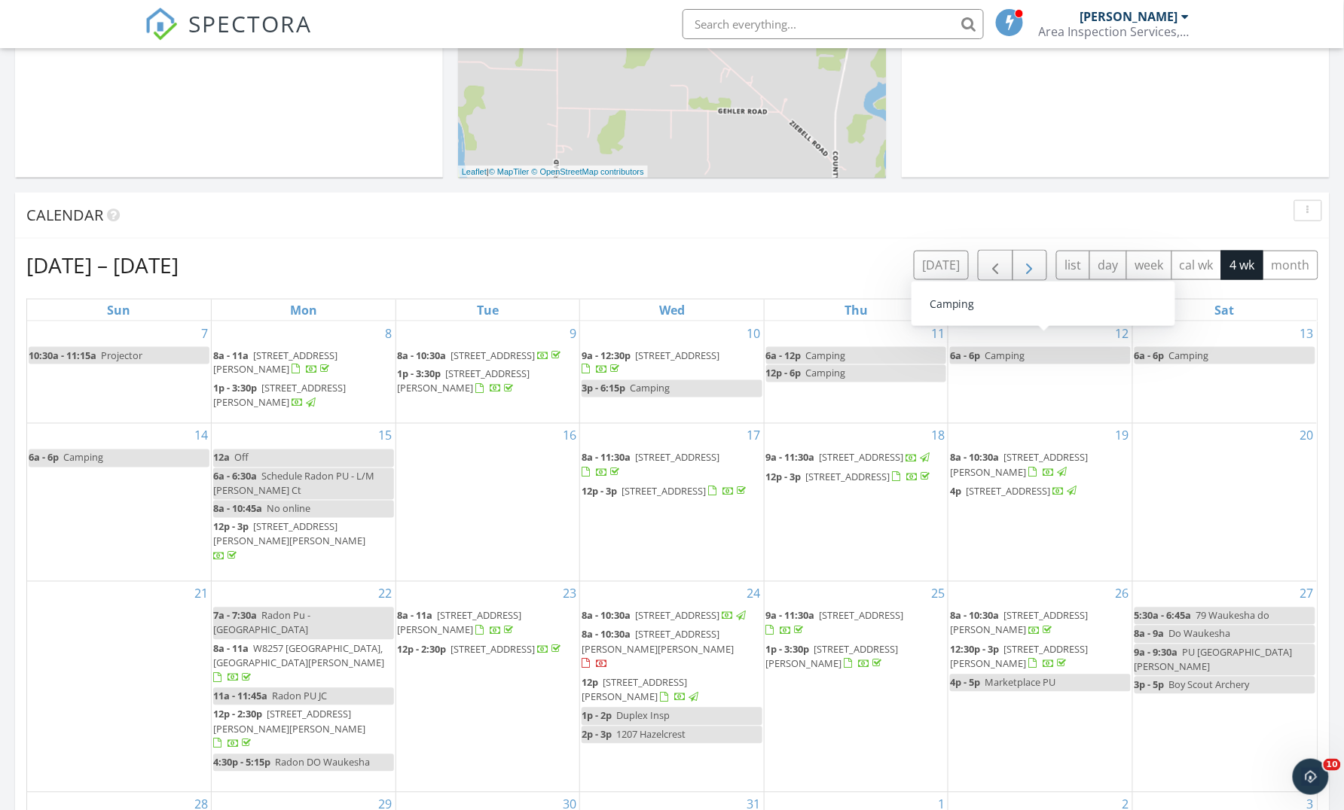
click at [1020, 260] on span "button" at bounding box center [1029, 266] width 18 height 18
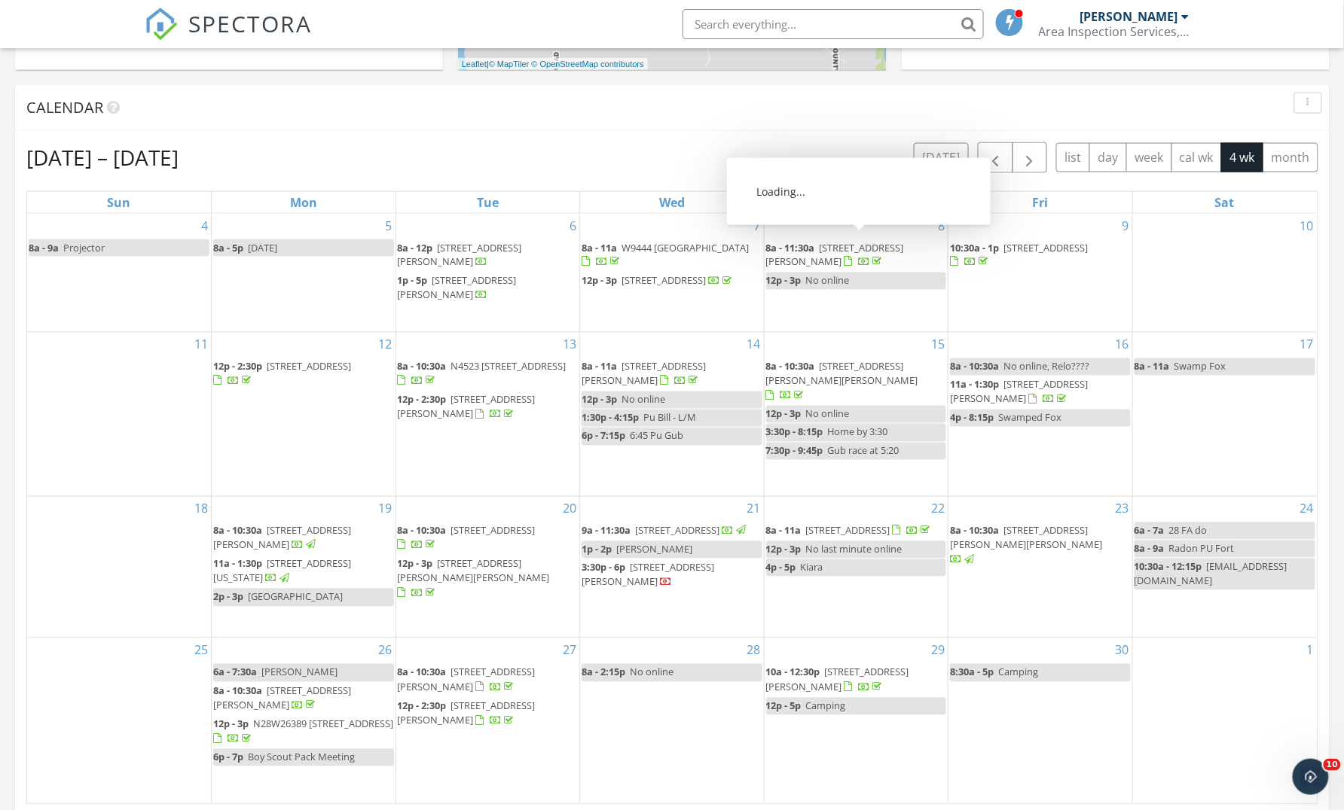
scroll to position [703, 0]
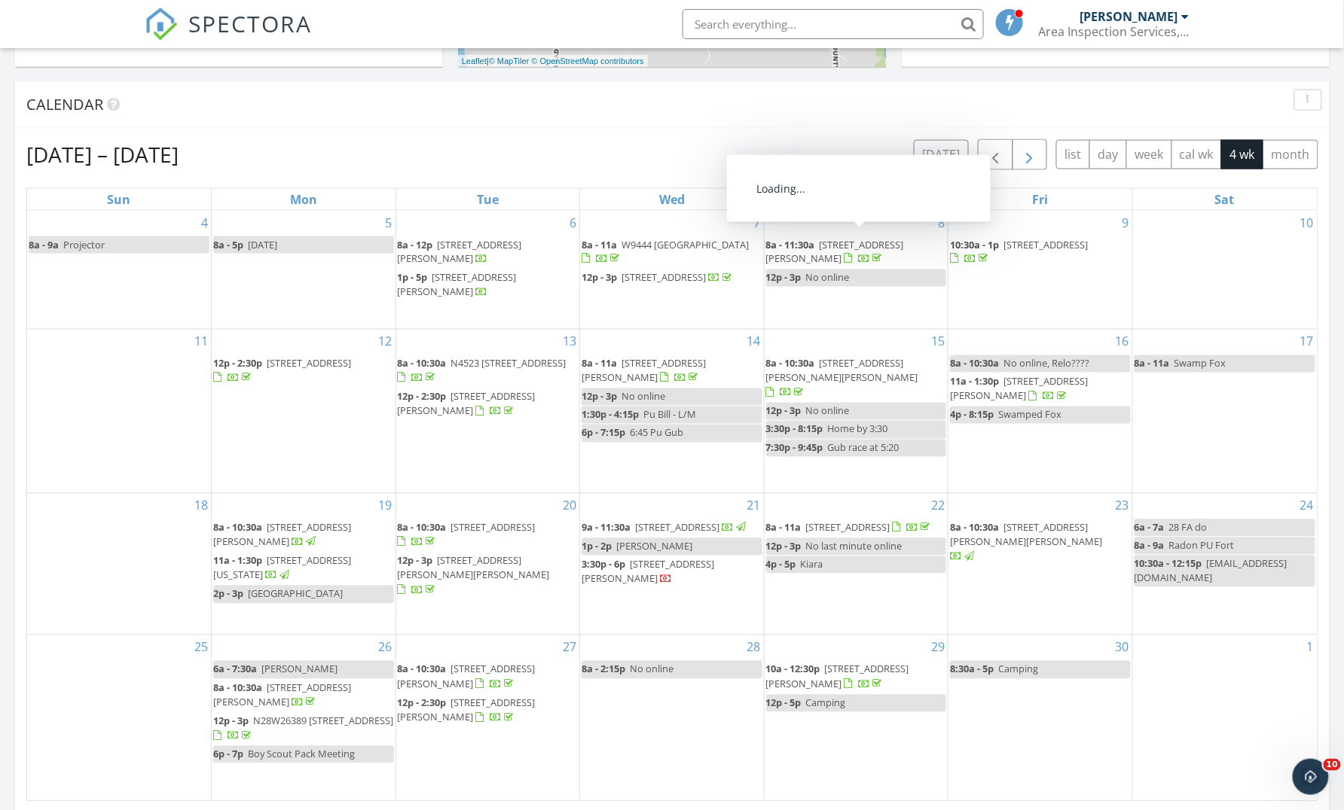
click at [1031, 150] on span "button" at bounding box center [1029, 155] width 18 height 18
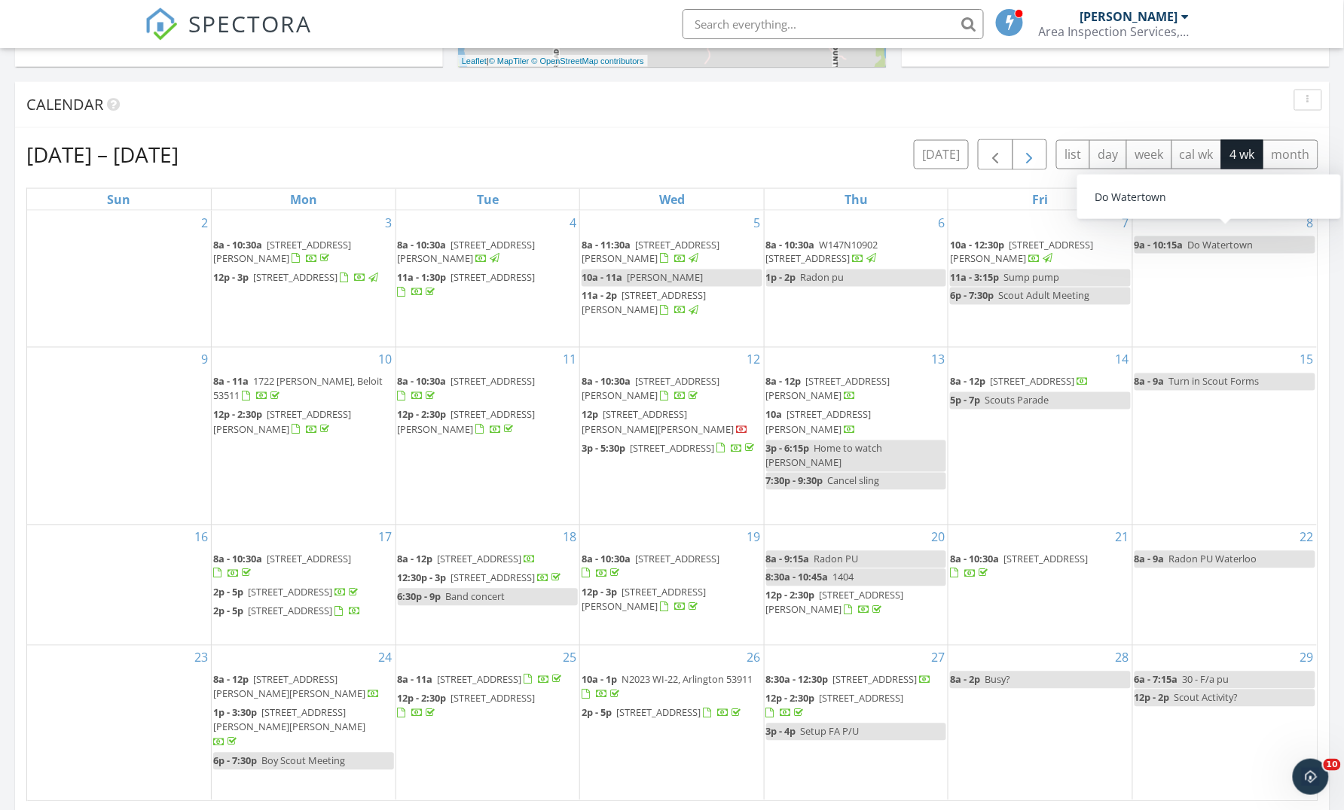
click at [1035, 151] on span "button" at bounding box center [1029, 155] width 18 height 18
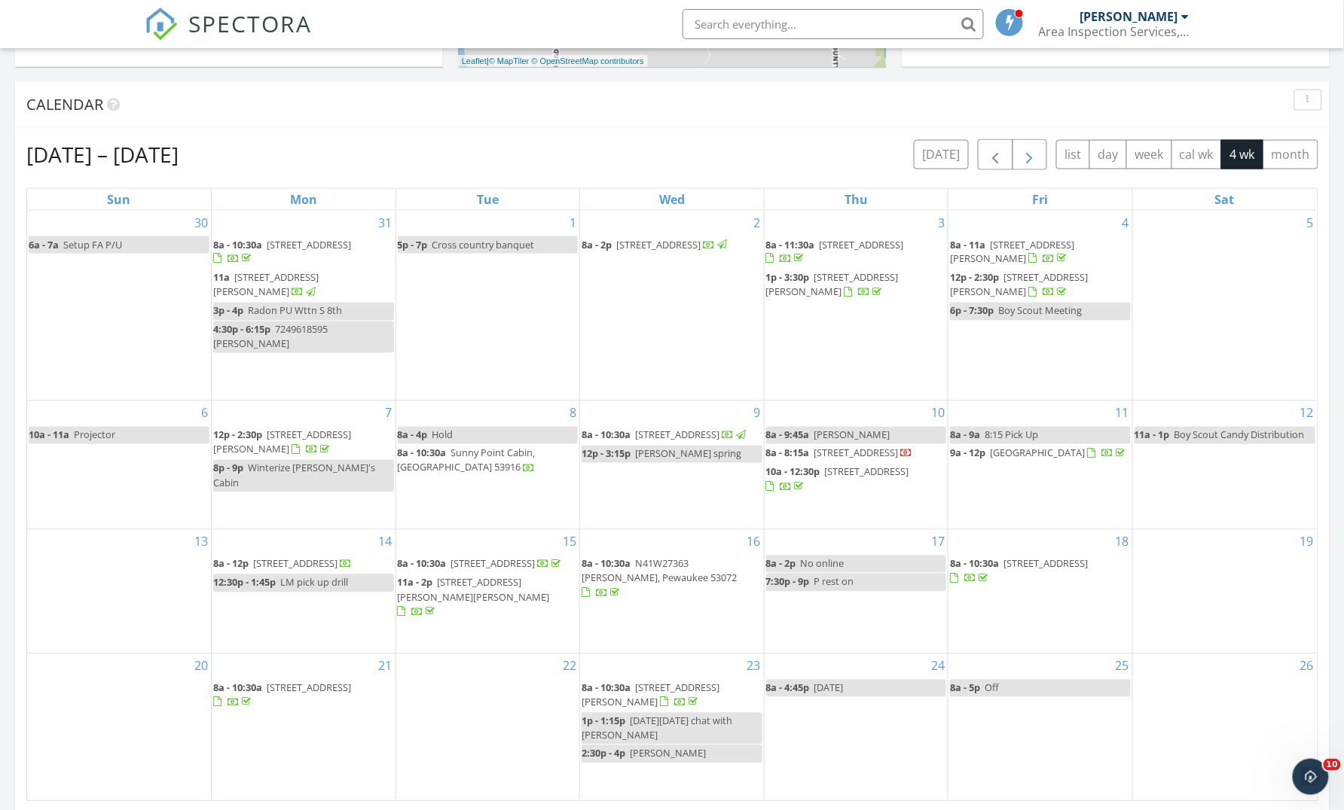
click at [1035, 151] on span "button" at bounding box center [1029, 155] width 18 height 18
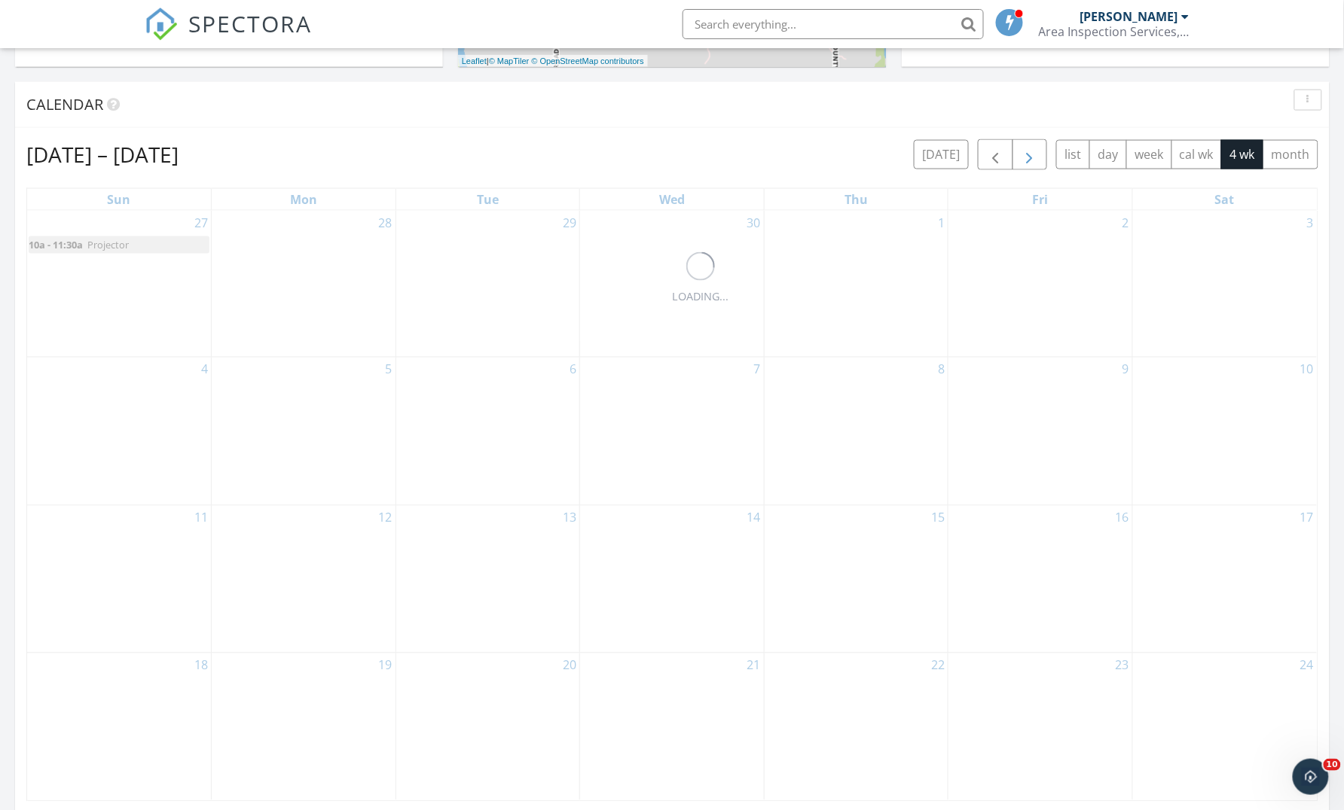
click at [1035, 151] on span "button" at bounding box center [1029, 155] width 18 height 18
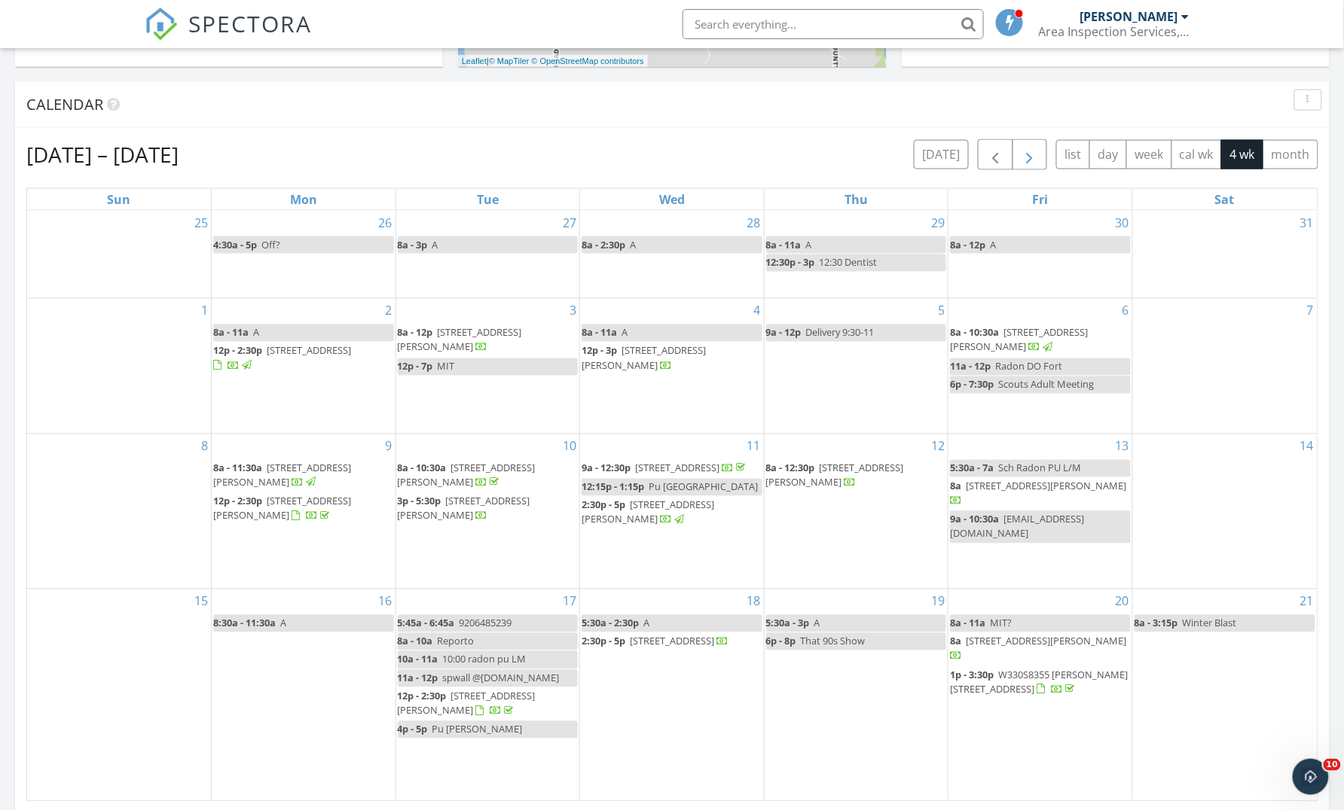
click at [1035, 151] on span "button" at bounding box center [1029, 155] width 18 height 18
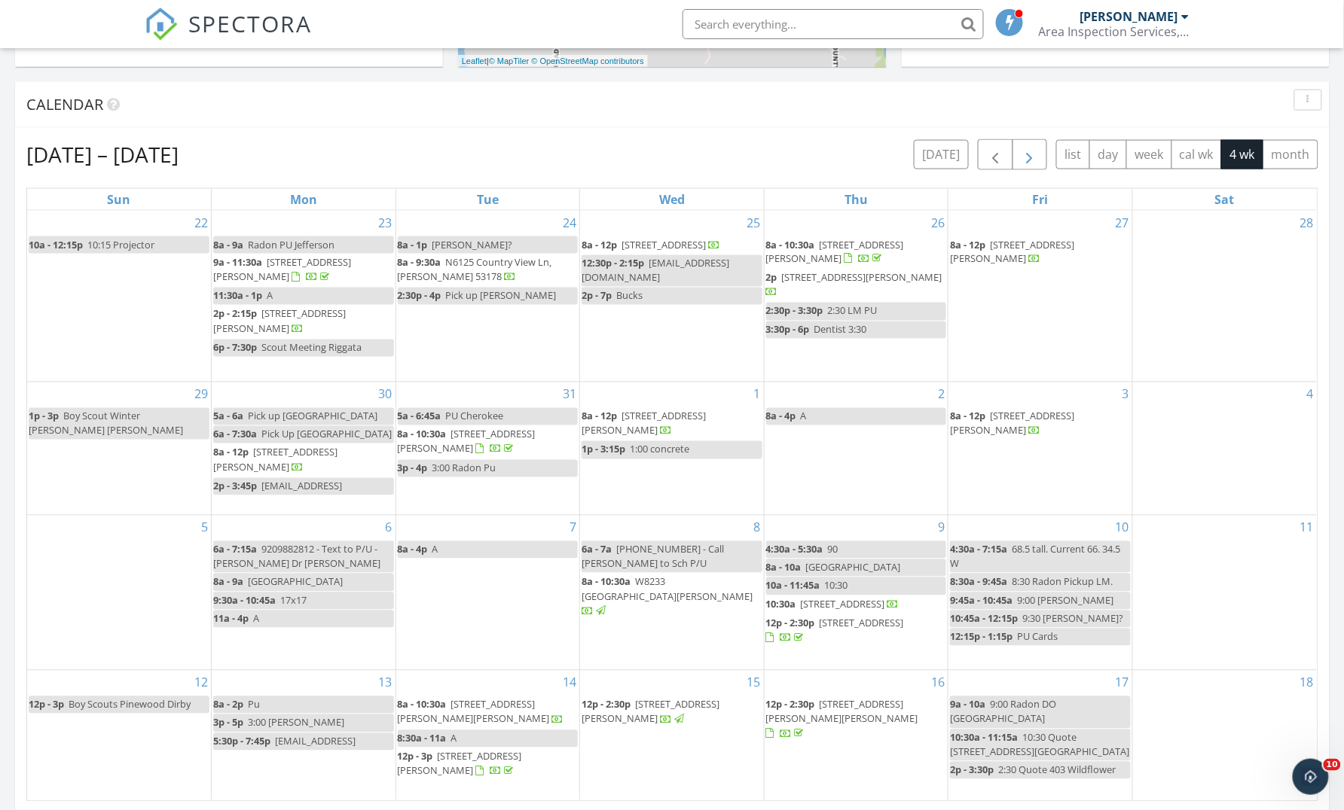
click at [1035, 151] on span "button" at bounding box center [1029, 155] width 18 height 18
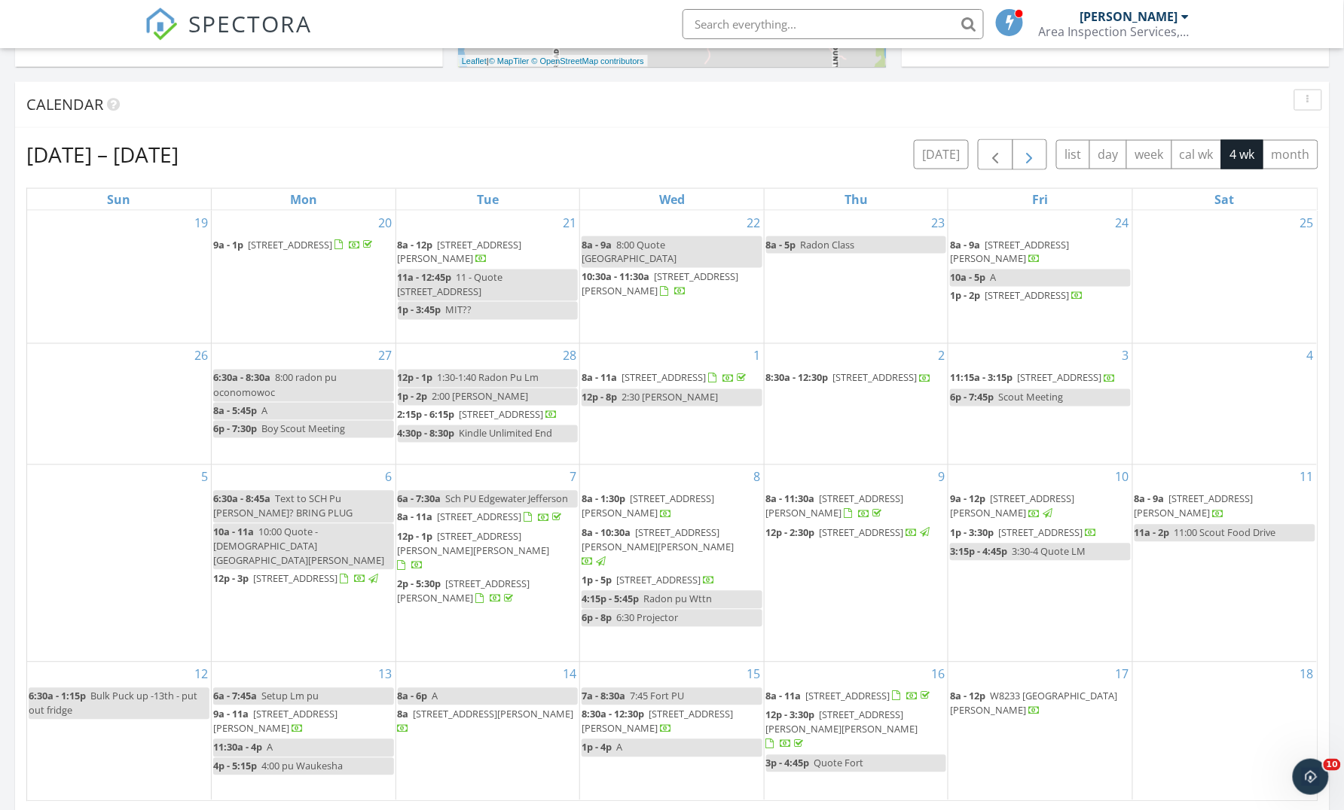
click at [1035, 151] on span "button" at bounding box center [1029, 155] width 18 height 18
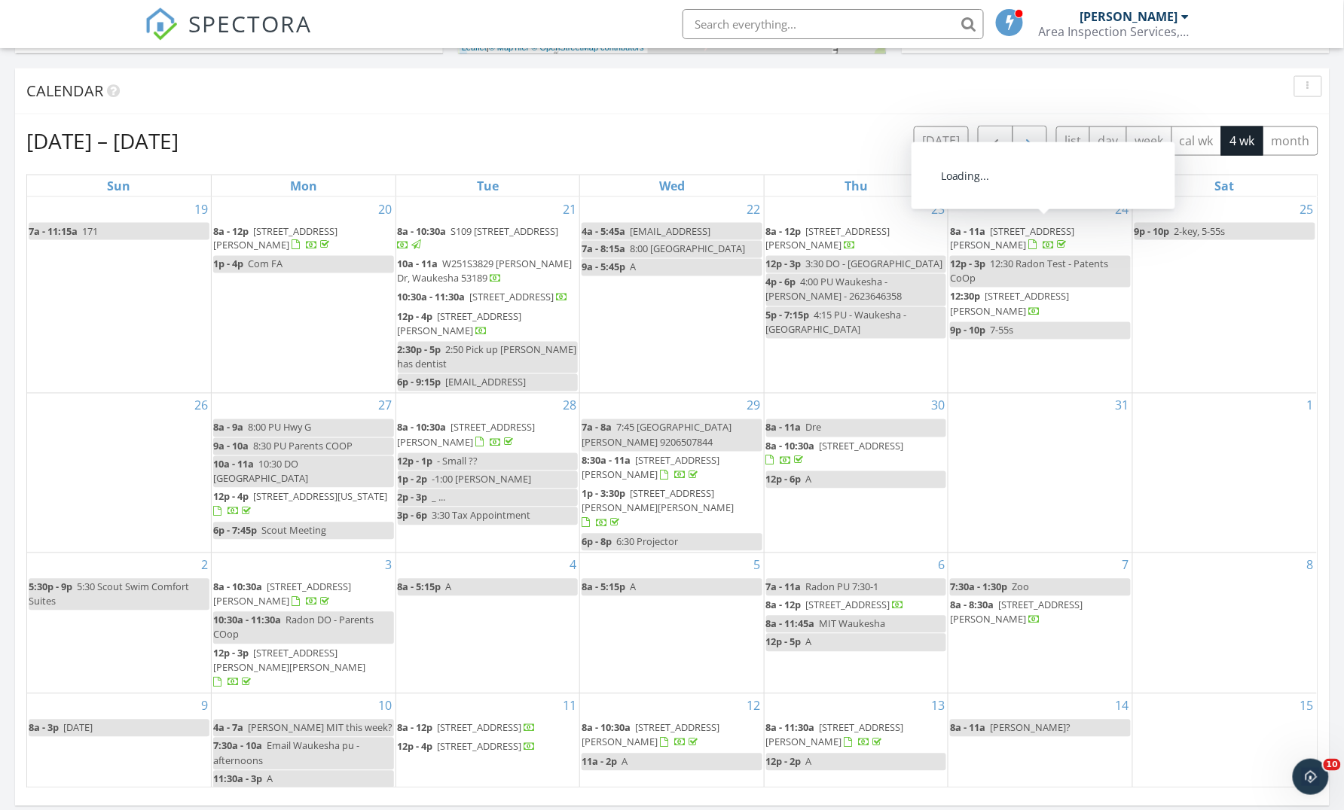
scroll to position [714, 0]
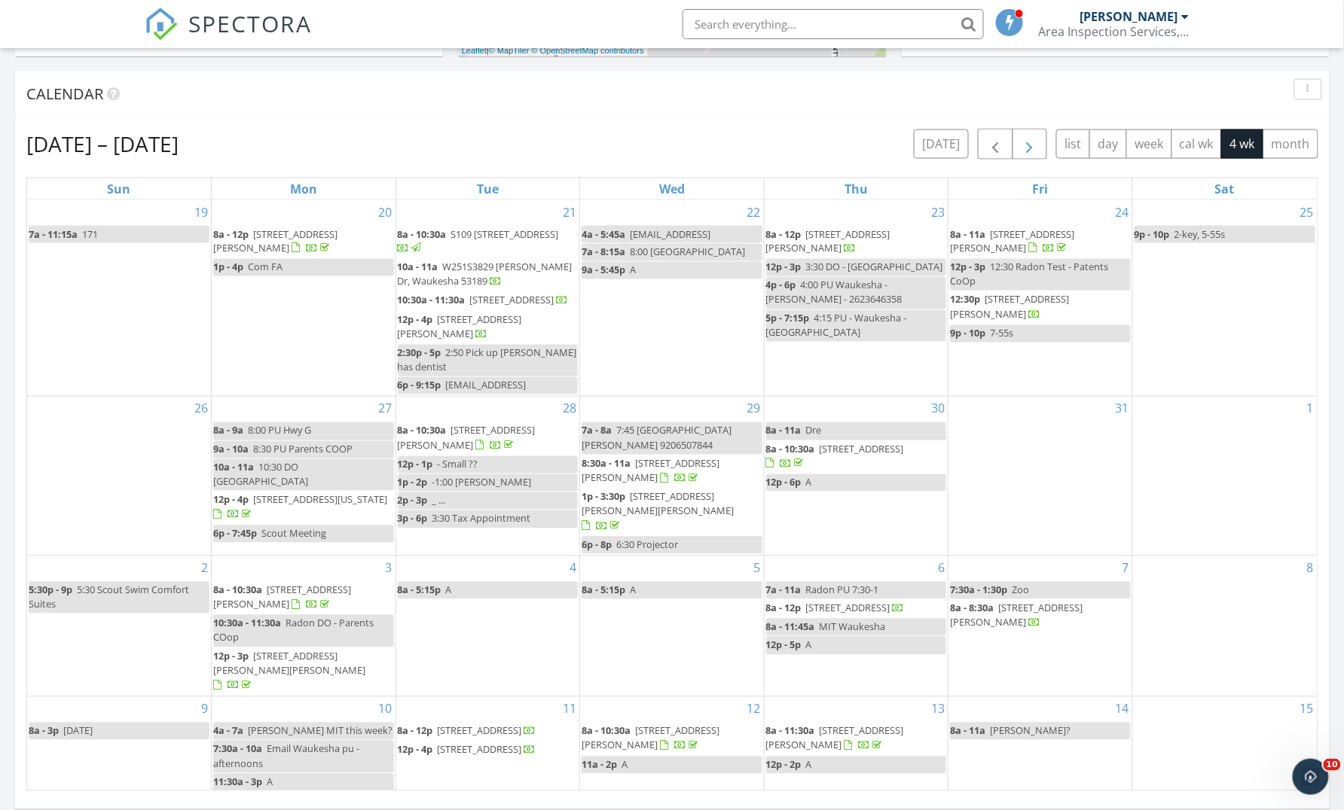
click at [1031, 132] on button "button" at bounding box center [1029, 144] width 35 height 31
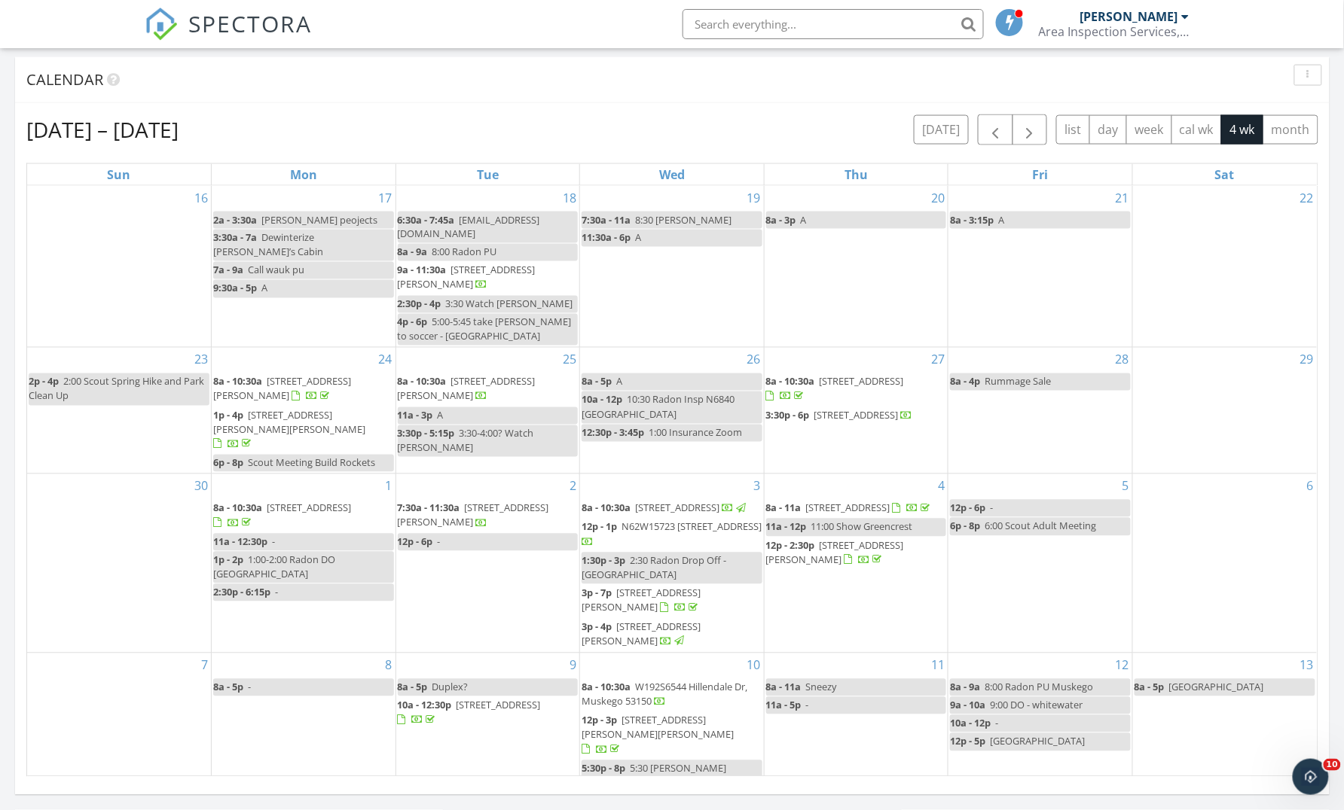
scroll to position [750, 0]
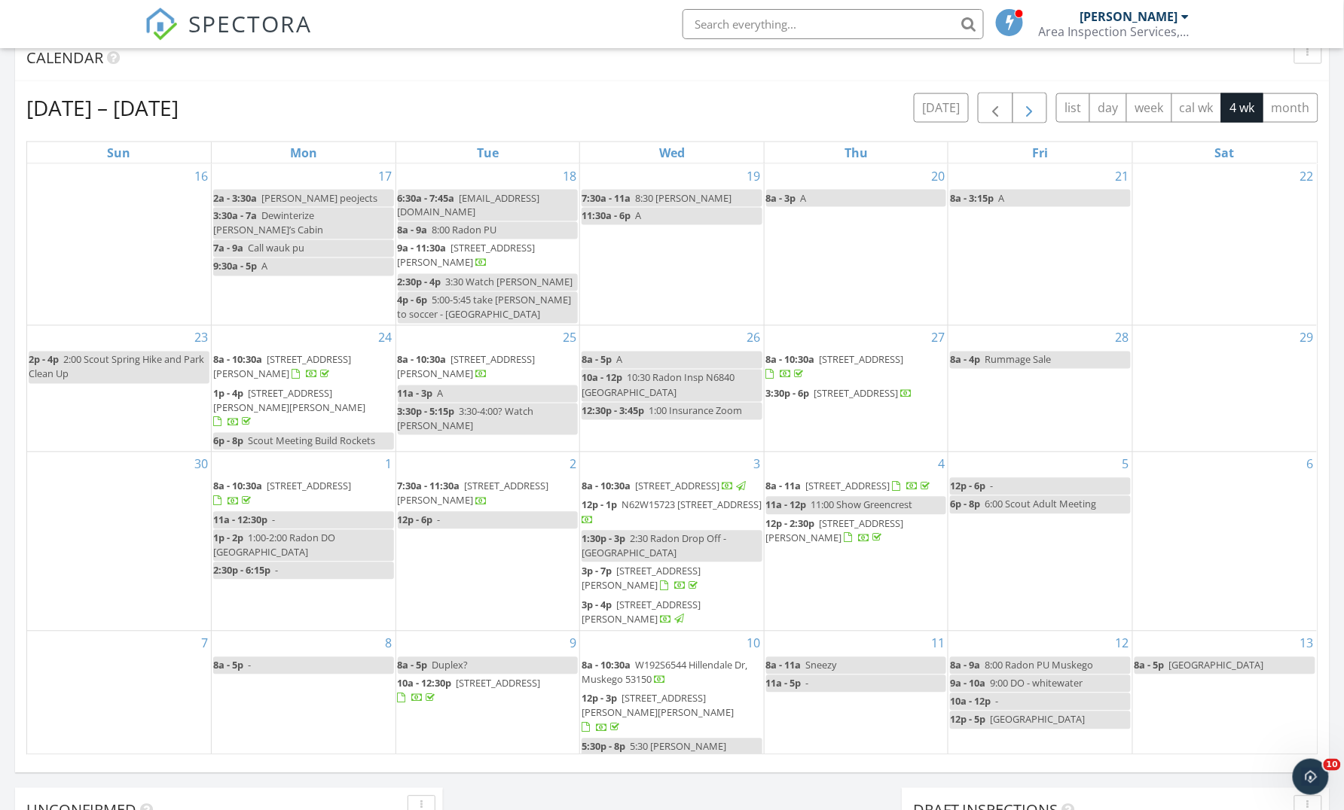
click at [1030, 104] on span "button" at bounding box center [1029, 108] width 18 height 18
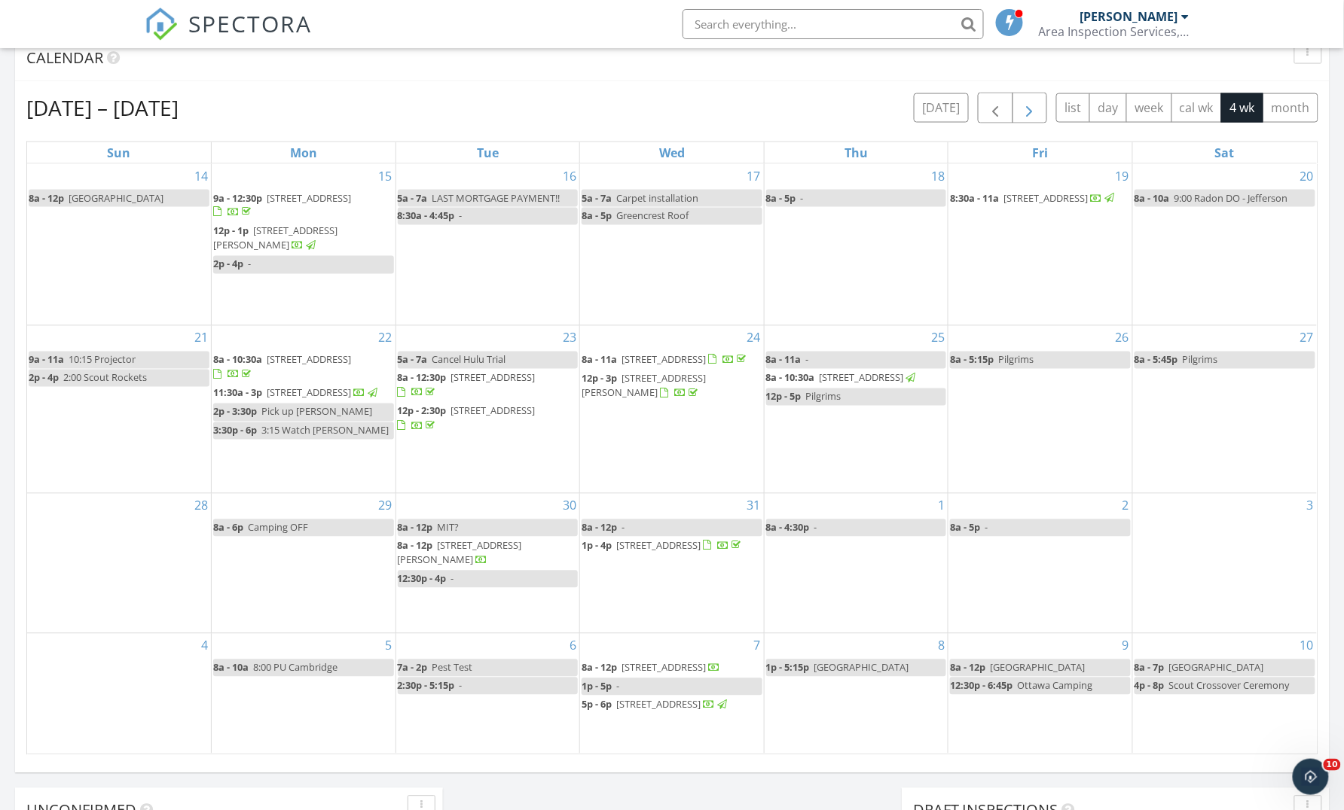
click at [1030, 99] on span "button" at bounding box center [1029, 108] width 18 height 18
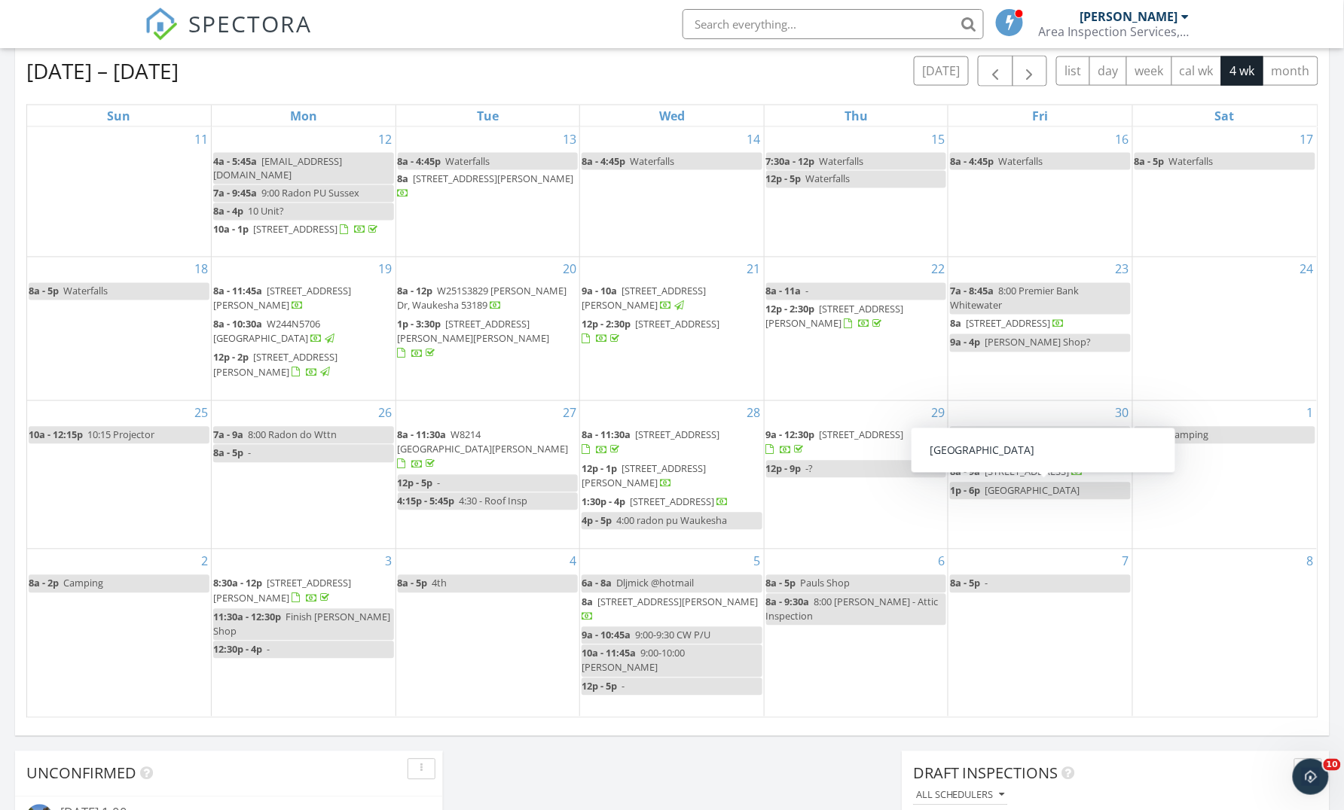
scroll to position [797, 0]
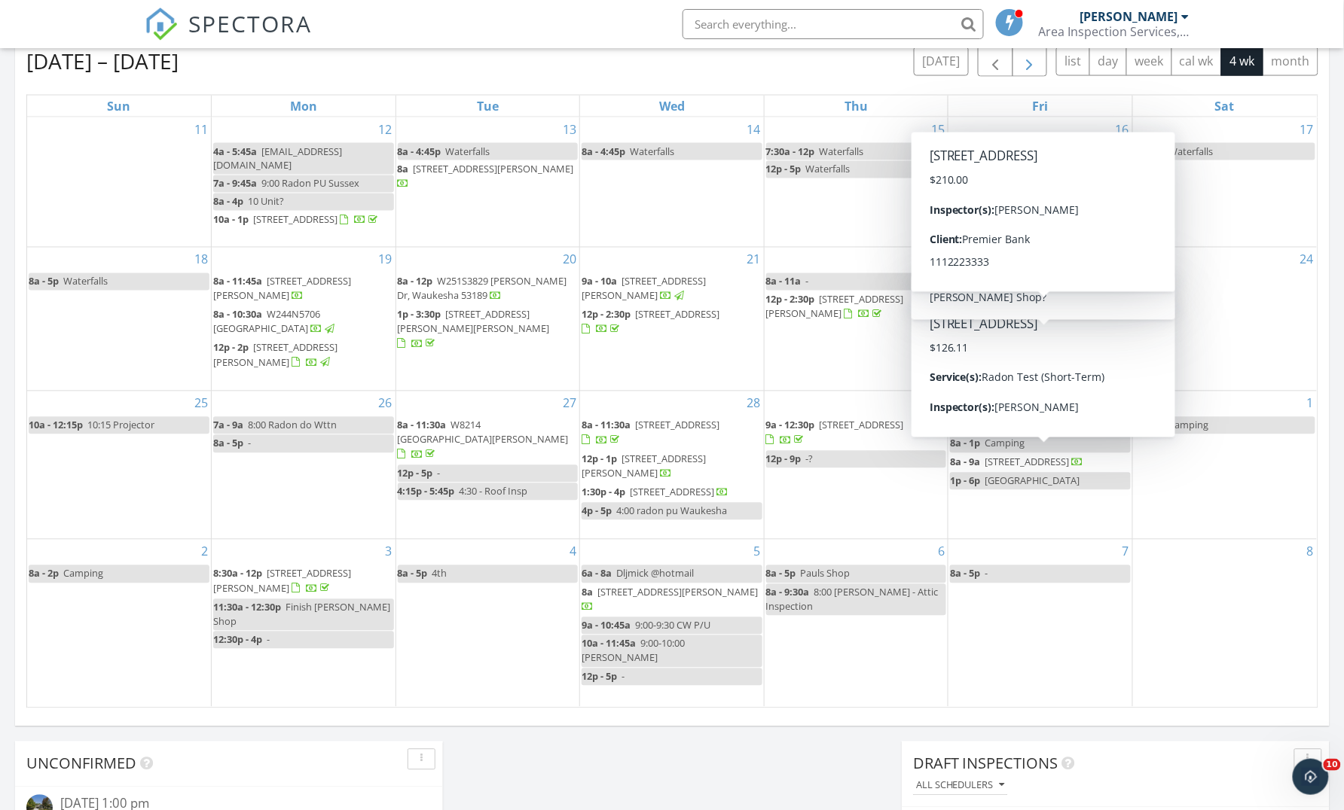
click at [1033, 66] on span "button" at bounding box center [1029, 62] width 18 height 18
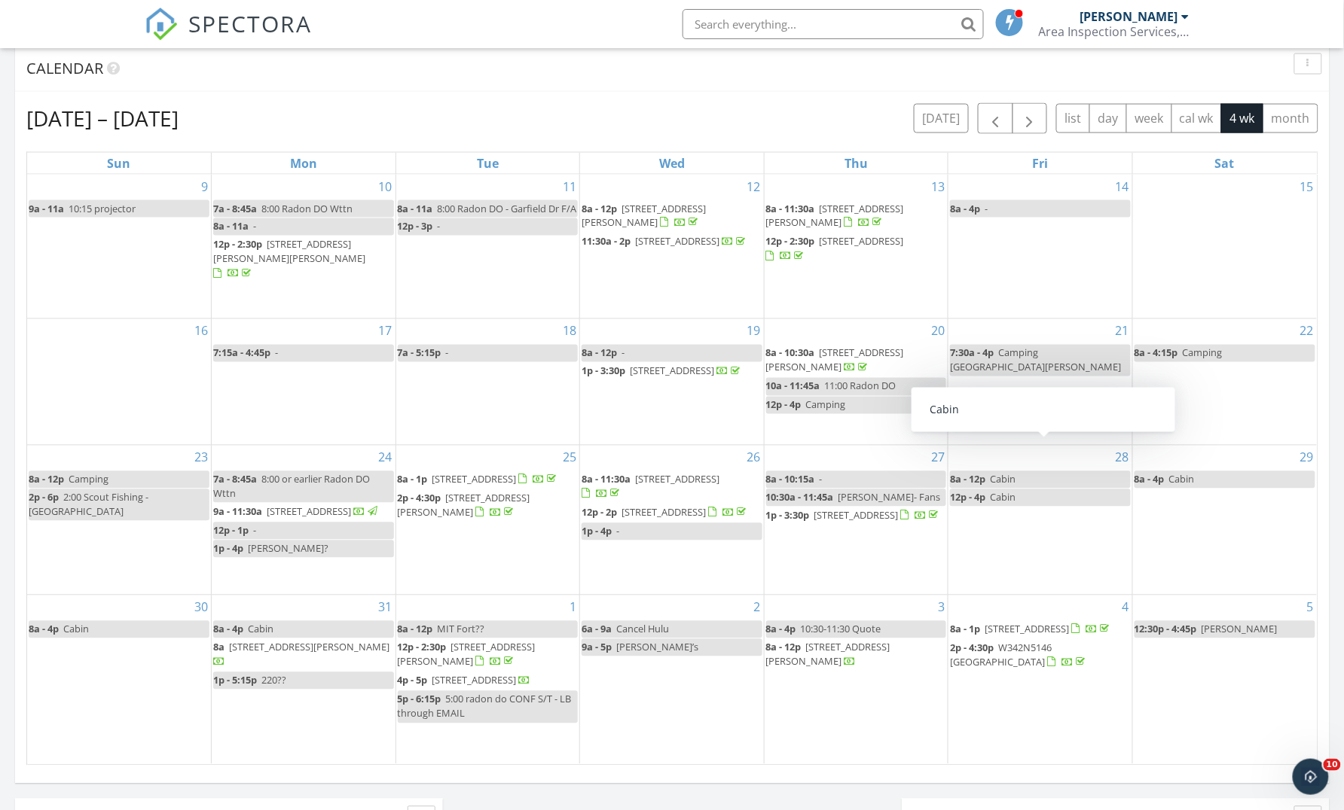
scroll to position [729, 0]
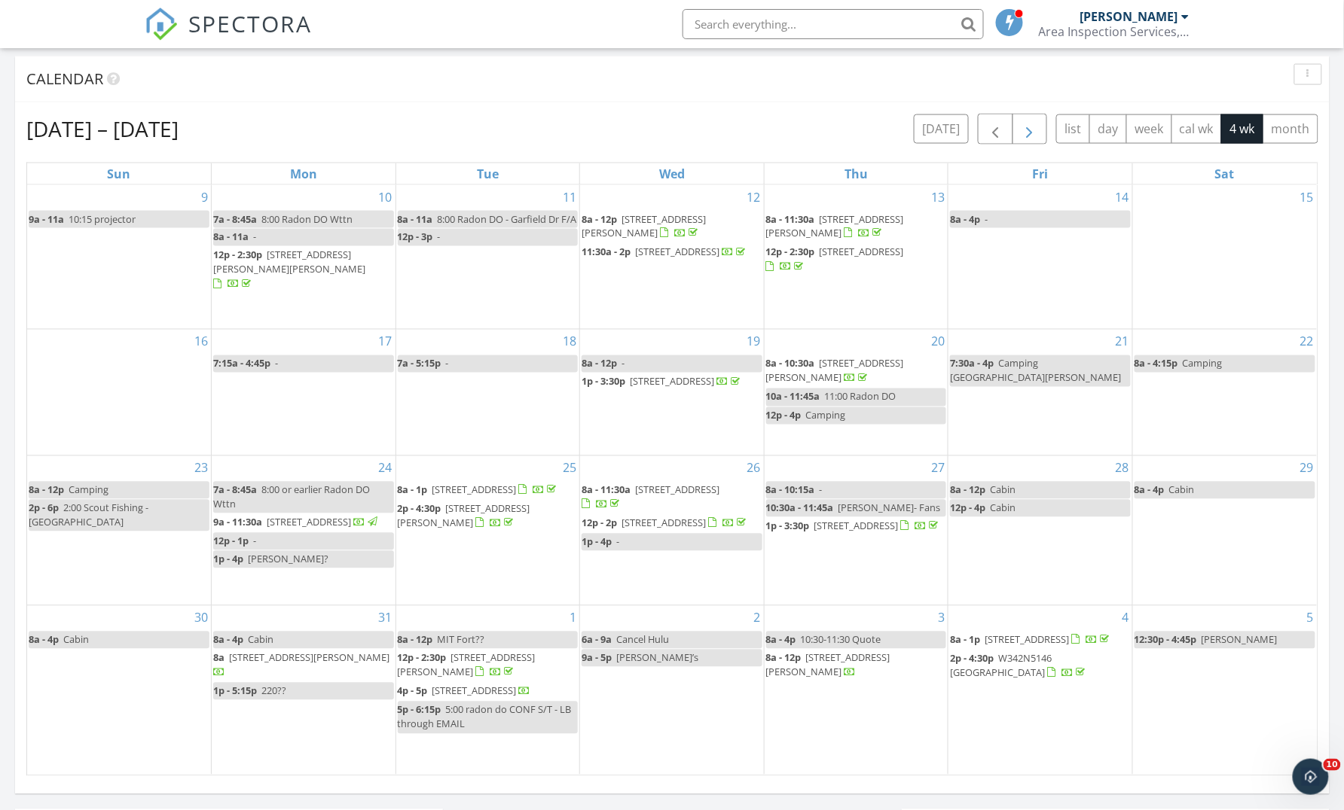
click at [1030, 127] on span "button" at bounding box center [1029, 130] width 18 height 18
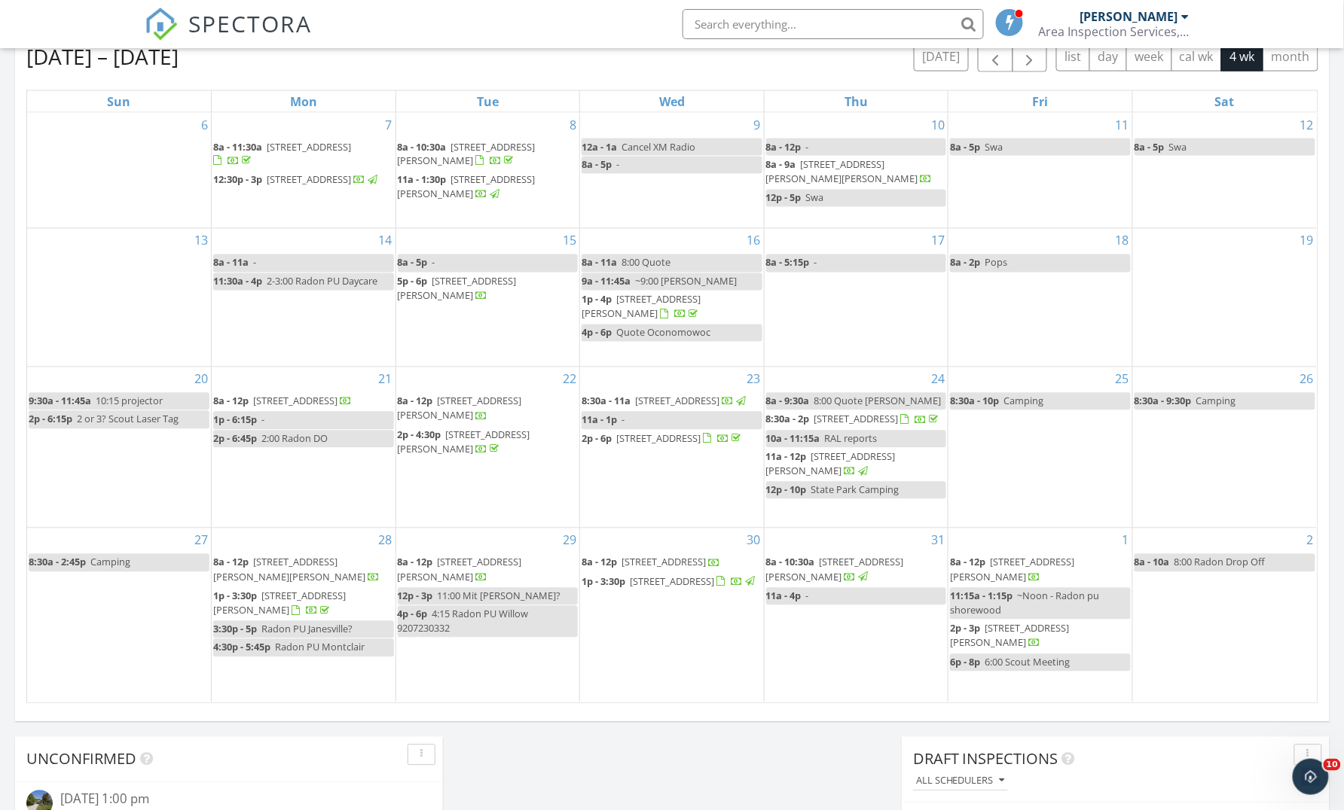
scroll to position [805, 0]
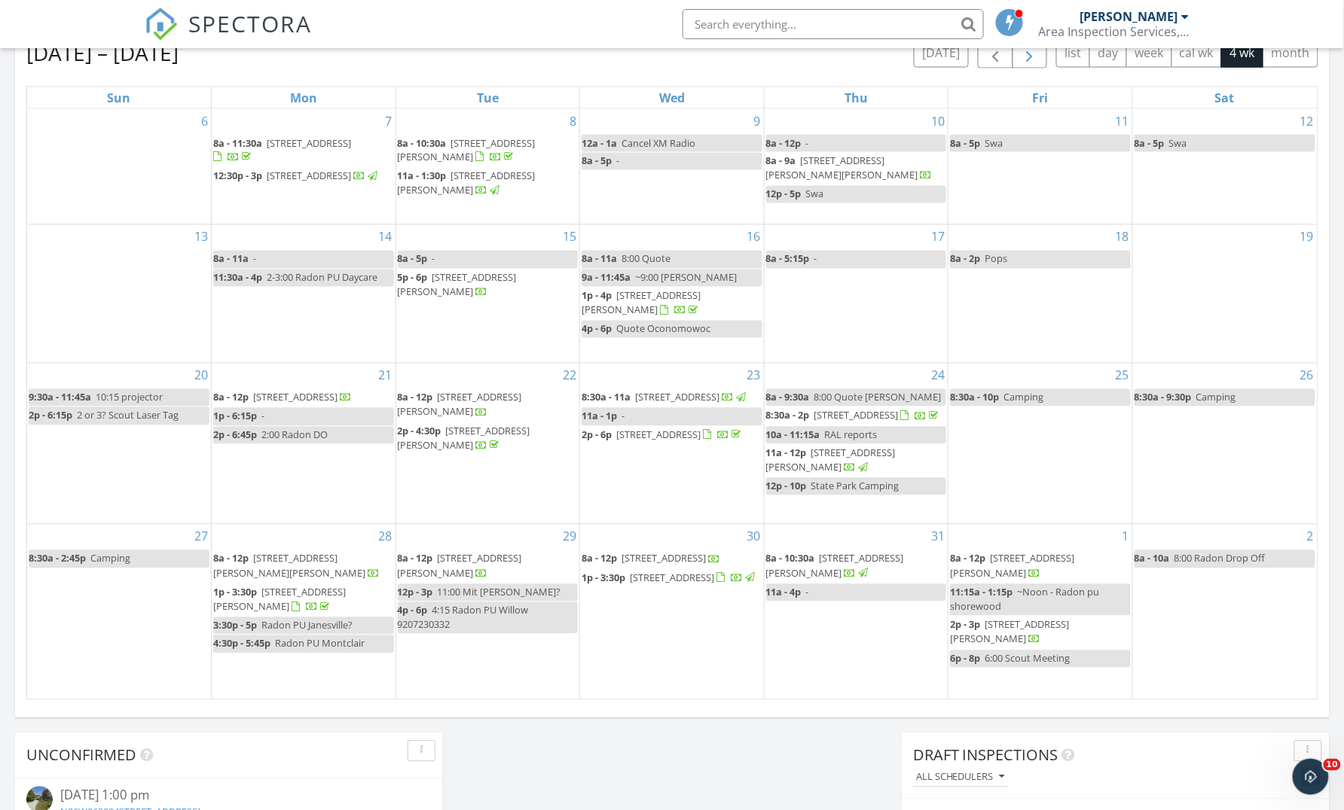
click at [1031, 56] on span "button" at bounding box center [1029, 53] width 18 height 18
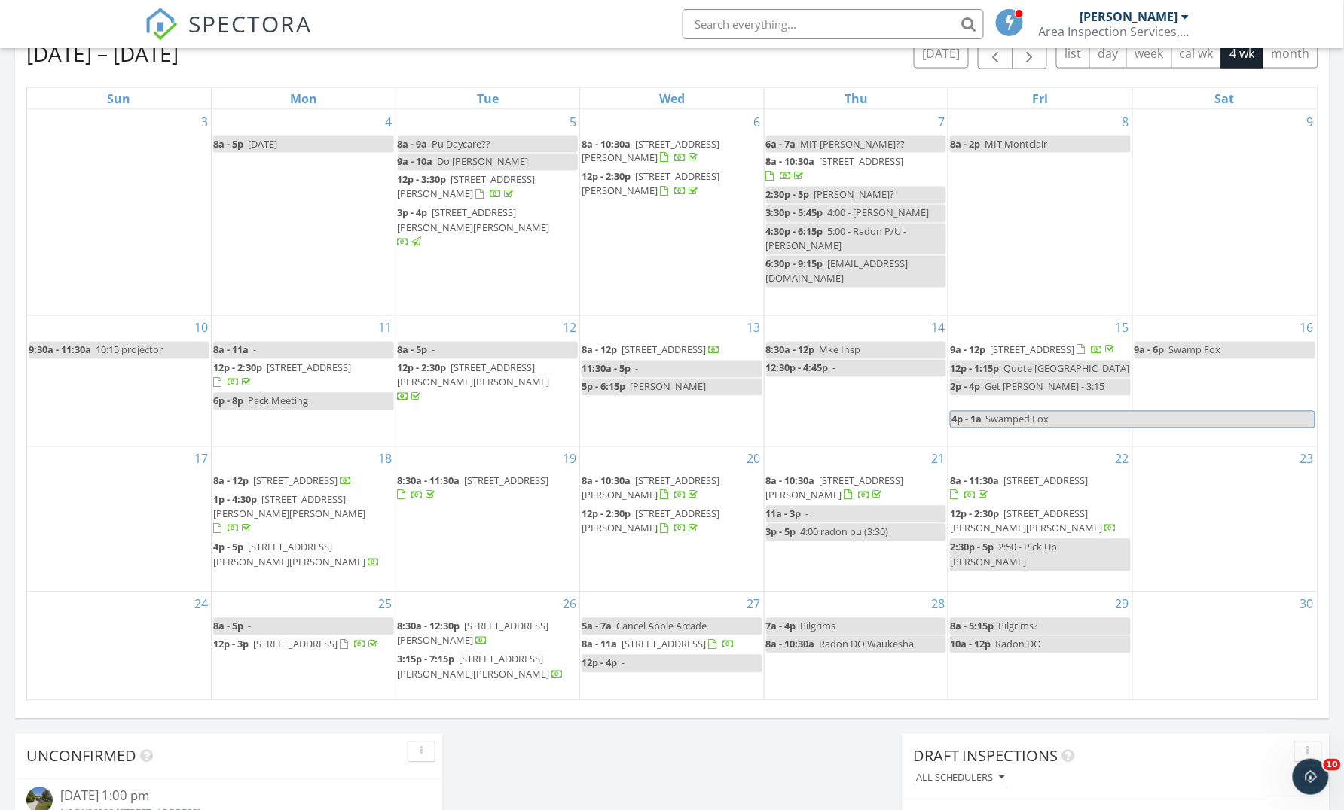
scroll to position [679, 0]
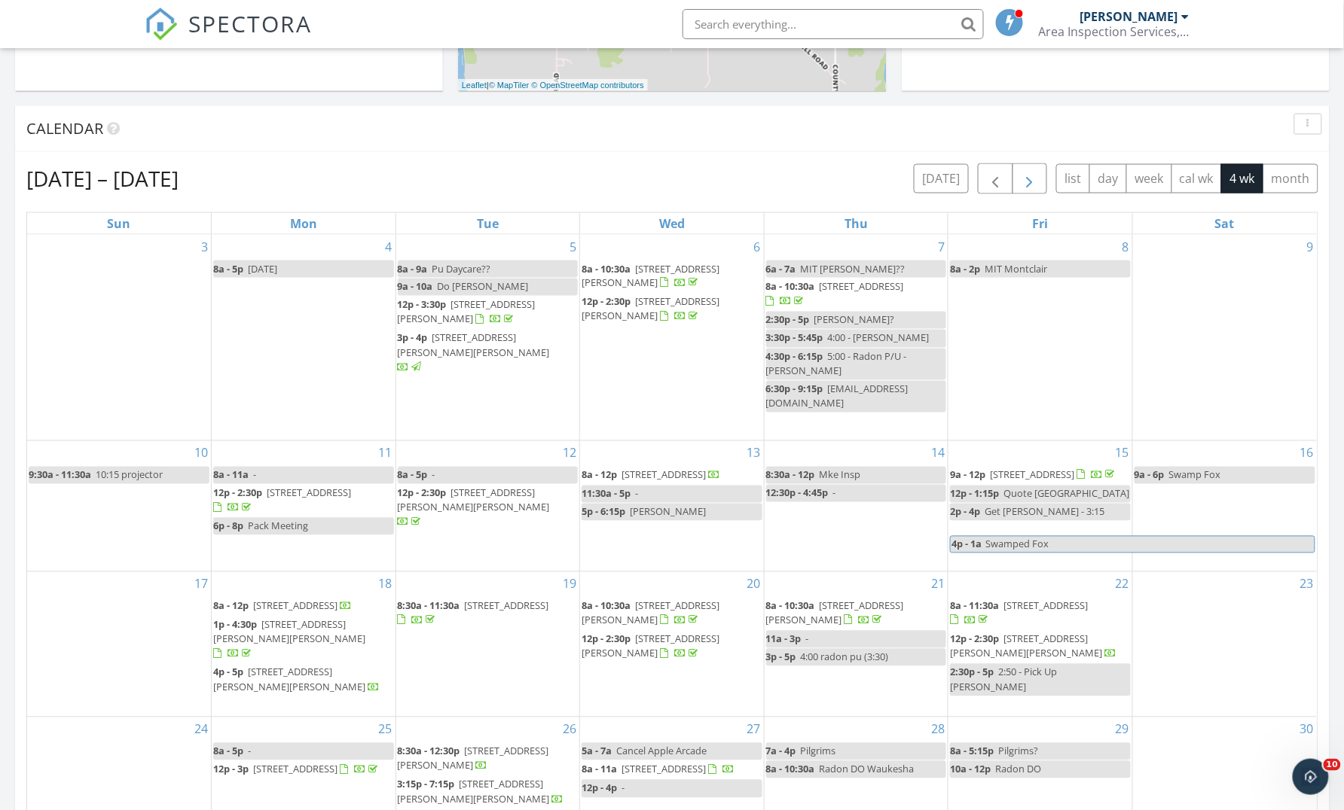
click at [1025, 172] on span "button" at bounding box center [1029, 179] width 18 height 18
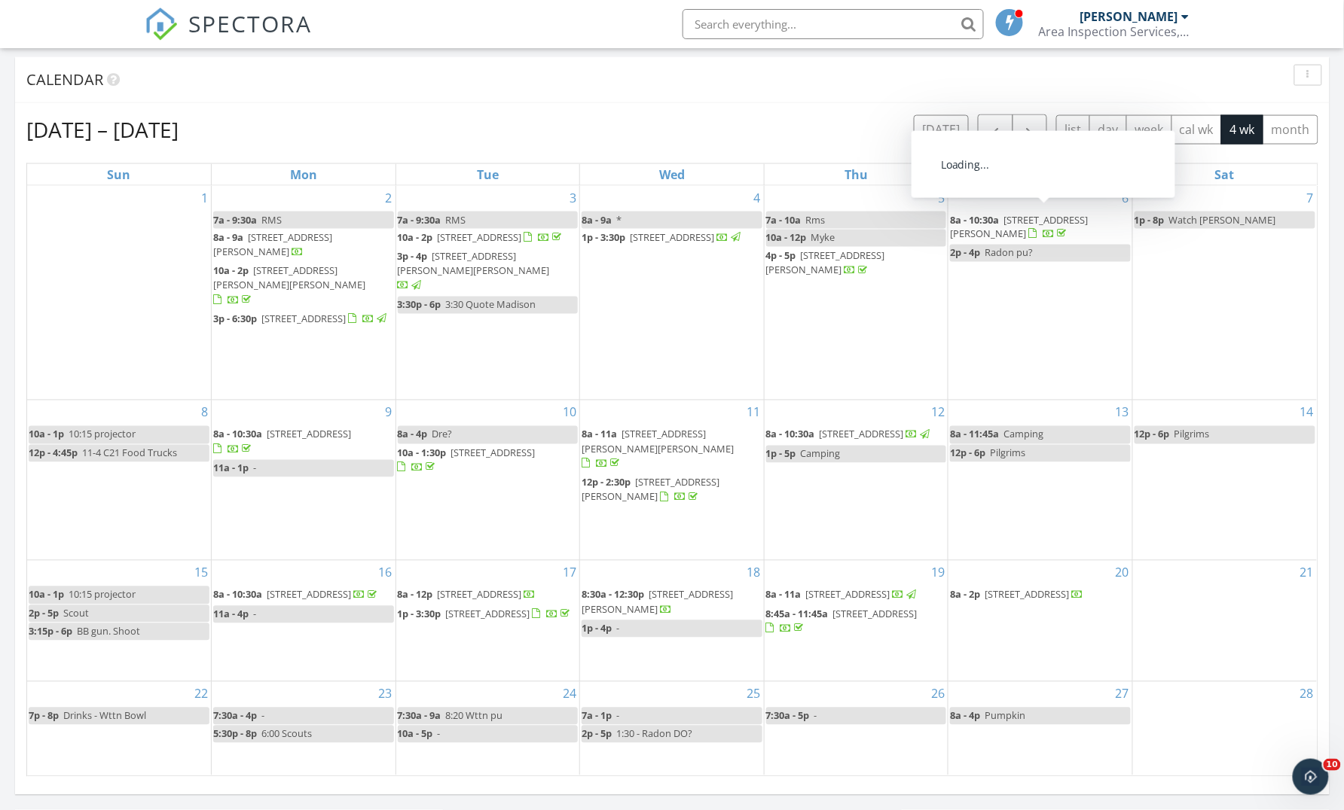
scroll to position [731, 0]
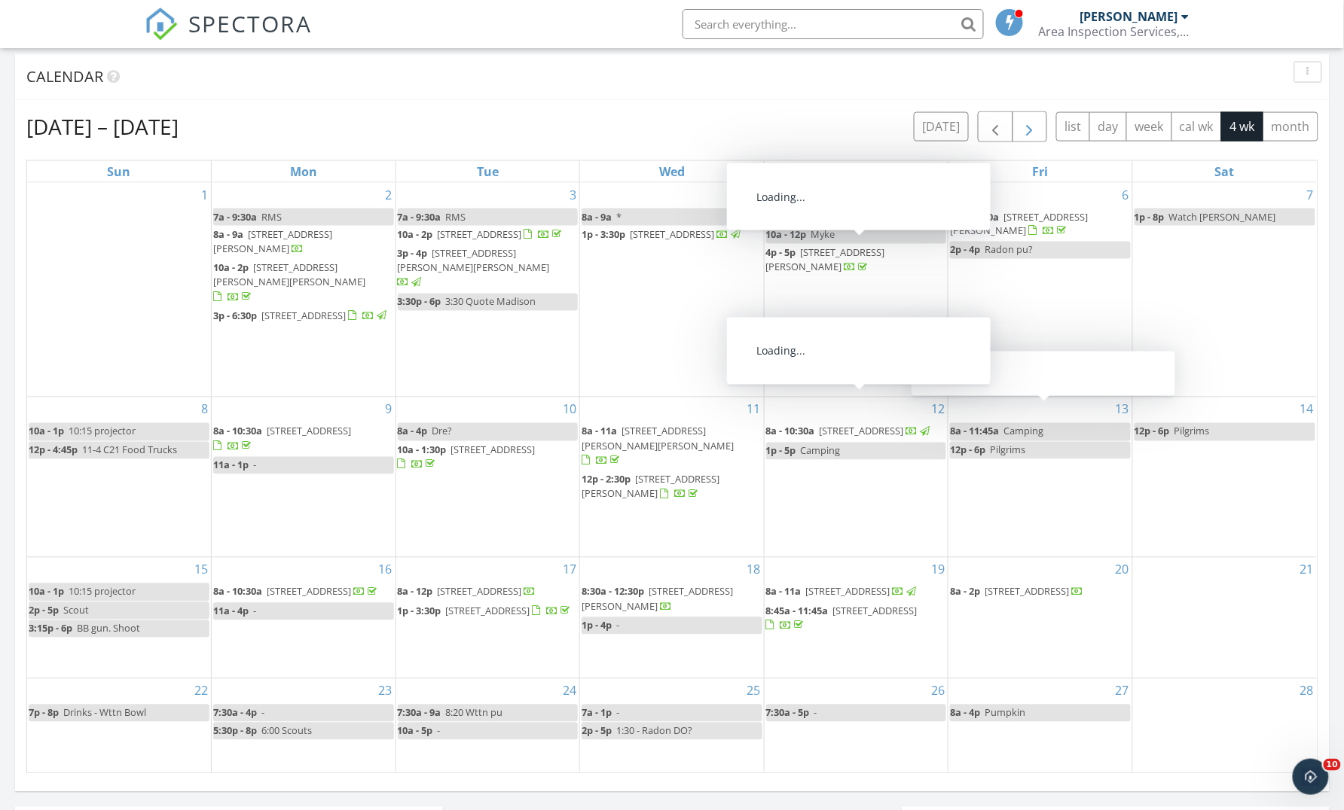
click at [1025, 129] on span "button" at bounding box center [1029, 127] width 18 height 18
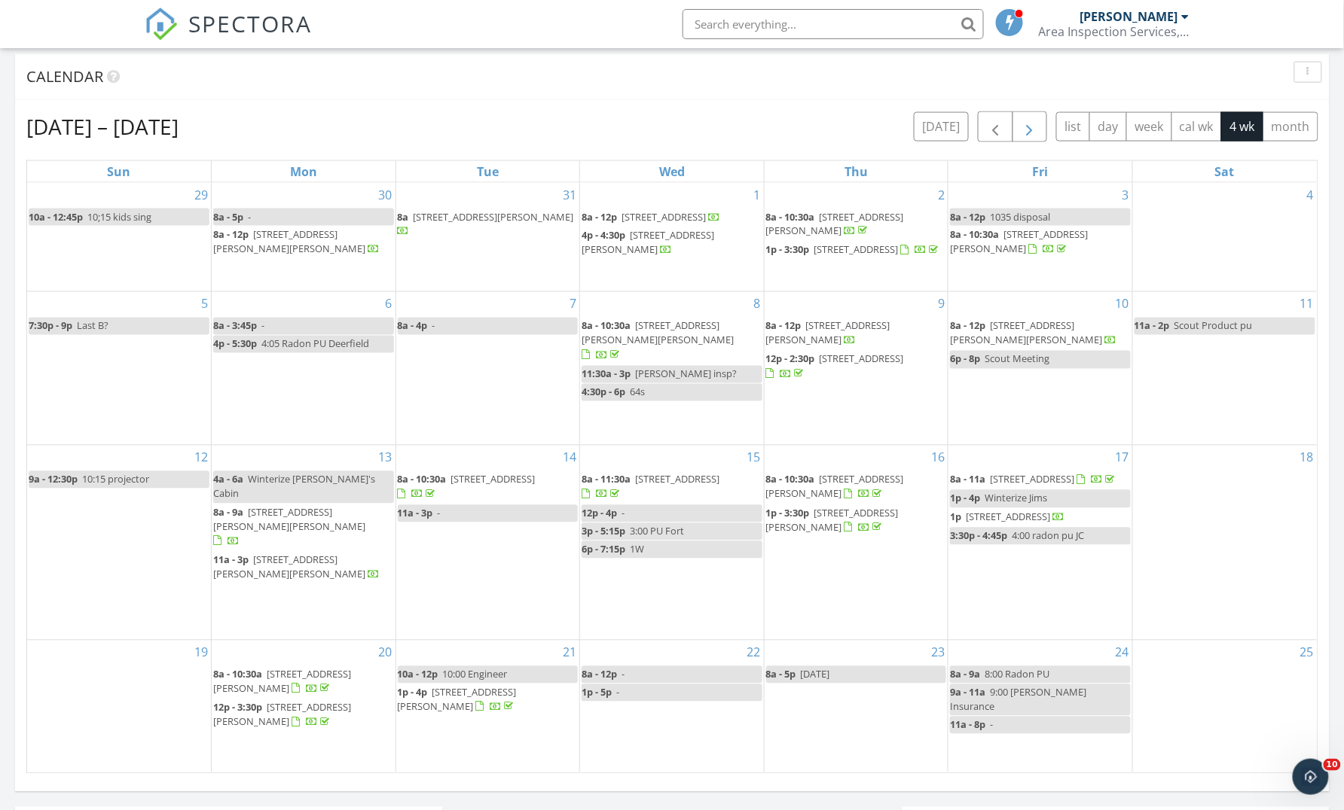
click at [1025, 128] on span "button" at bounding box center [1029, 127] width 18 height 18
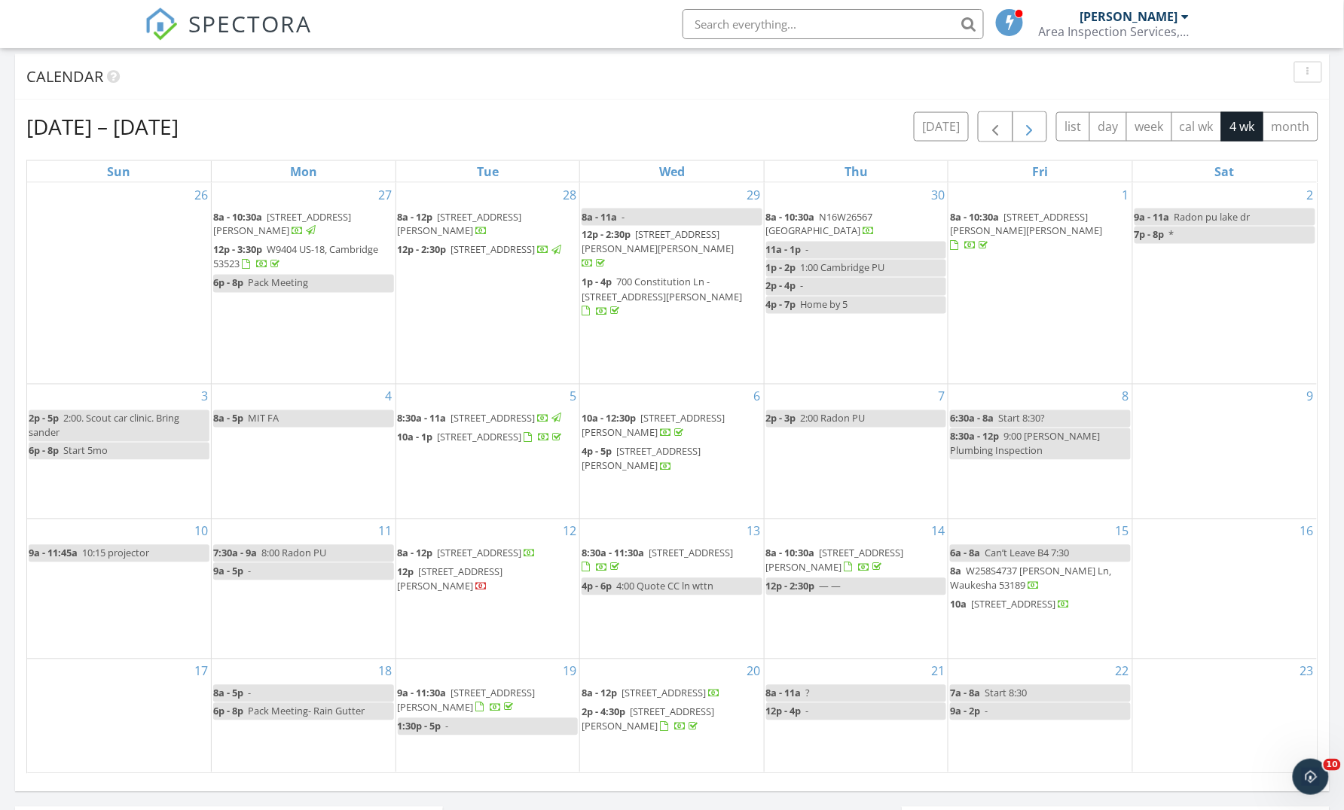
click at [1025, 128] on span "button" at bounding box center [1029, 127] width 18 height 18
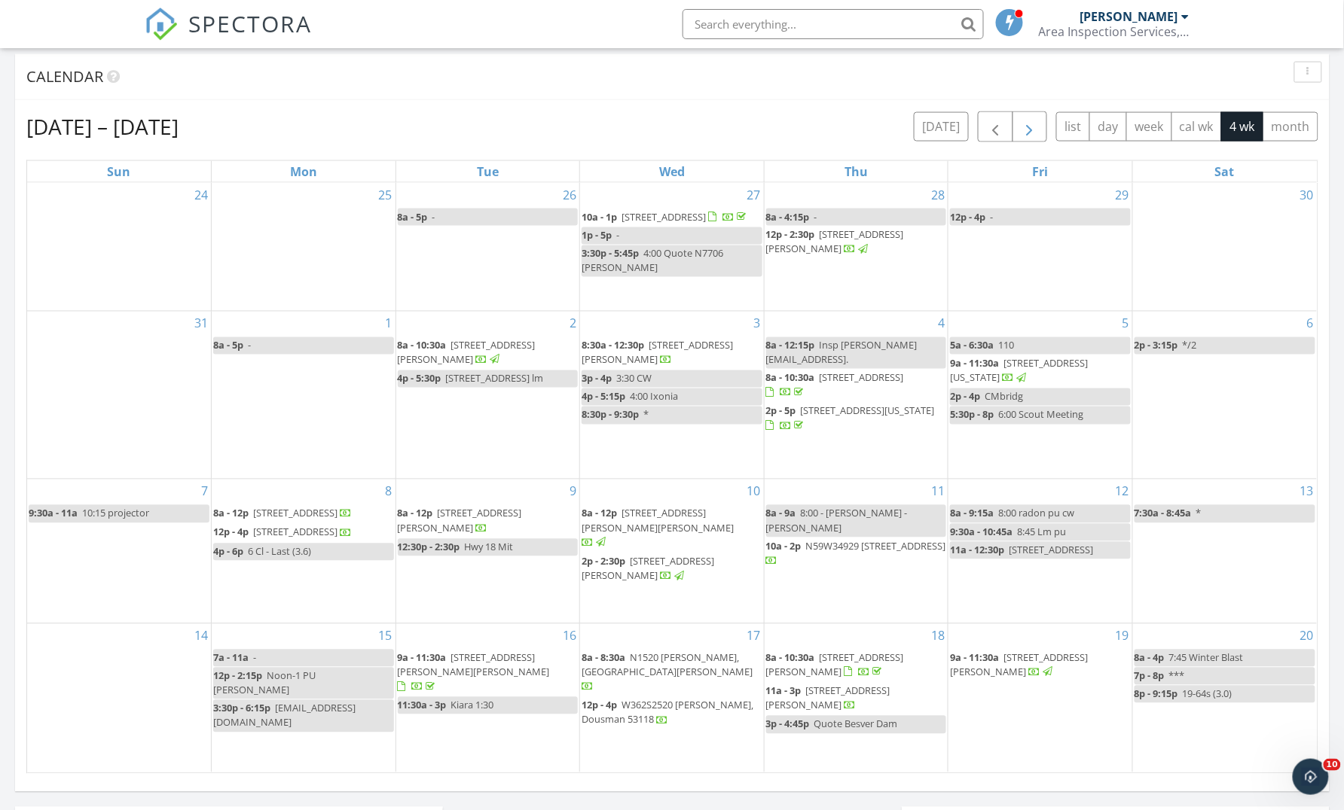
click at [1025, 128] on span "button" at bounding box center [1029, 127] width 18 height 18
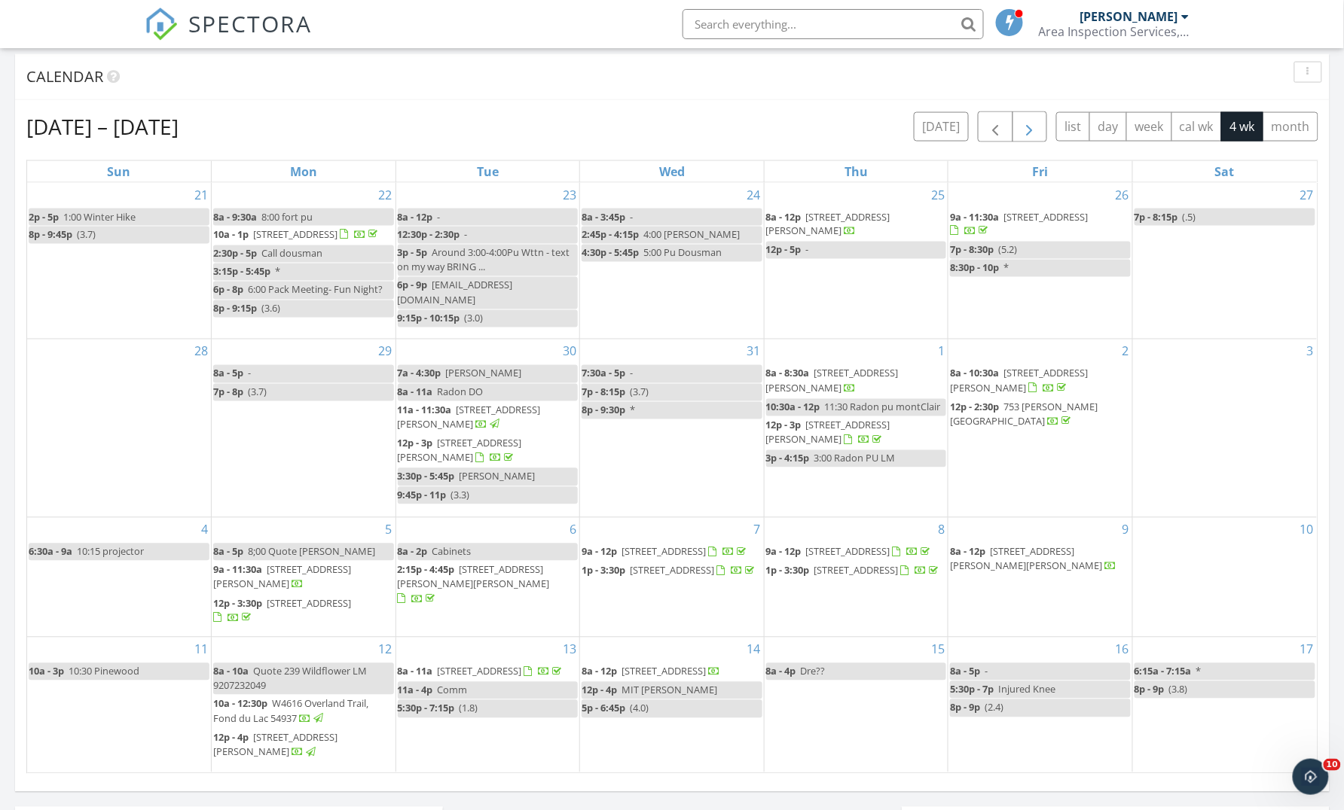
click at [1025, 128] on span "button" at bounding box center [1029, 127] width 18 height 18
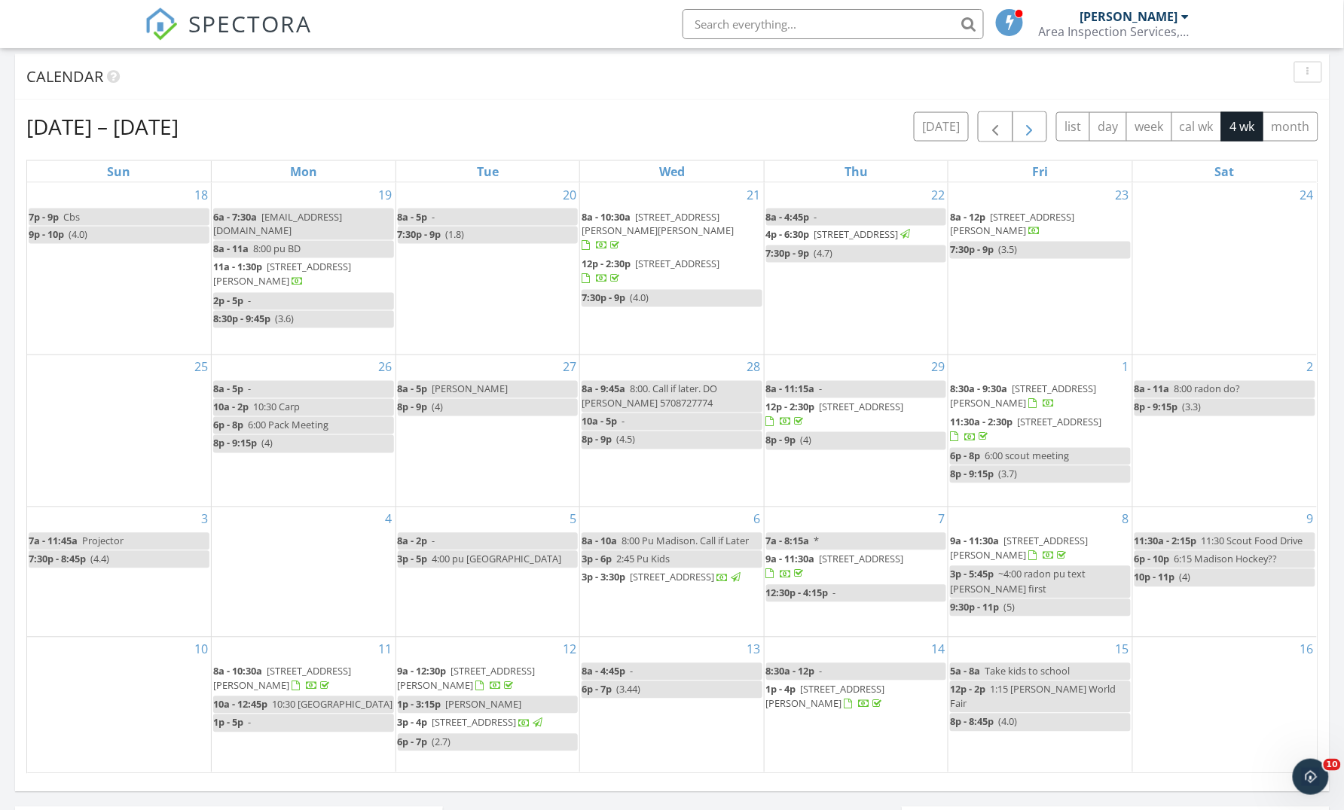
click at [1025, 128] on span "button" at bounding box center [1029, 127] width 18 height 18
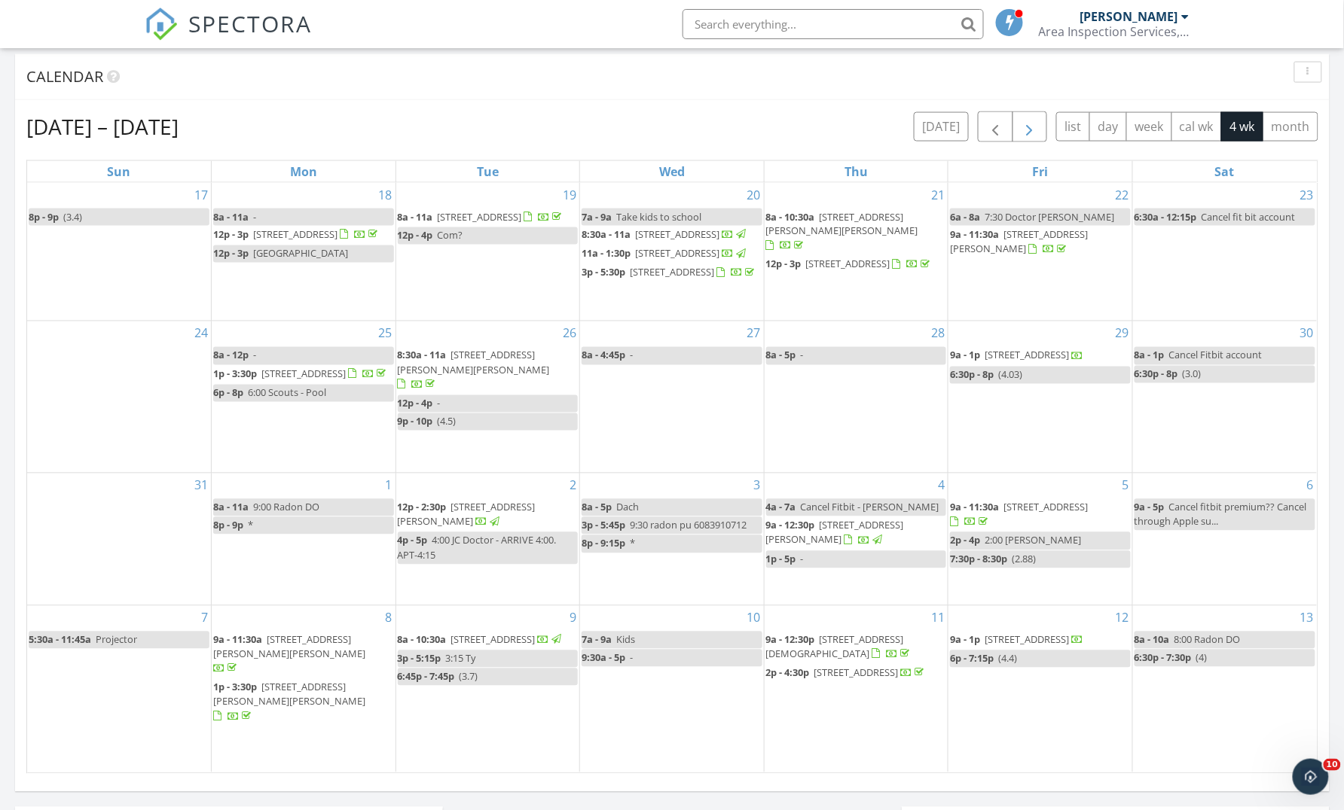
click at [1025, 128] on span "button" at bounding box center [1029, 127] width 18 height 18
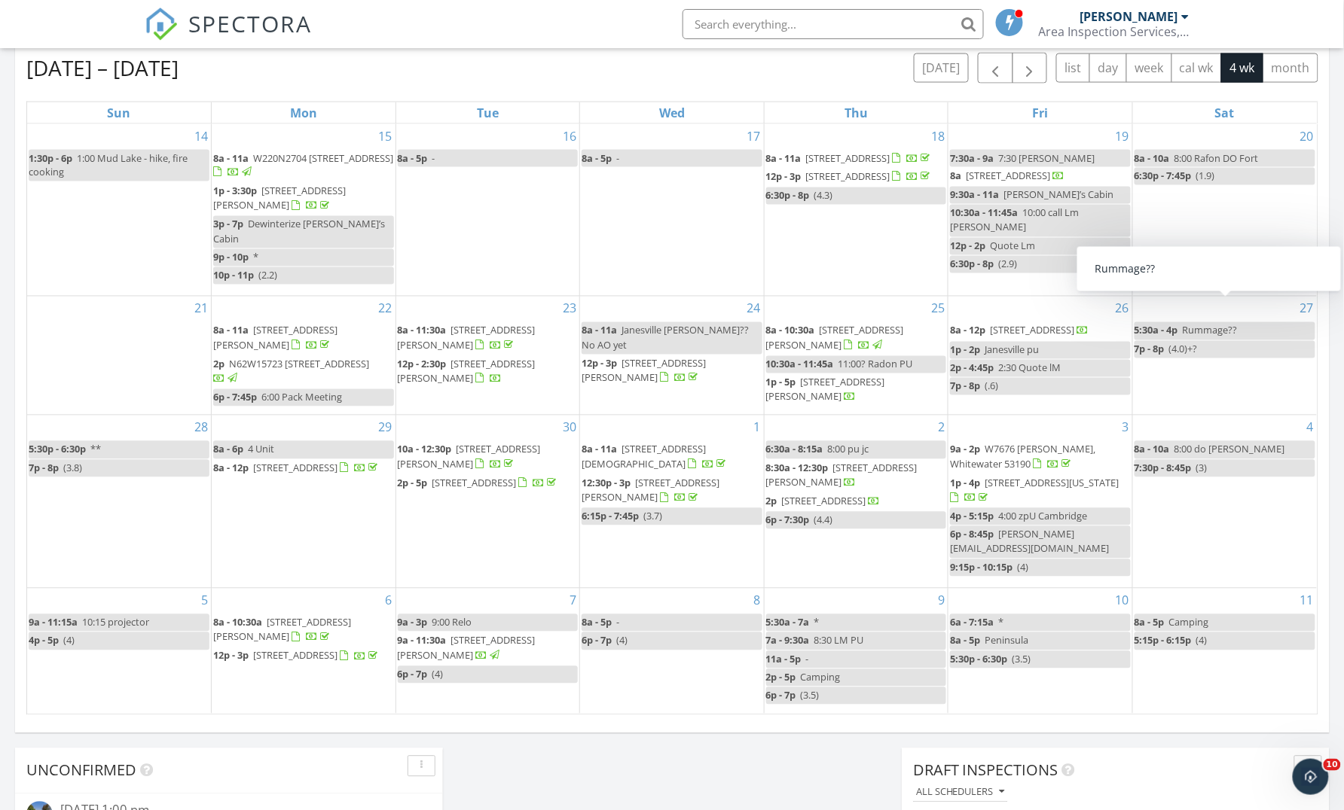
scroll to position [772, 0]
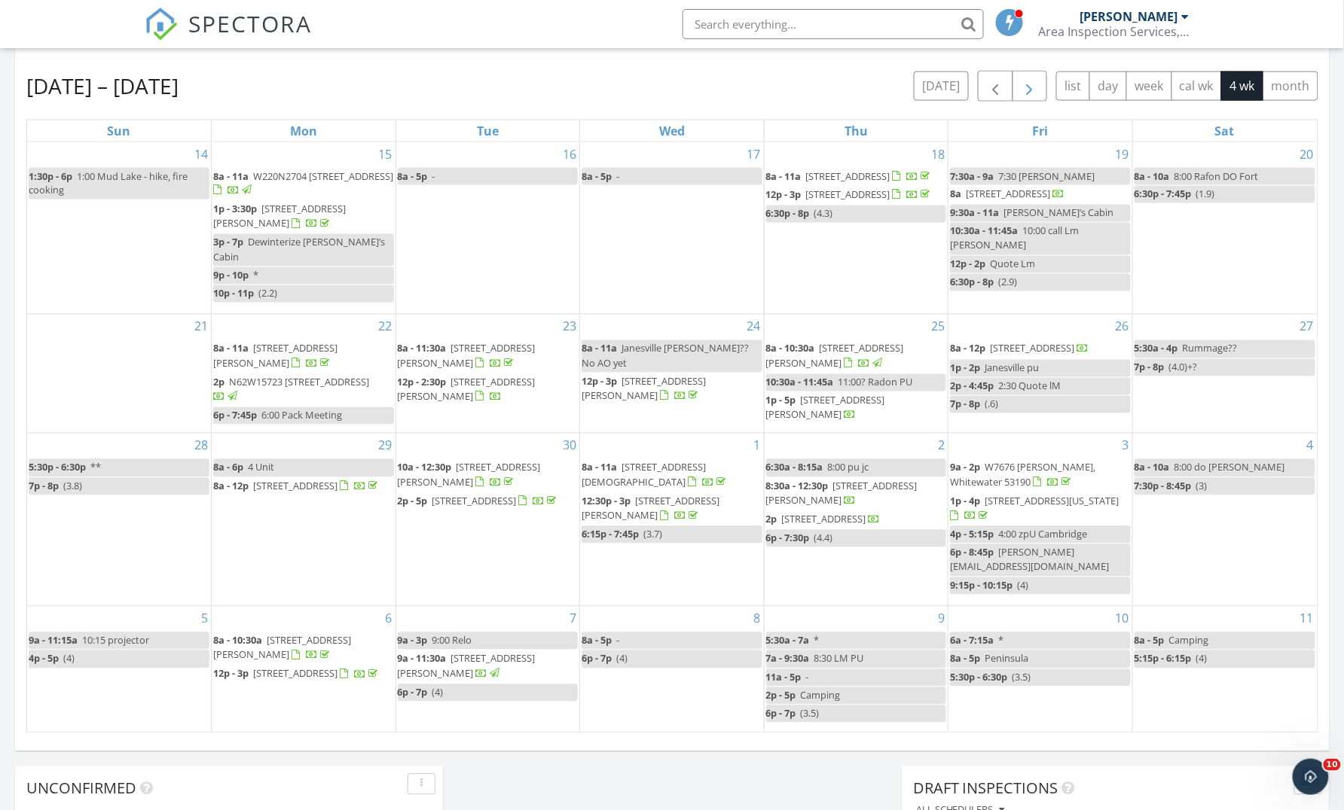
click at [1027, 87] on span "button" at bounding box center [1029, 87] width 18 height 18
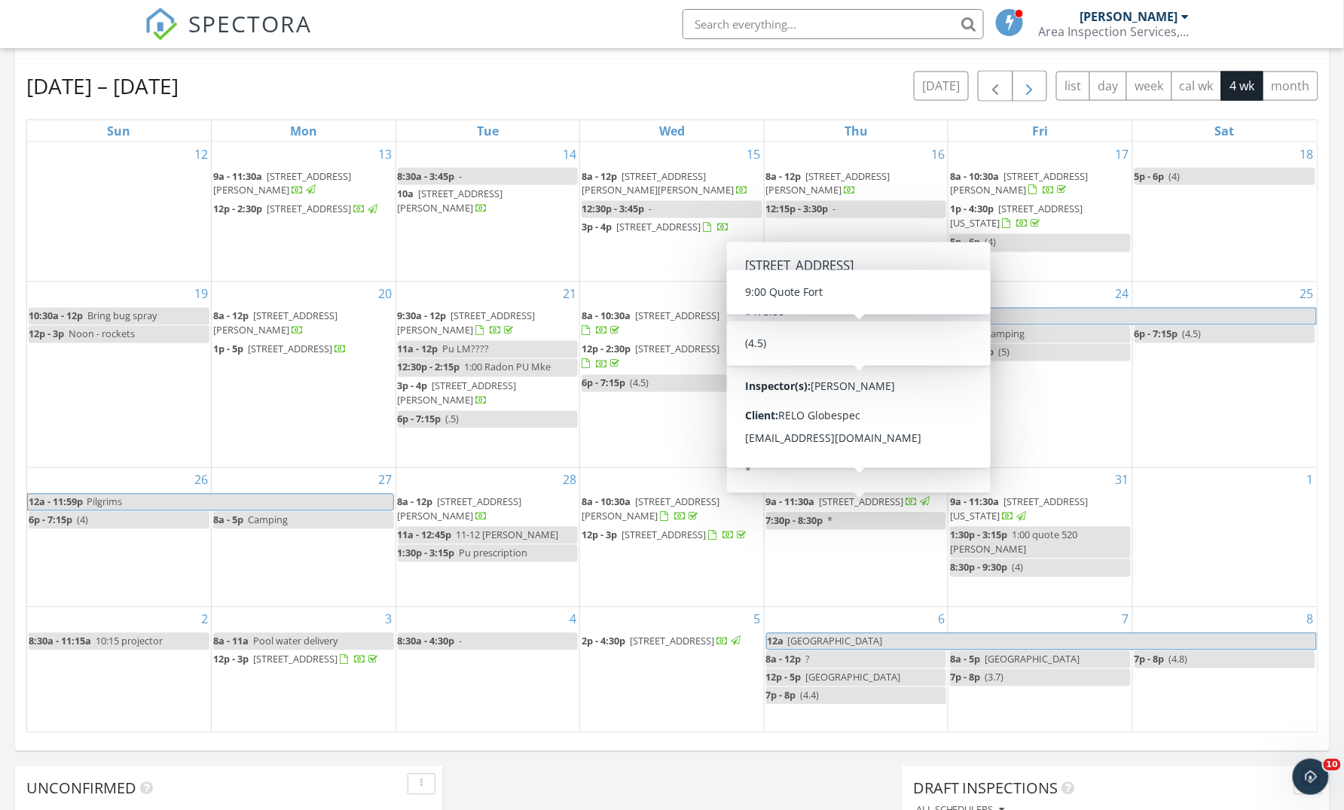
click at [1024, 82] on span "button" at bounding box center [1029, 87] width 18 height 18
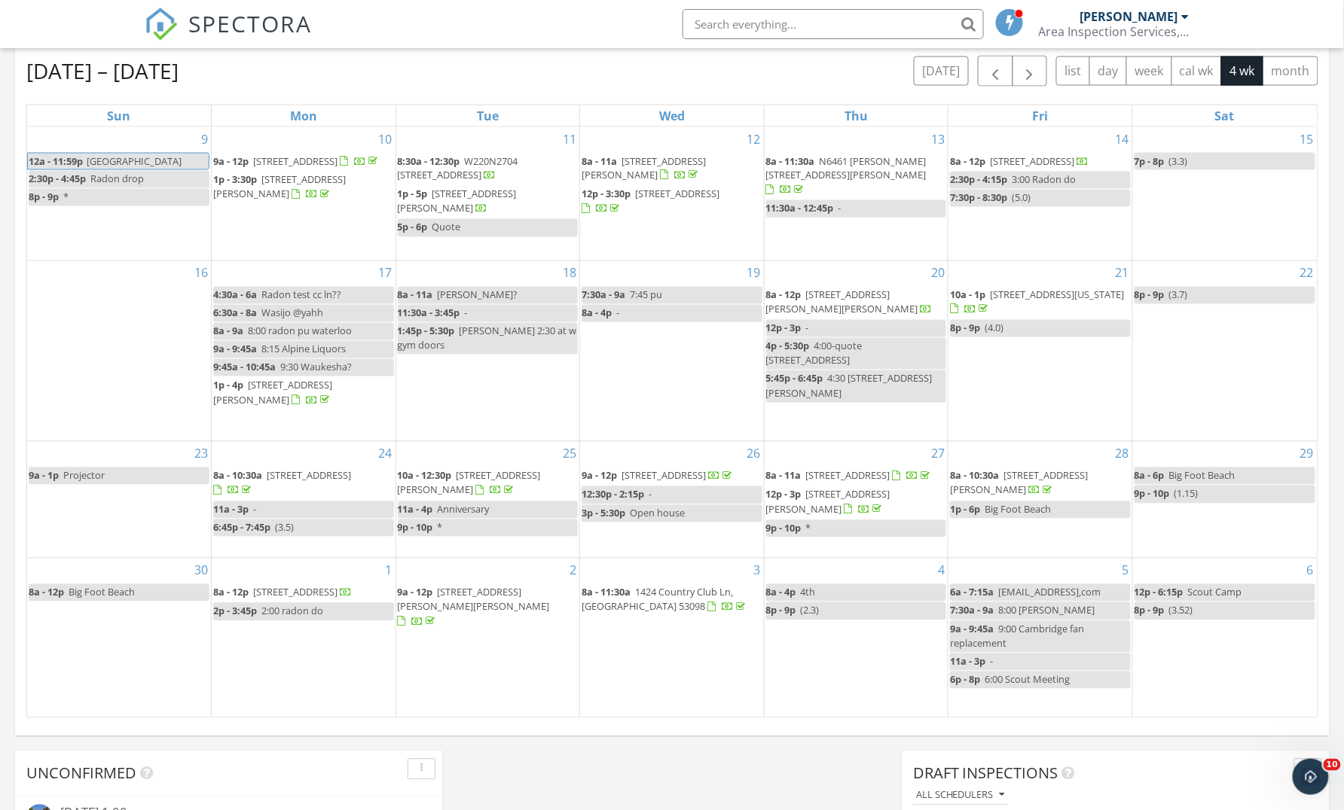
scroll to position [786, 0]
click at [1021, 67] on span "button" at bounding box center [1029, 73] width 18 height 18
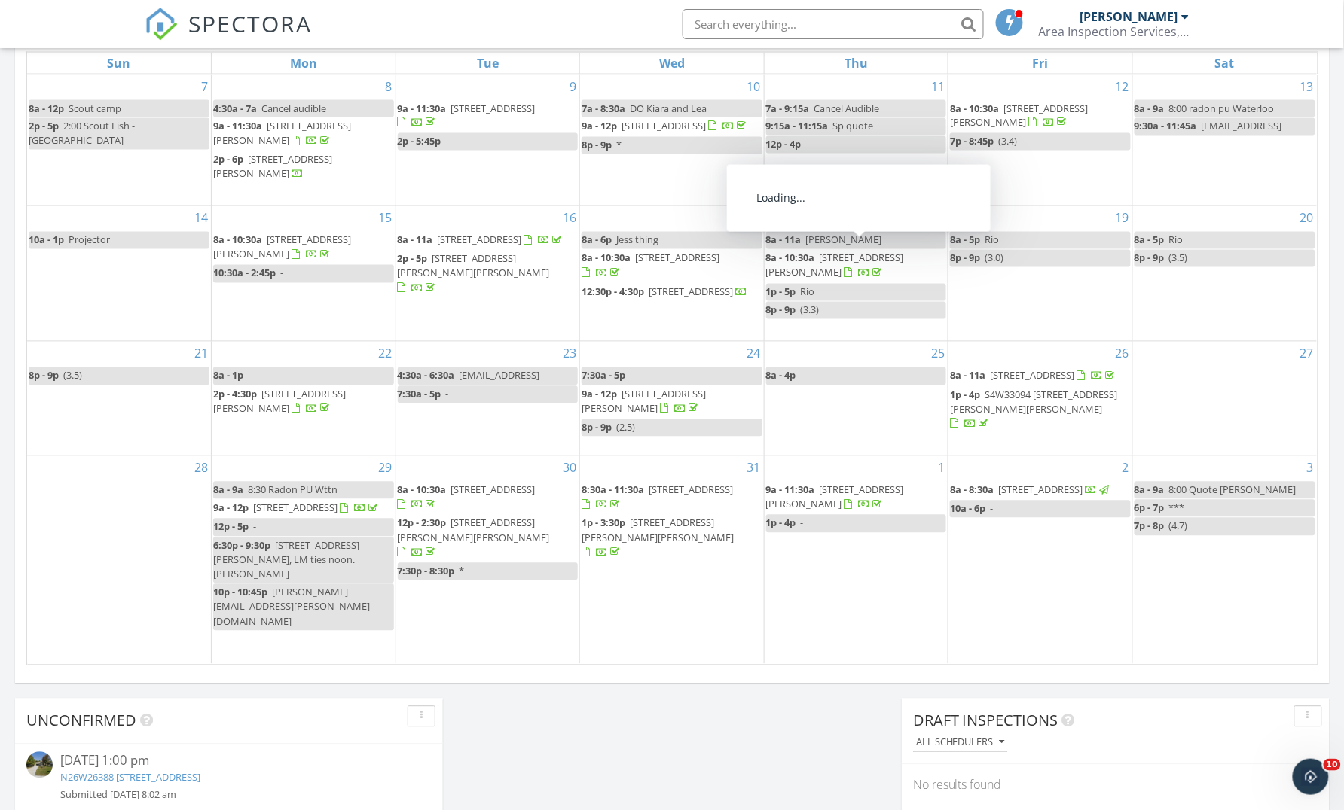
scroll to position [752, 0]
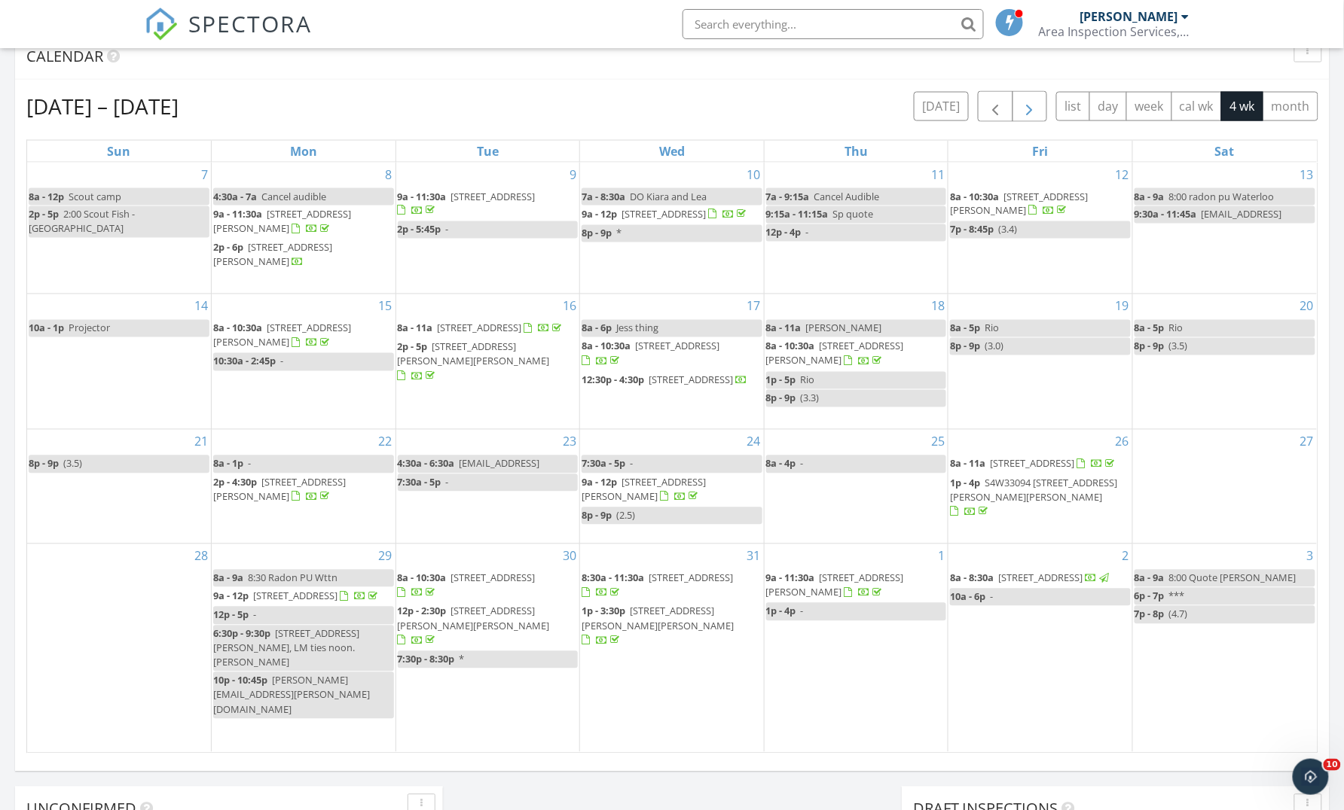
click at [1030, 107] on span "button" at bounding box center [1029, 107] width 18 height 18
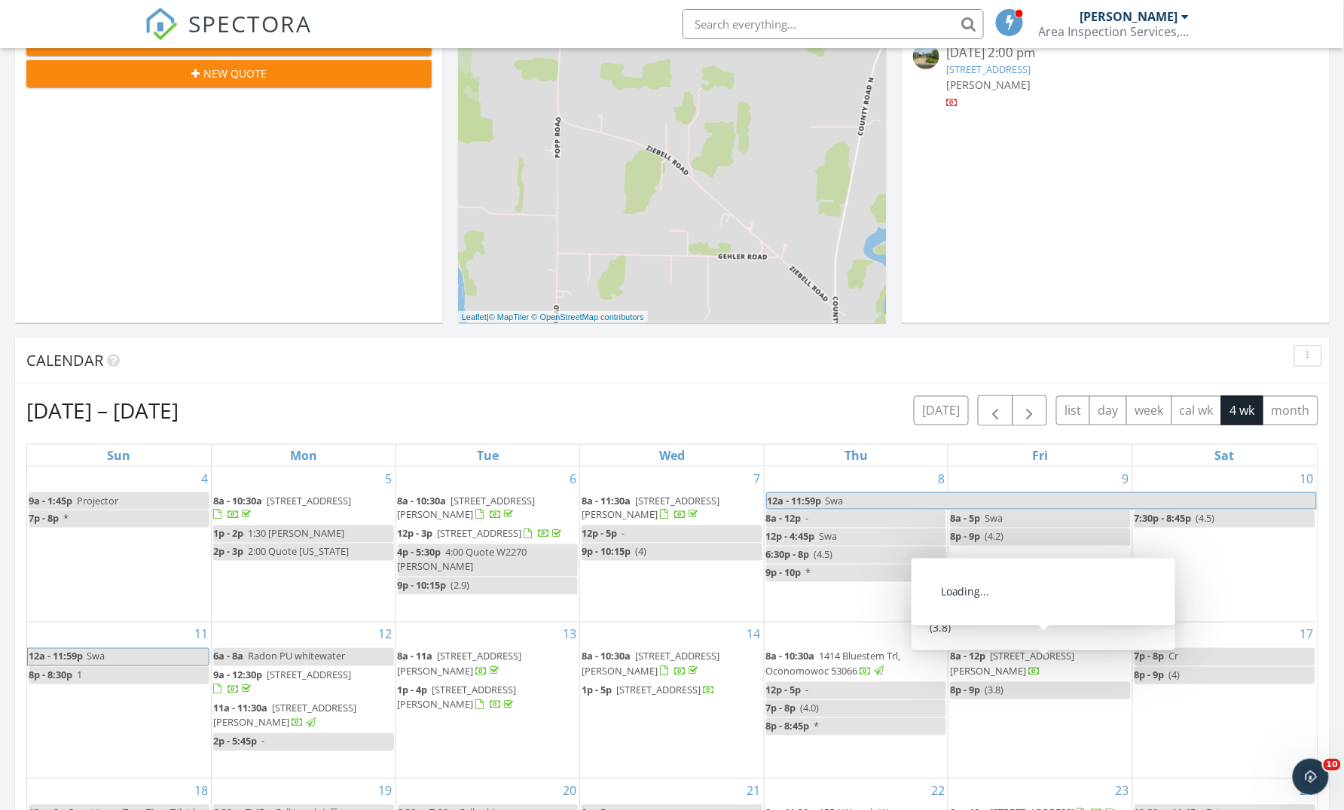
scroll to position [419, 0]
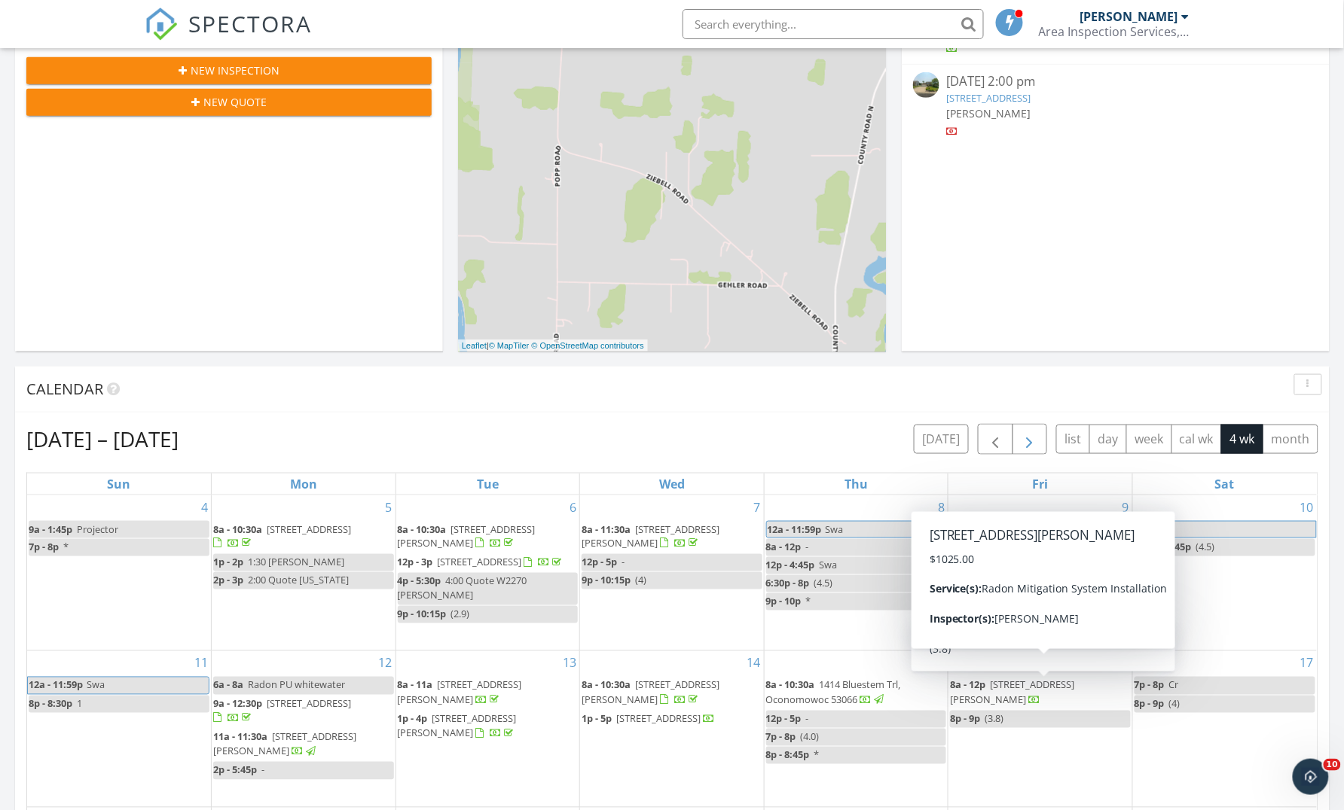
click at [1033, 433] on span "button" at bounding box center [1029, 440] width 18 height 18
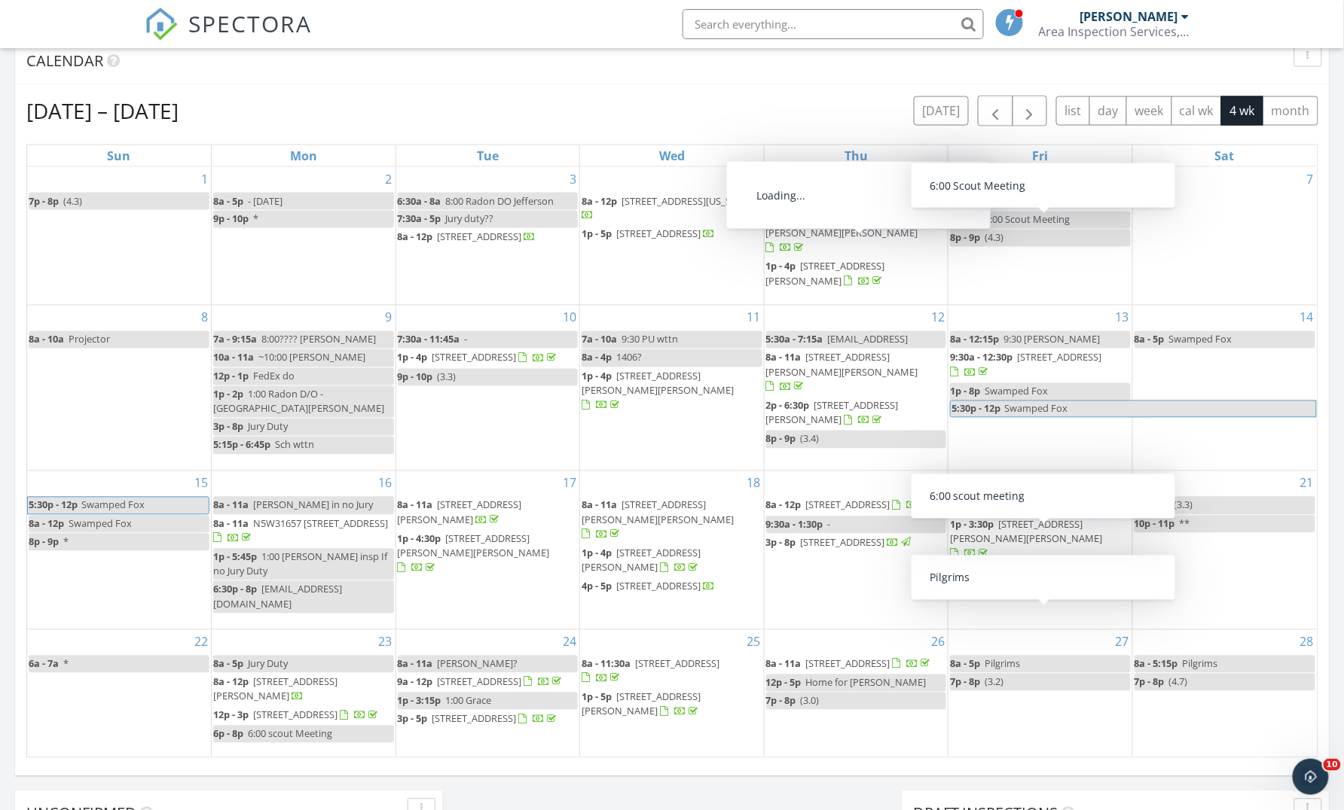
scroll to position [715, 0]
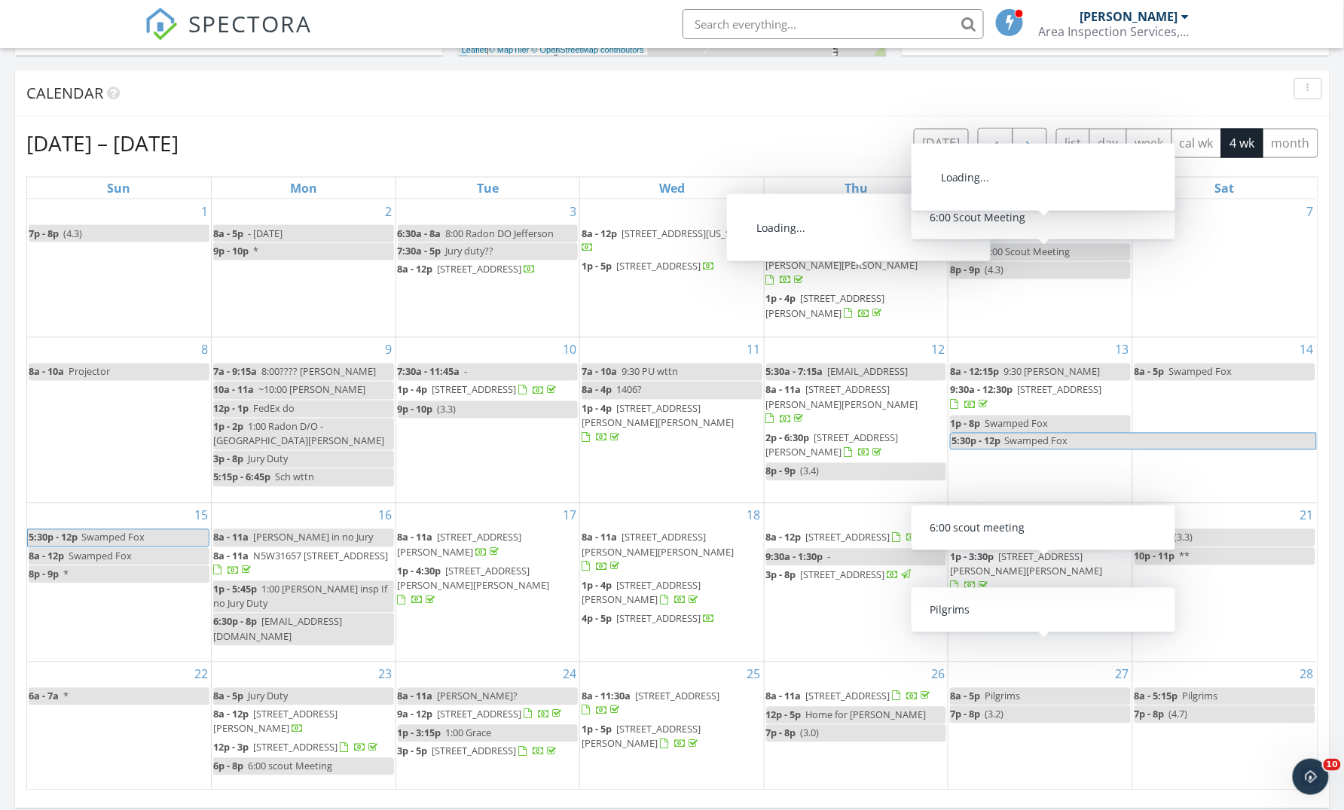
click at [1026, 146] on span "button" at bounding box center [1029, 144] width 18 height 18
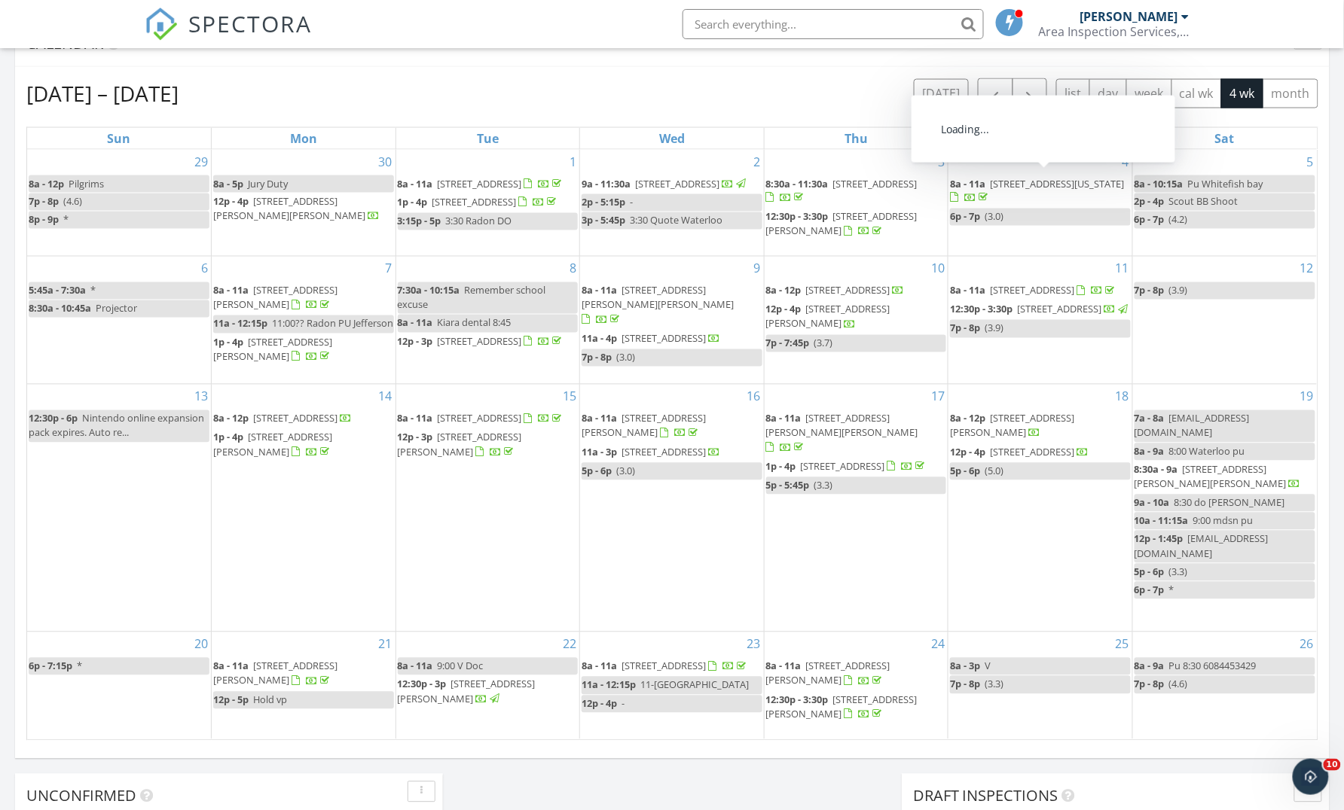
scroll to position [766, 0]
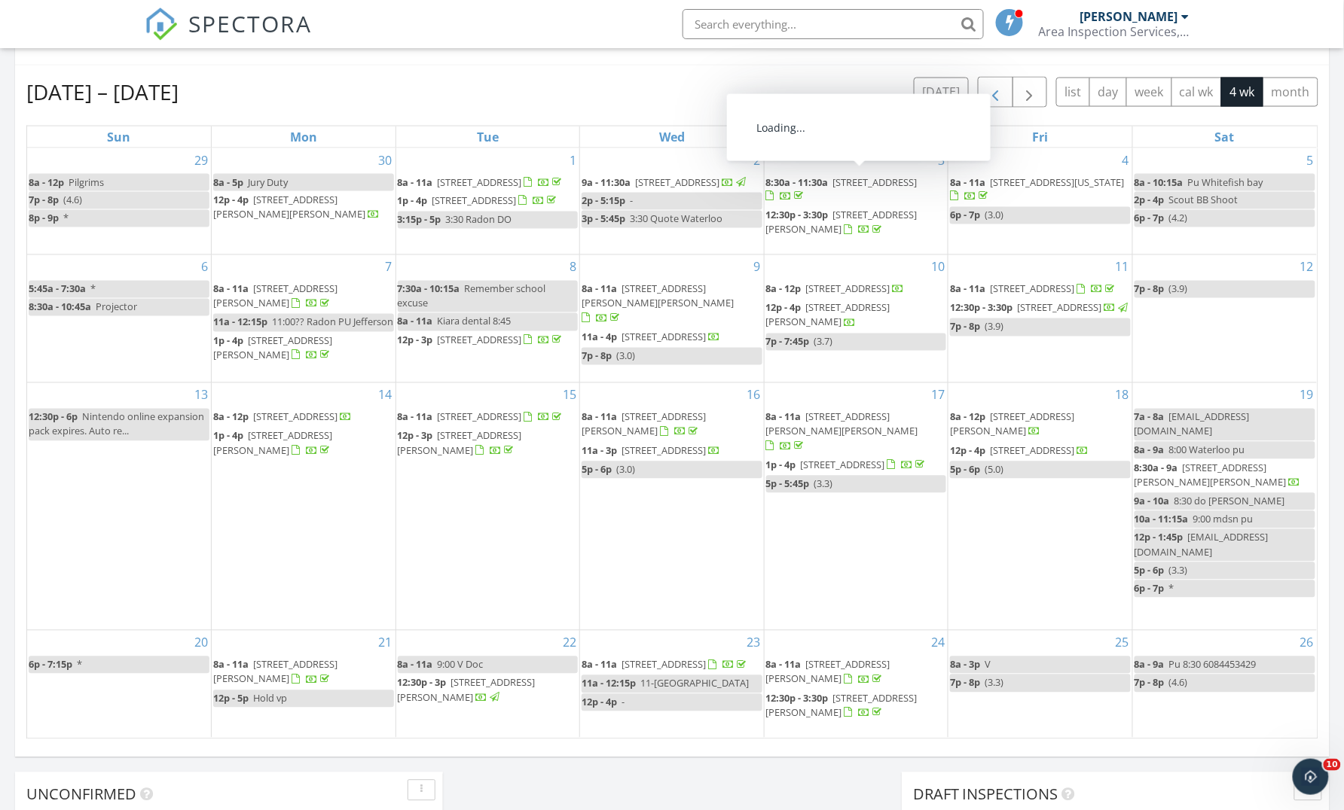
click at [992, 91] on span "button" at bounding box center [995, 93] width 18 height 18
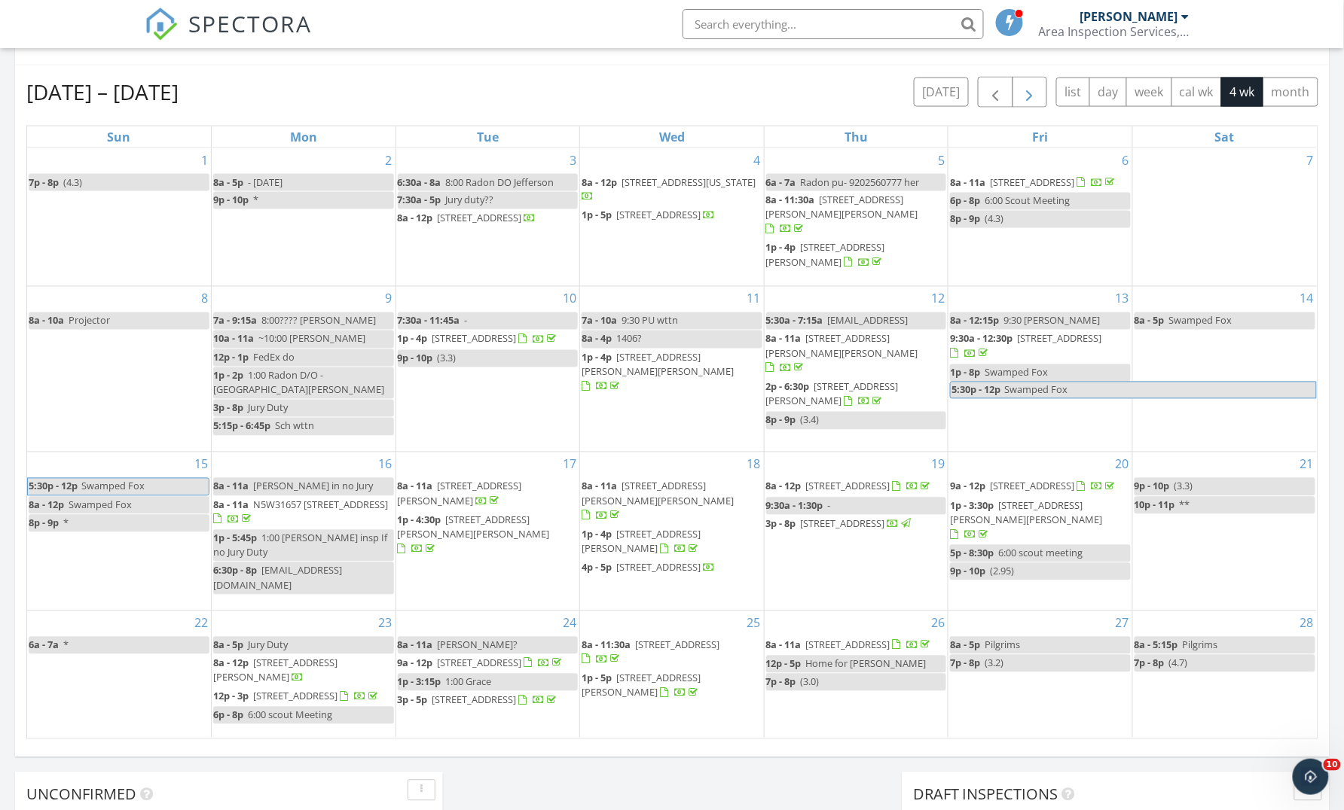
click at [1033, 92] on span "button" at bounding box center [1029, 93] width 18 height 18
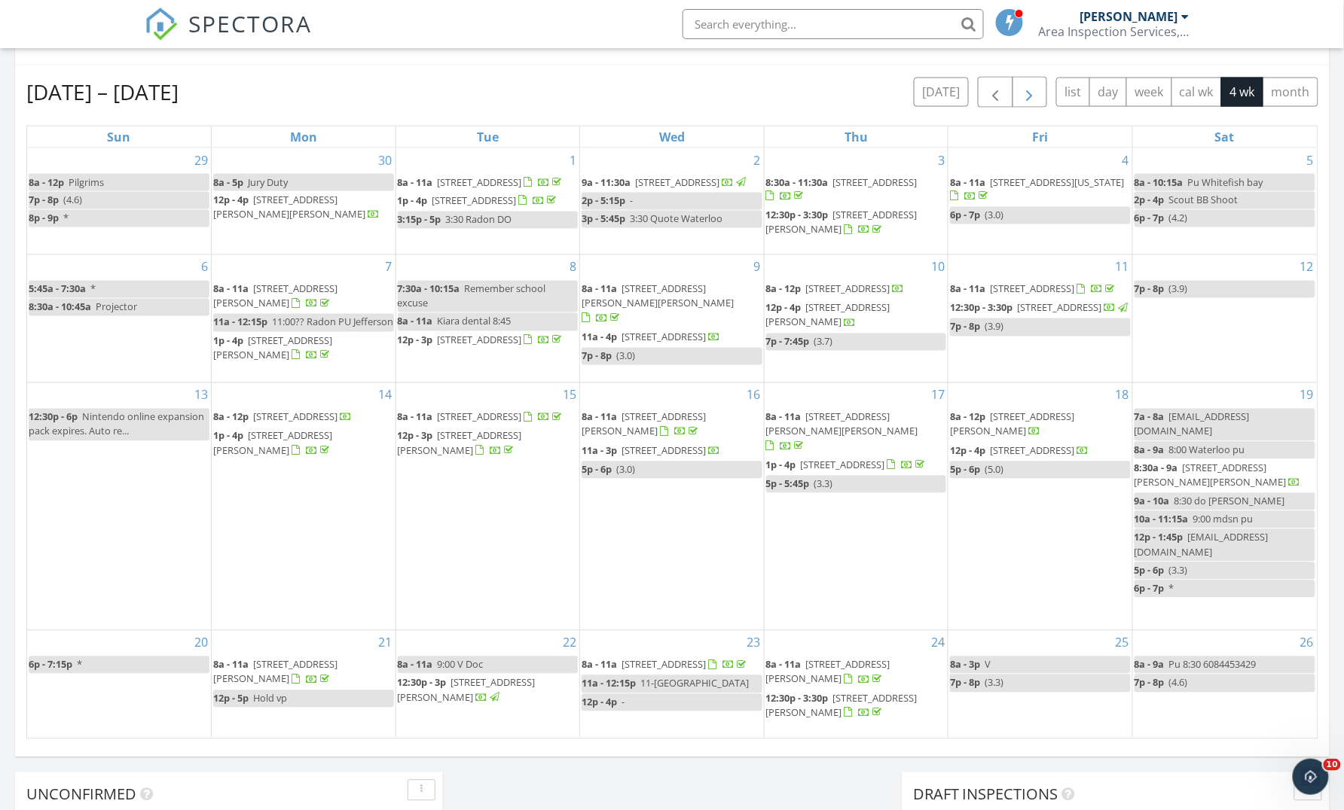
click at [1036, 84] on button "button" at bounding box center [1029, 92] width 35 height 31
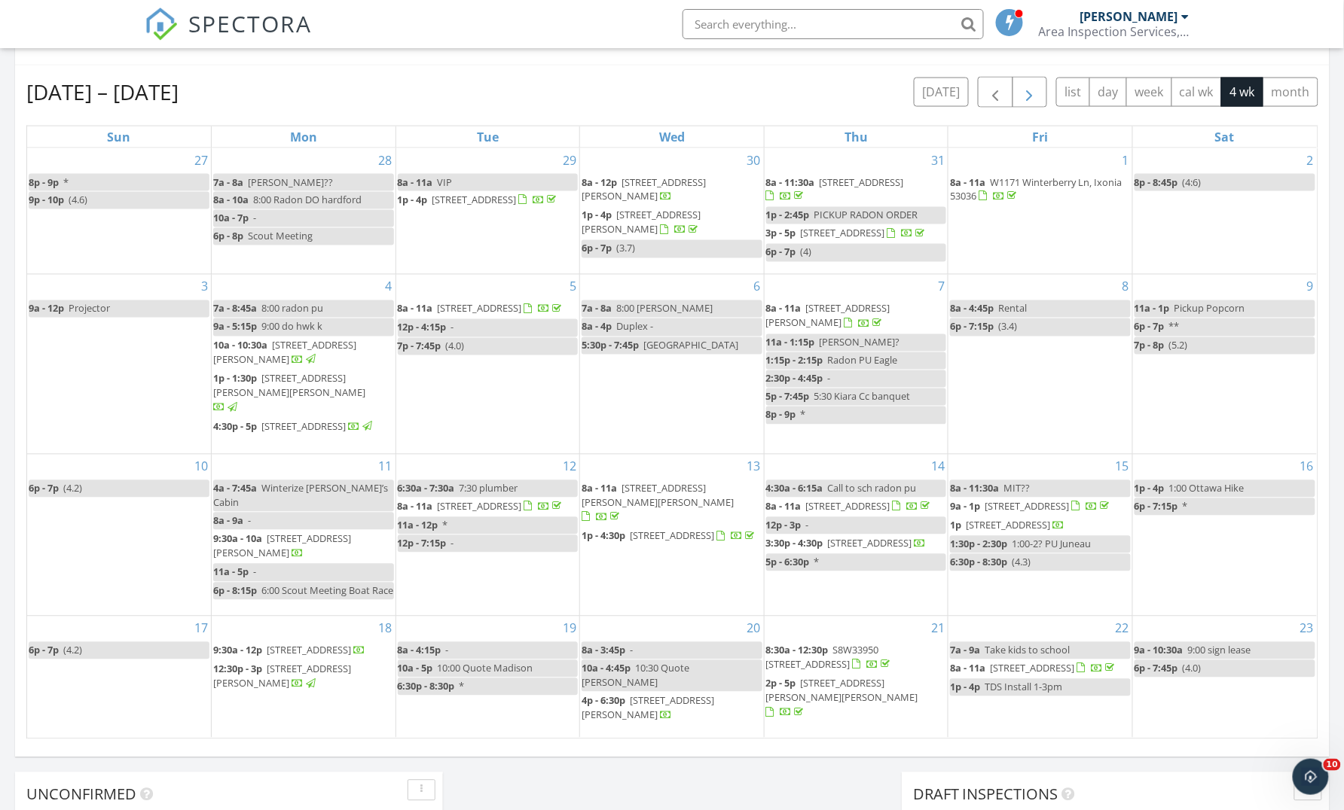
click at [1036, 84] on button "button" at bounding box center [1029, 92] width 35 height 31
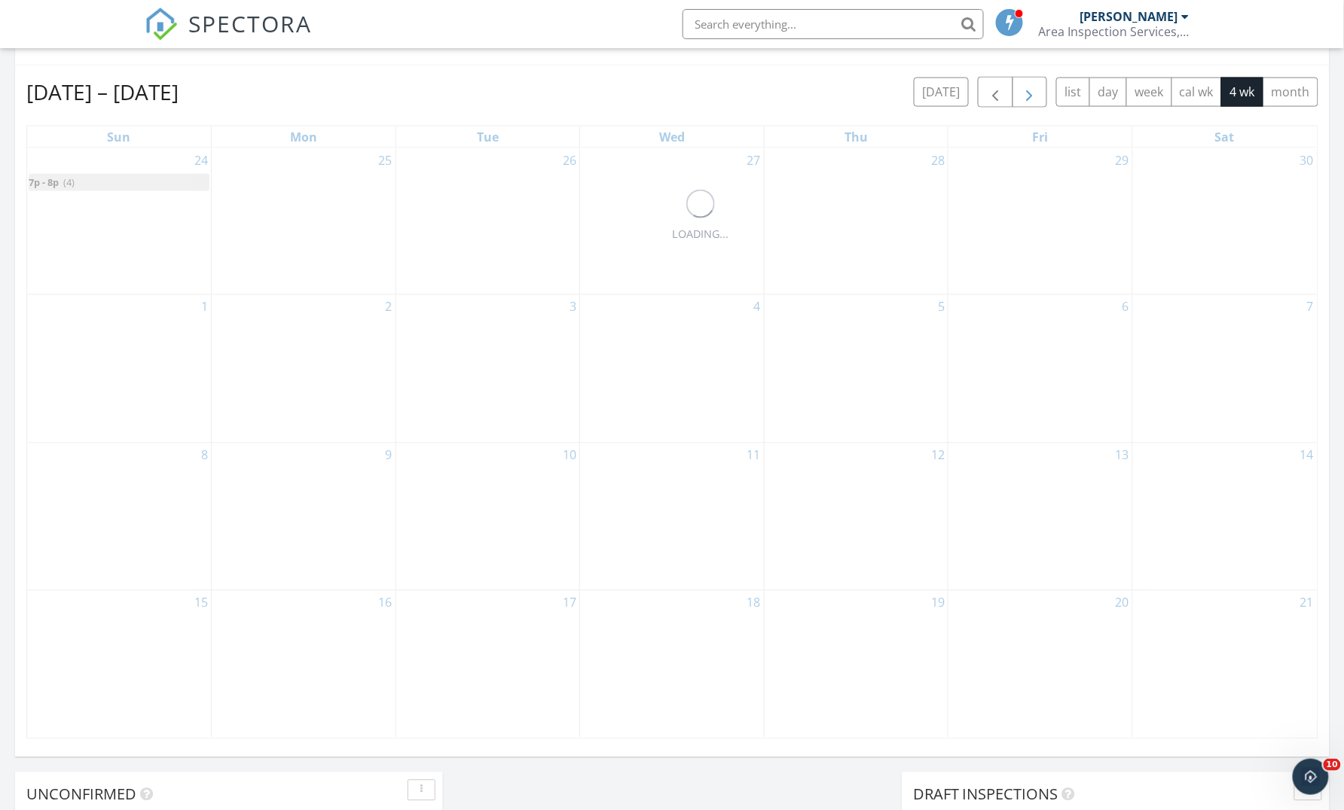
click at [1036, 84] on button "button" at bounding box center [1029, 92] width 35 height 31
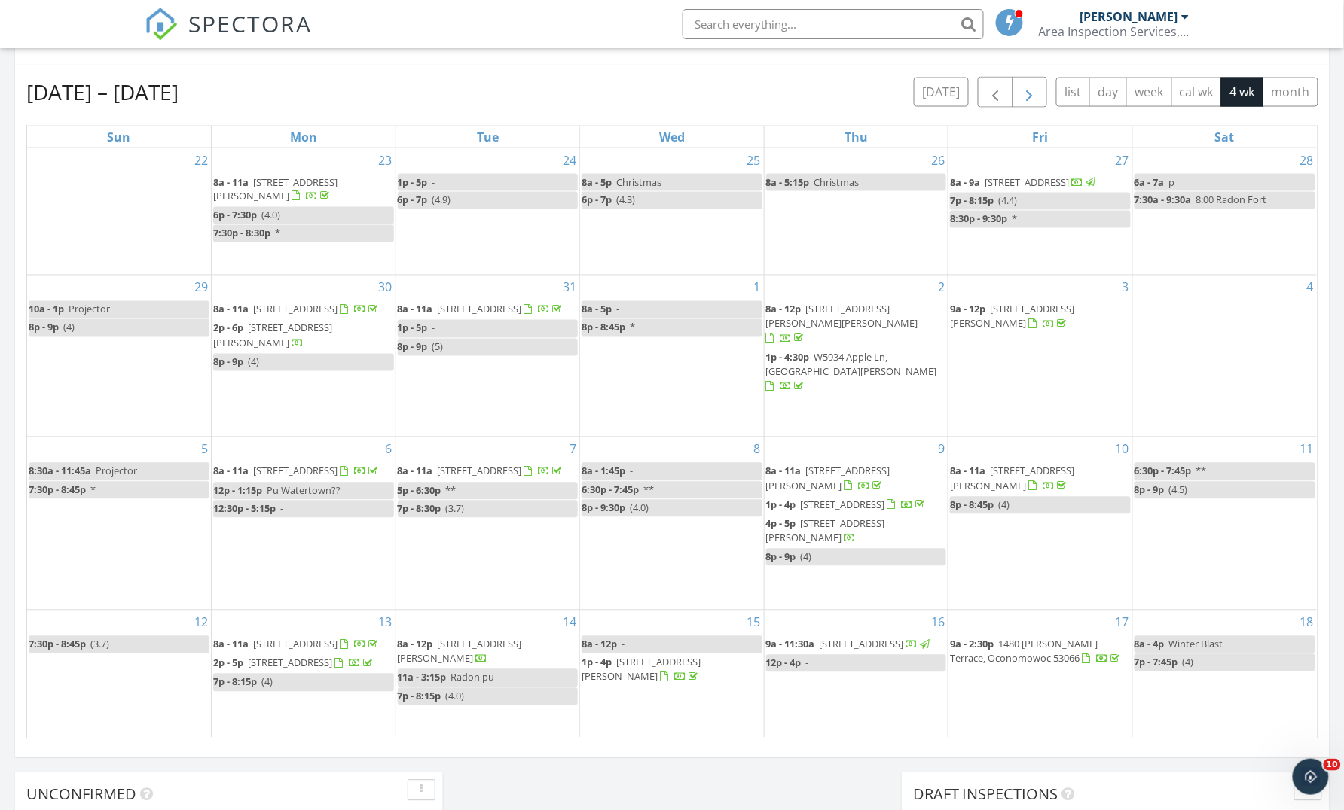
click at [1036, 84] on button "button" at bounding box center [1029, 92] width 35 height 31
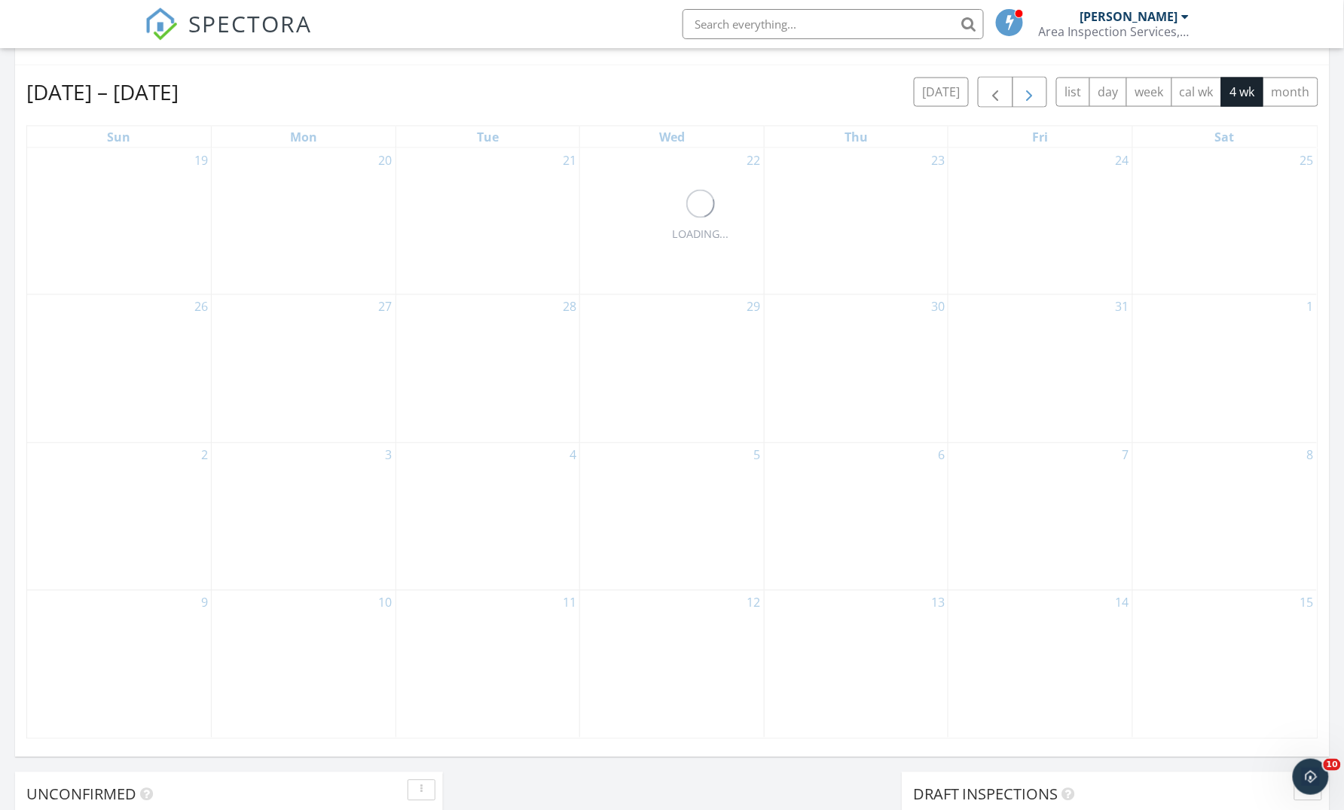
click at [1036, 84] on button "button" at bounding box center [1029, 92] width 35 height 31
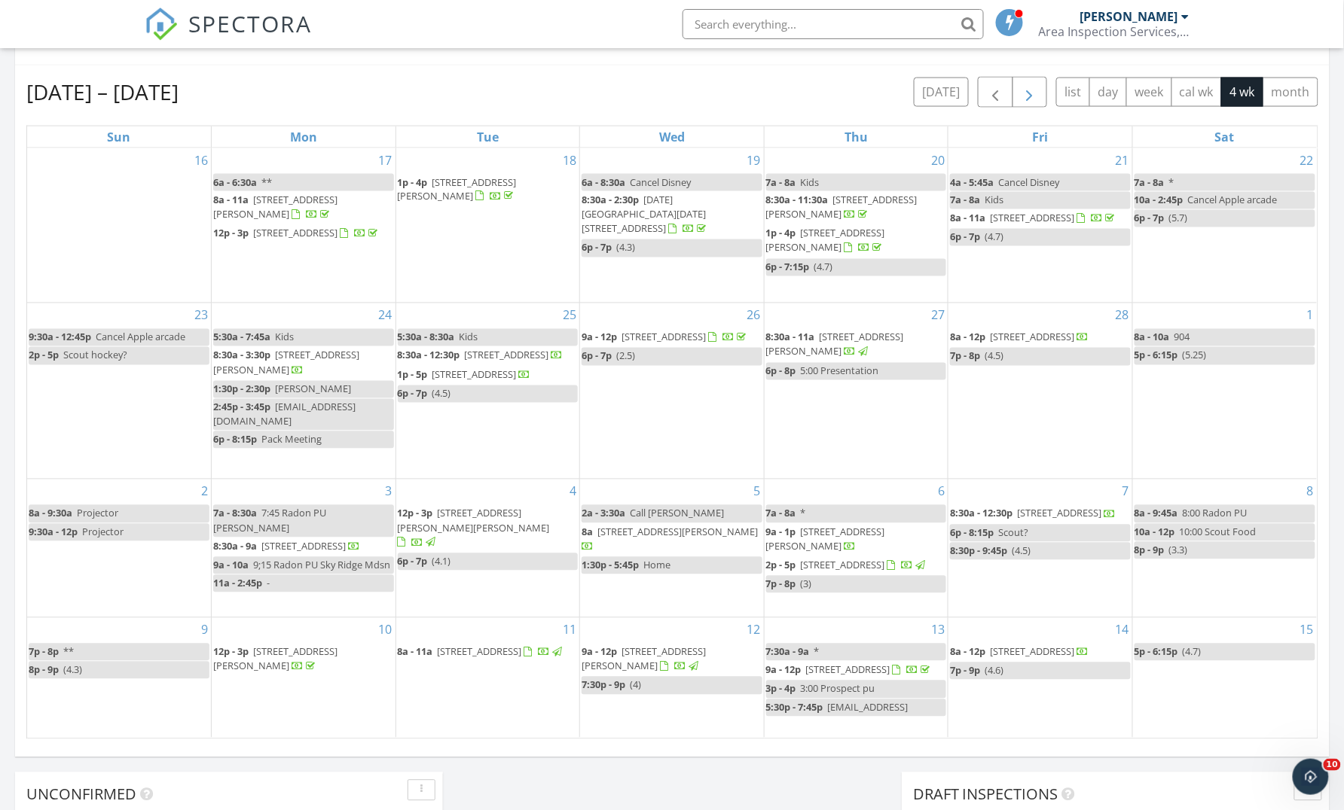
click at [1036, 84] on button "button" at bounding box center [1029, 92] width 35 height 31
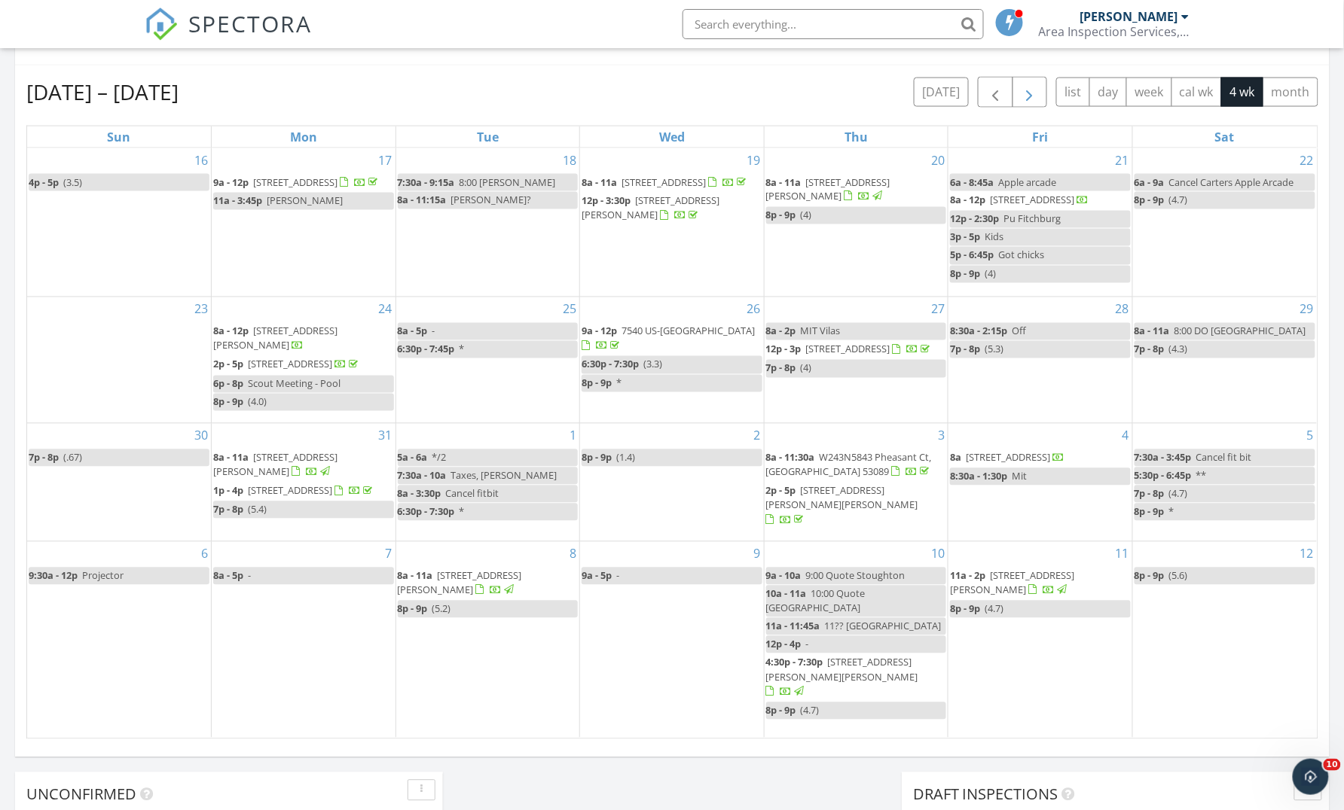
click at [1036, 84] on button "button" at bounding box center [1029, 92] width 35 height 31
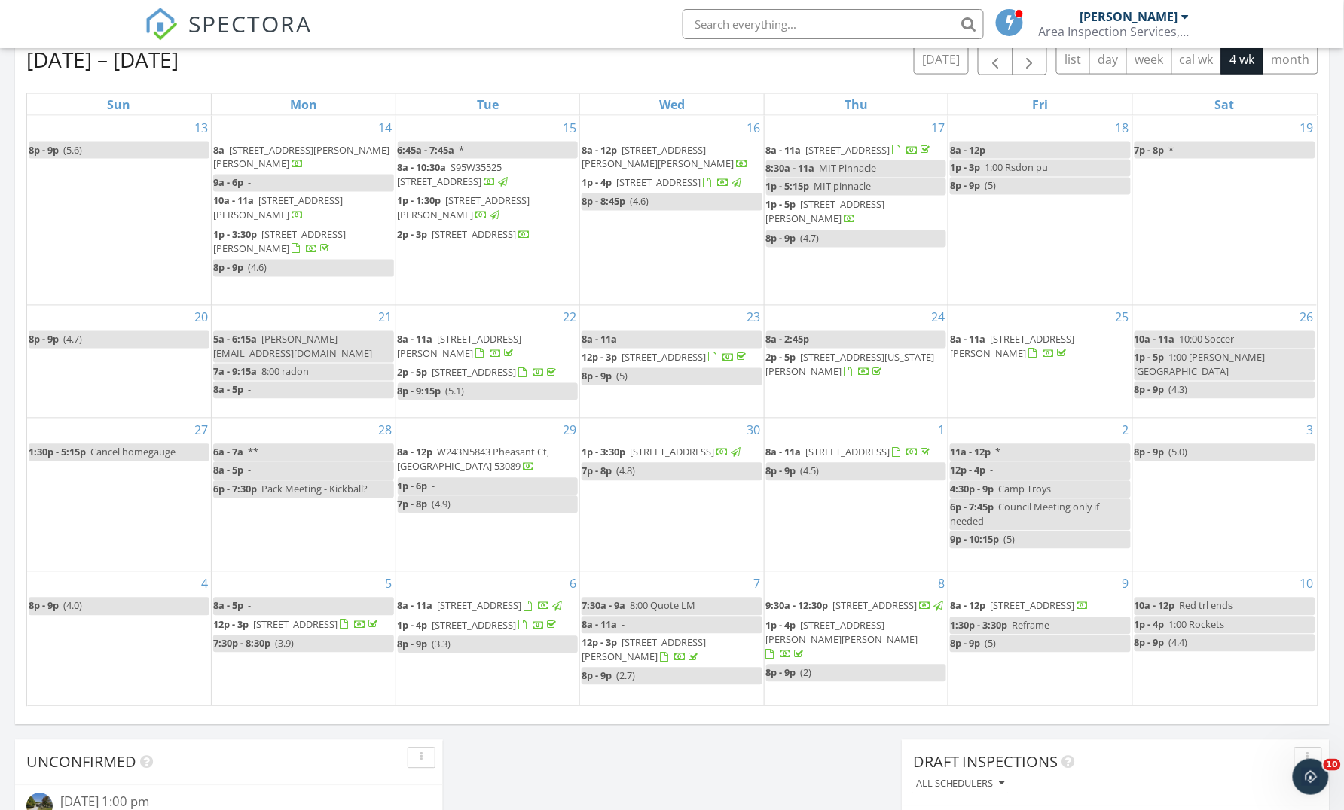
scroll to position [795, 0]
click at [1033, 63] on span "button" at bounding box center [1029, 63] width 18 height 18
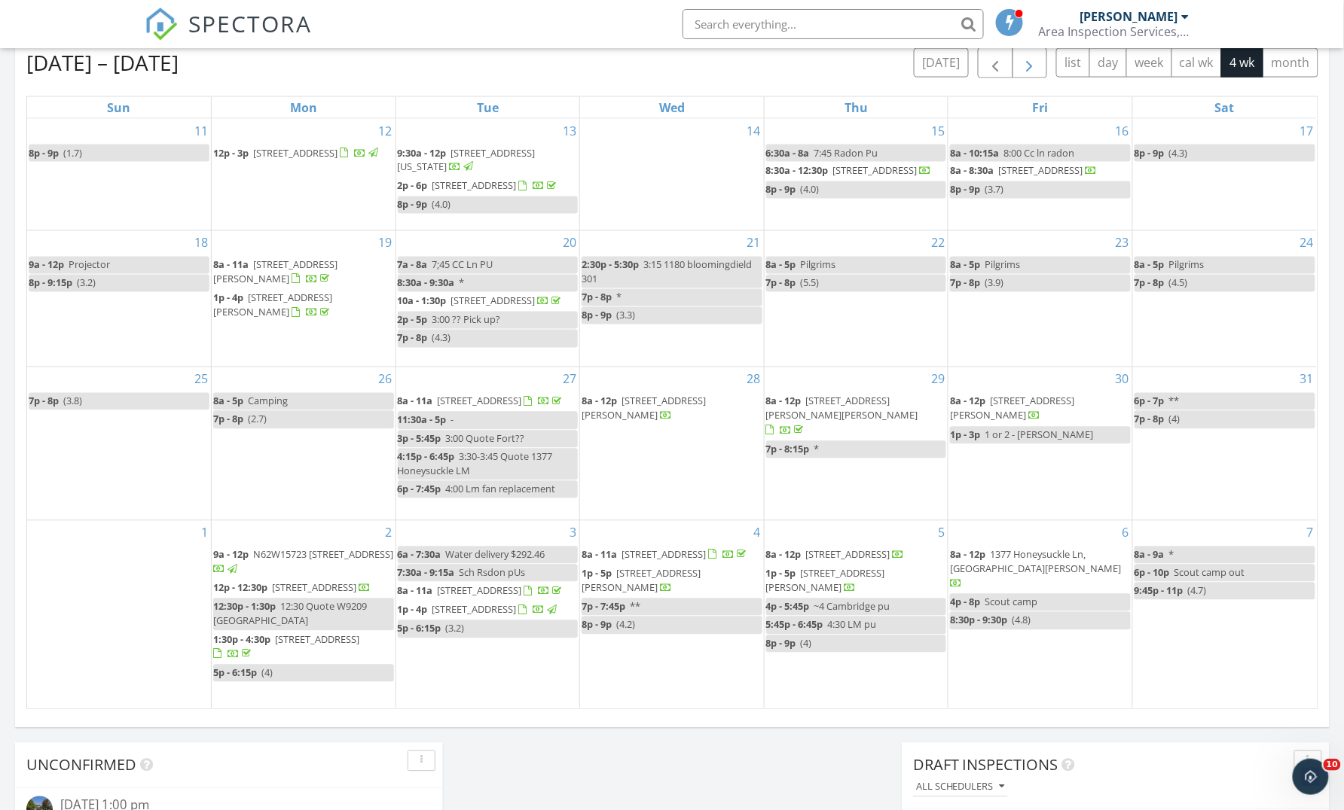
click at [1023, 62] on span "button" at bounding box center [1029, 63] width 18 height 18
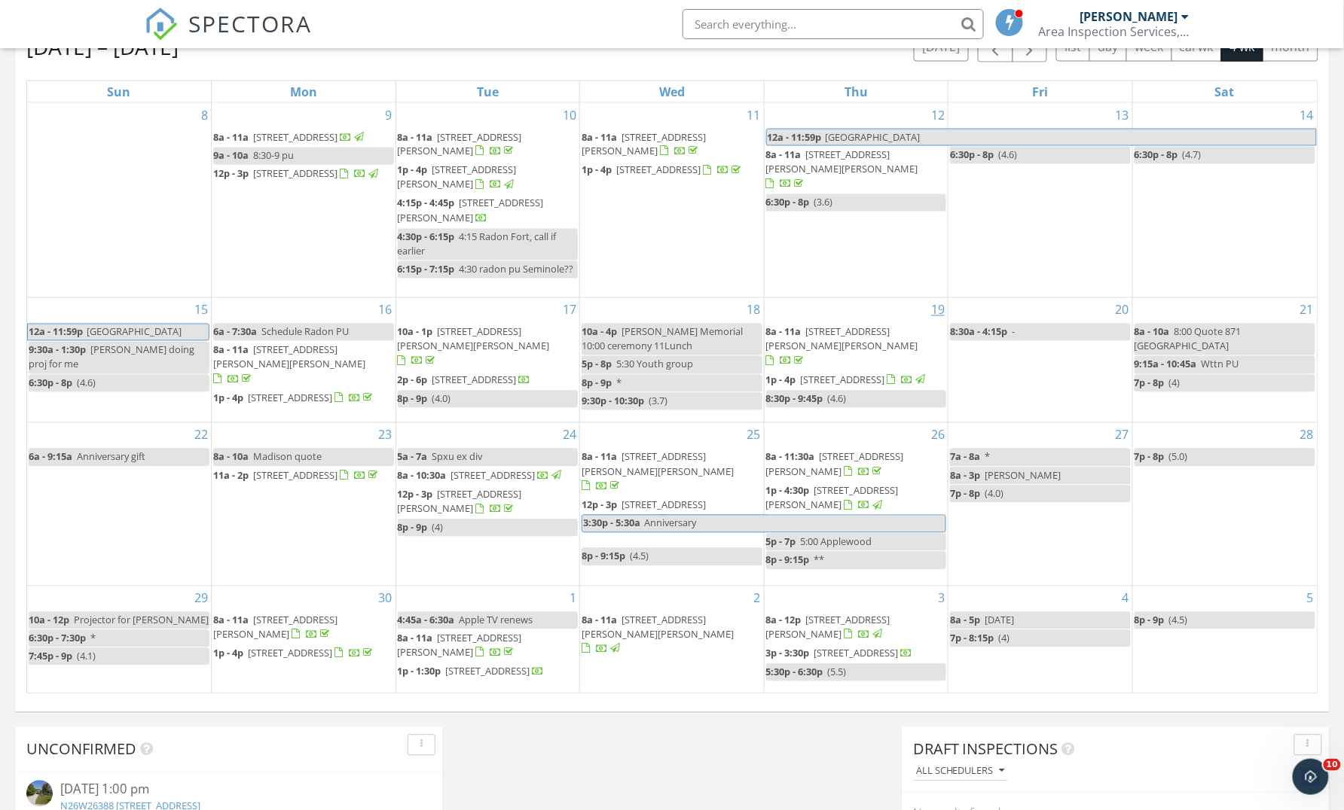
scroll to position [777, 0]
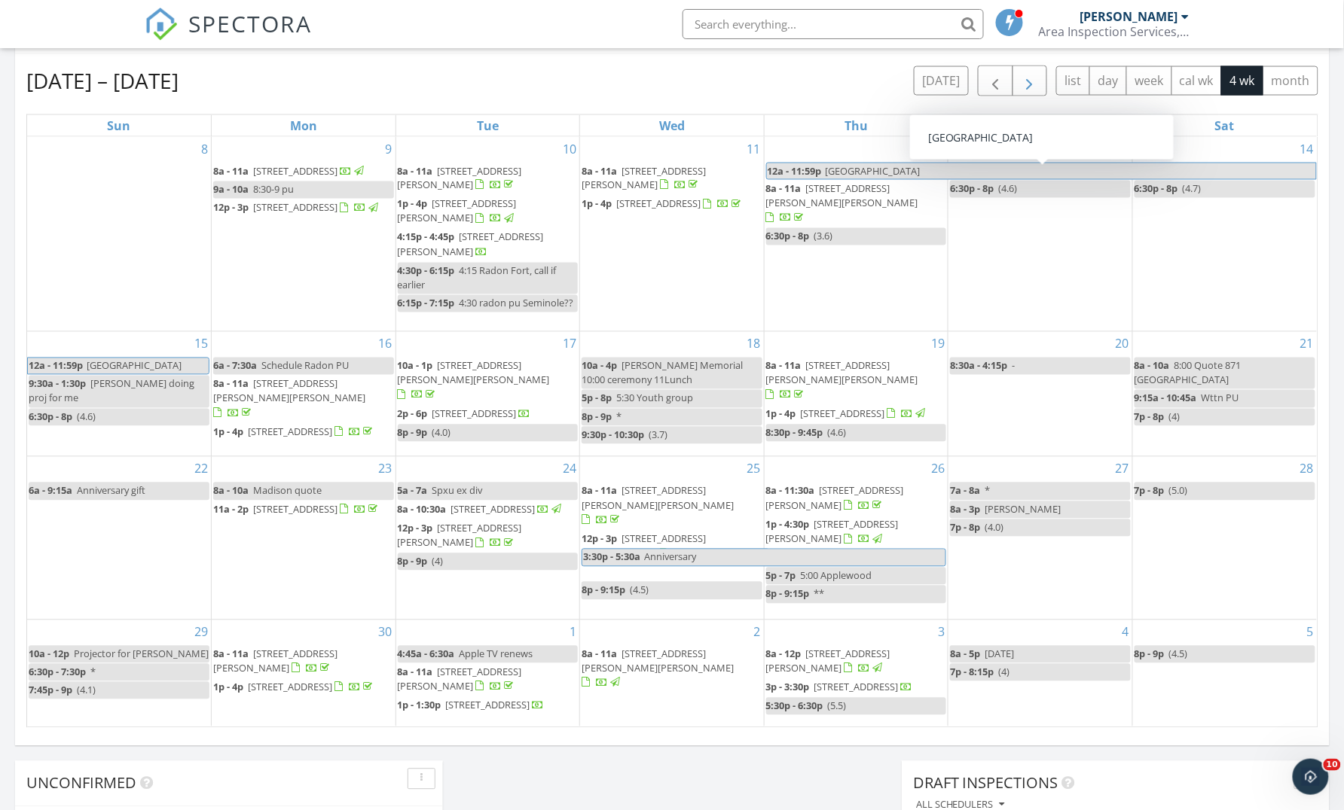
click at [1032, 86] on span "button" at bounding box center [1029, 81] width 18 height 18
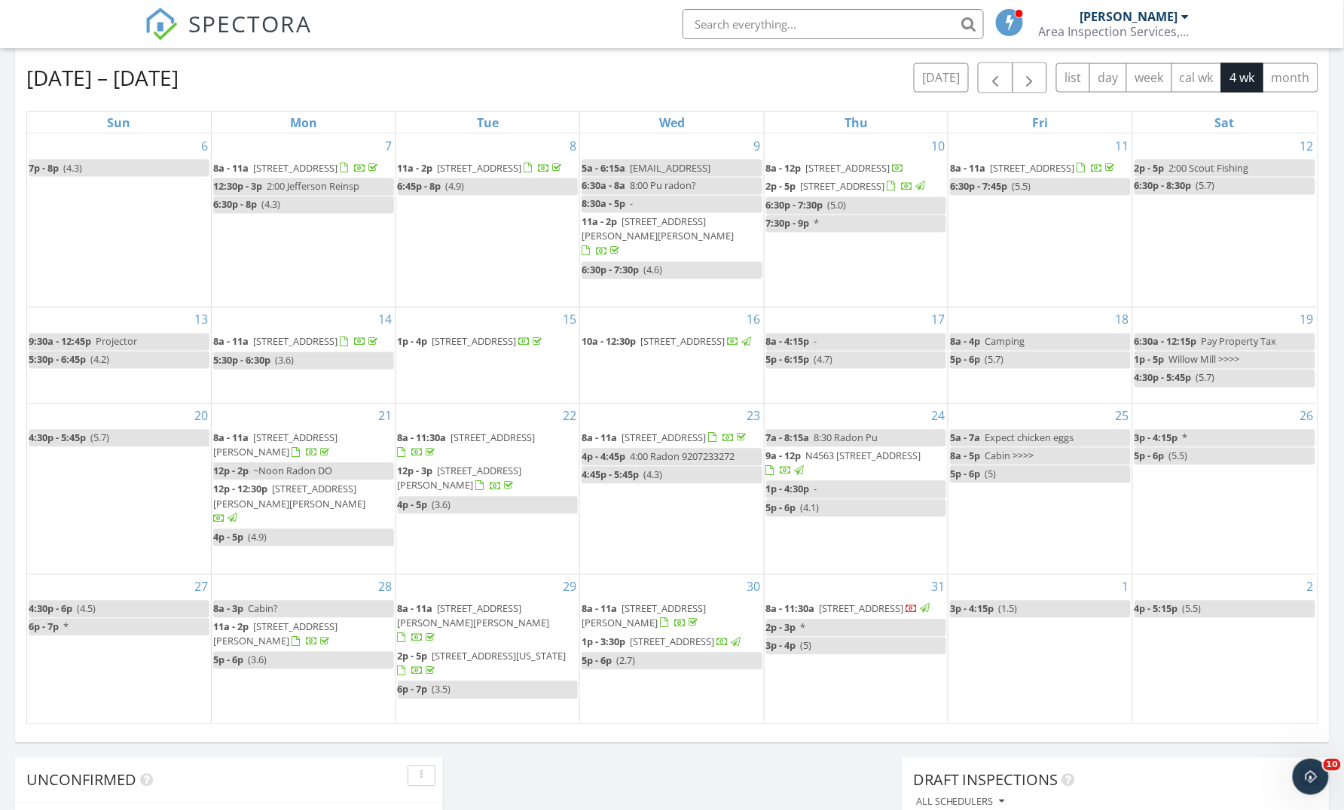
scroll to position [781, 0]
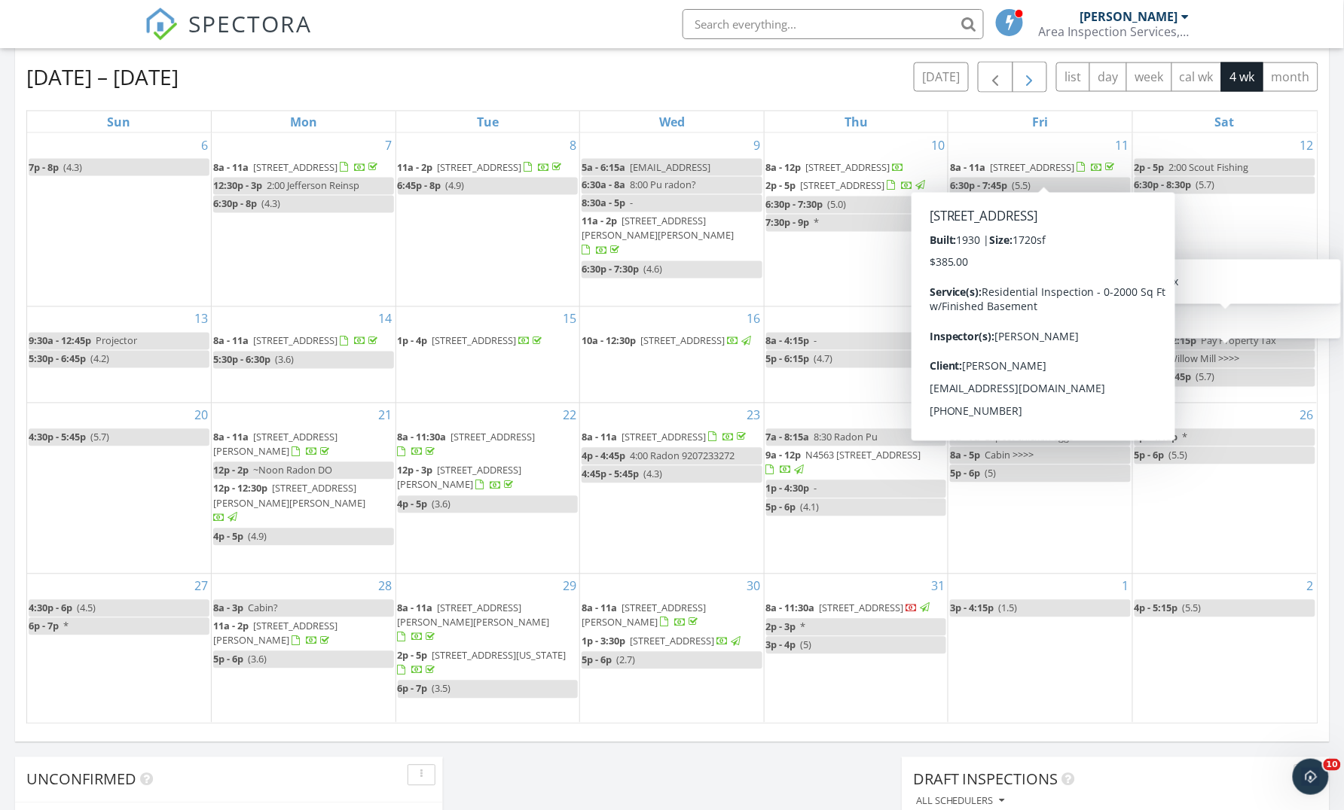
click at [1020, 72] on span "button" at bounding box center [1029, 78] width 18 height 18
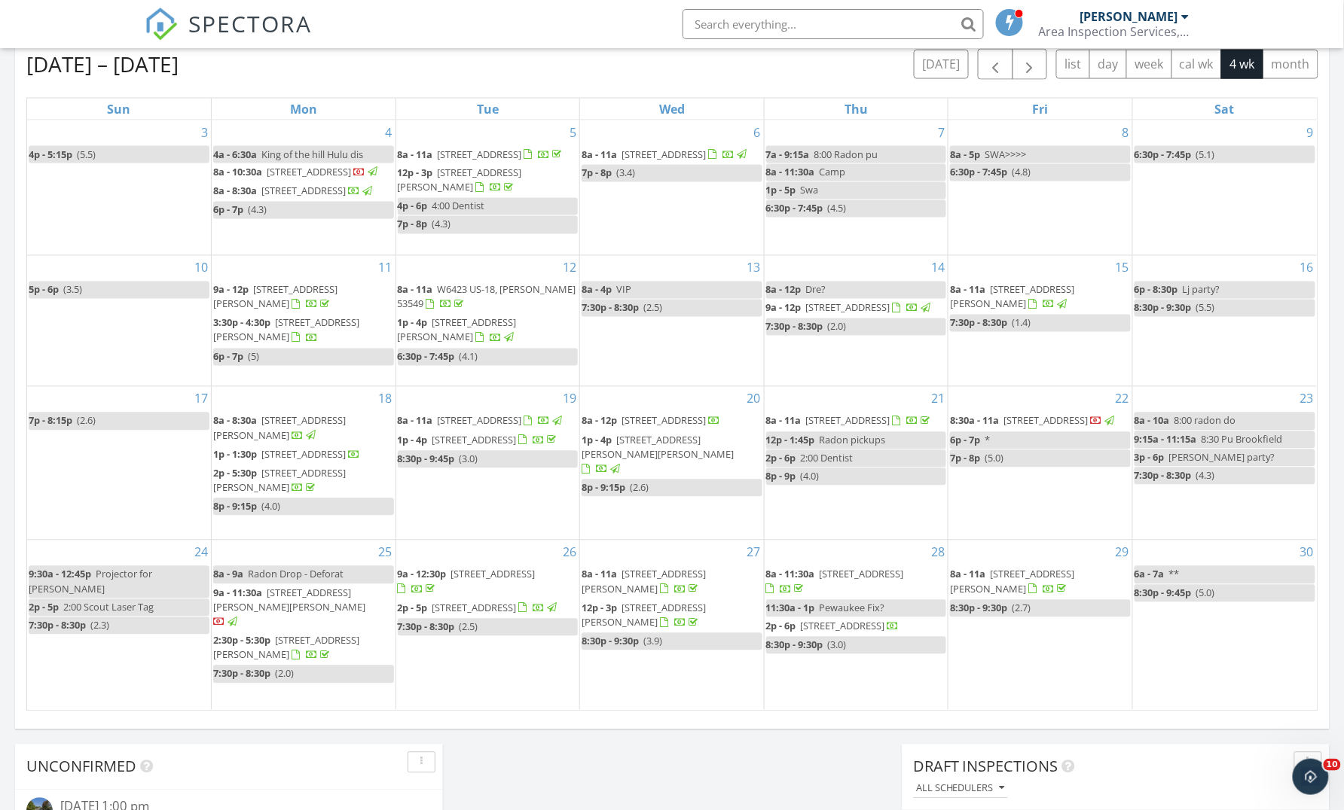
scroll to position [792, 0]
click at [1027, 66] on span "button" at bounding box center [1029, 66] width 18 height 18
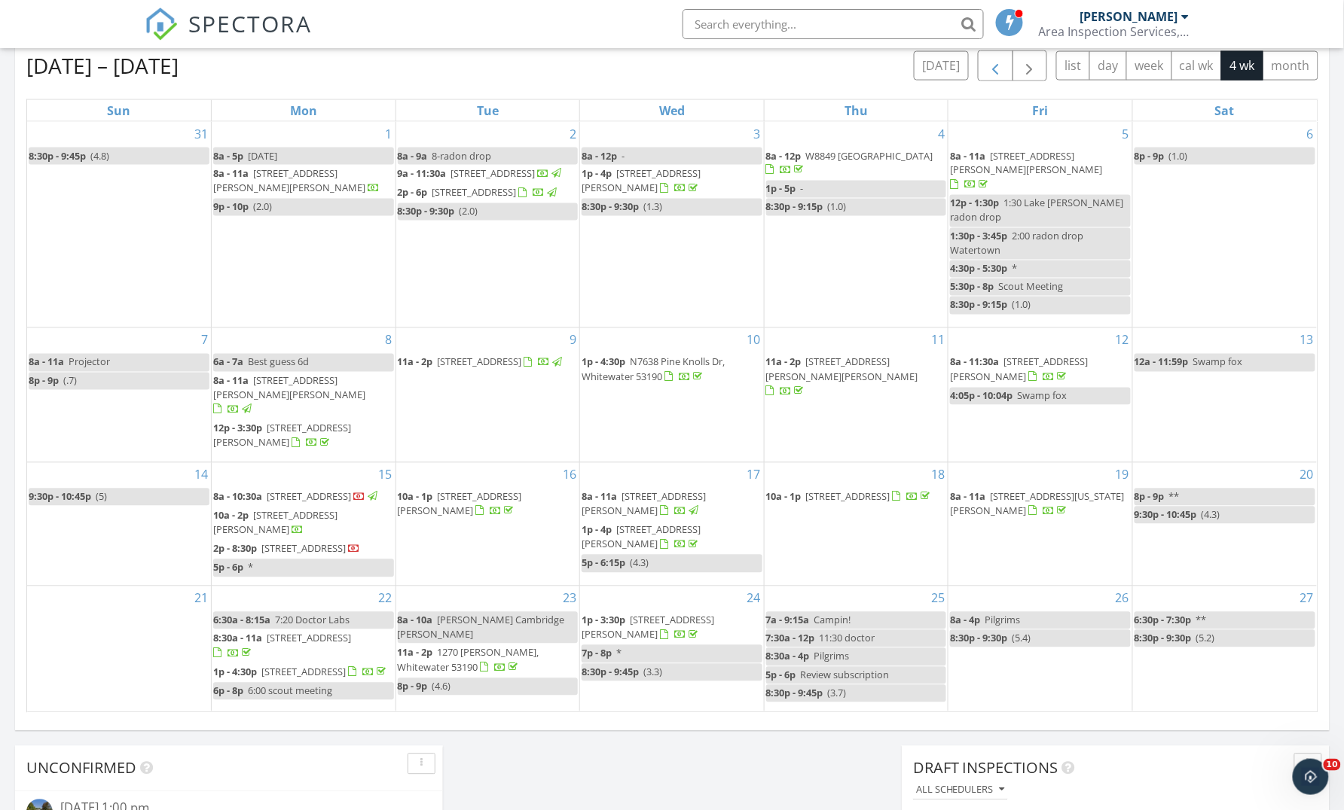
click at [1000, 63] on span "button" at bounding box center [995, 66] width 18 height 18
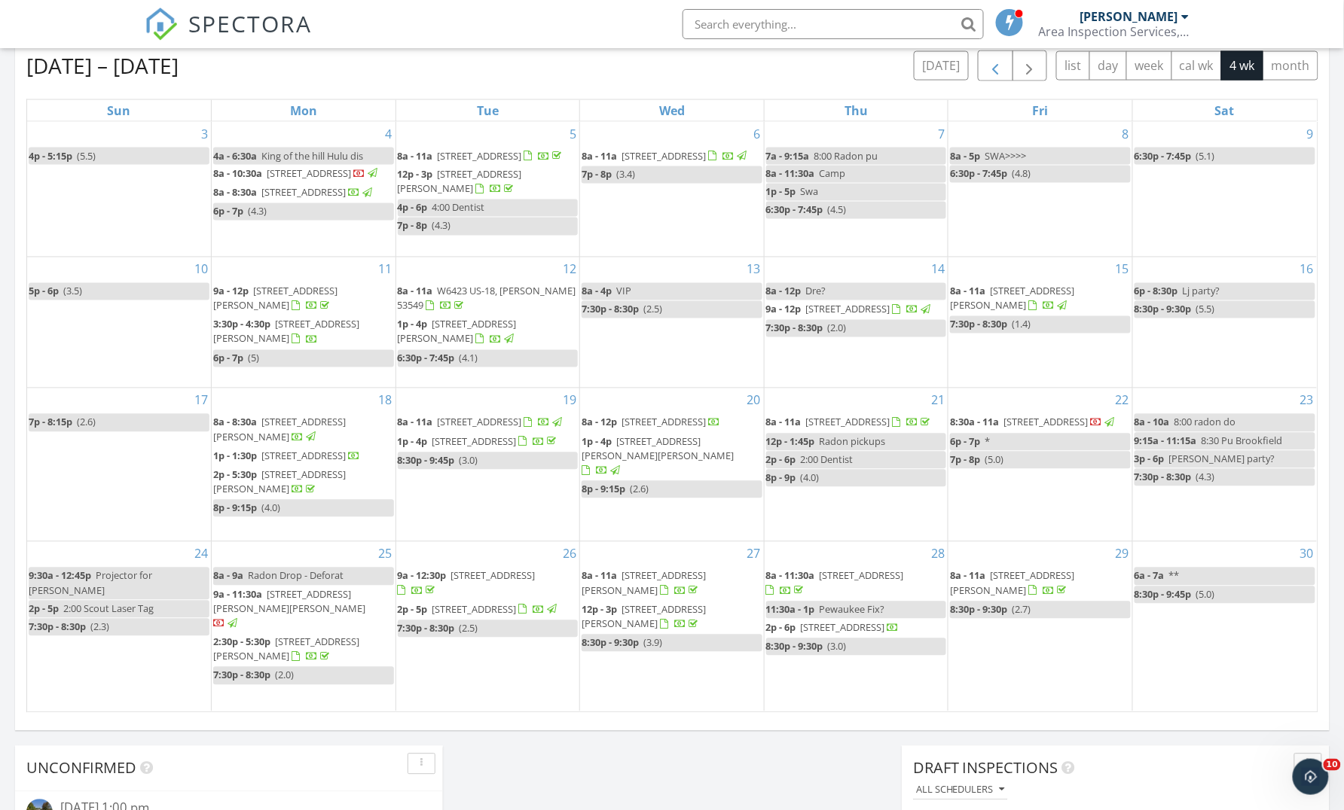
click at [1000, 63] on span "button" at bounding box center [995, 66] width 18 height 18
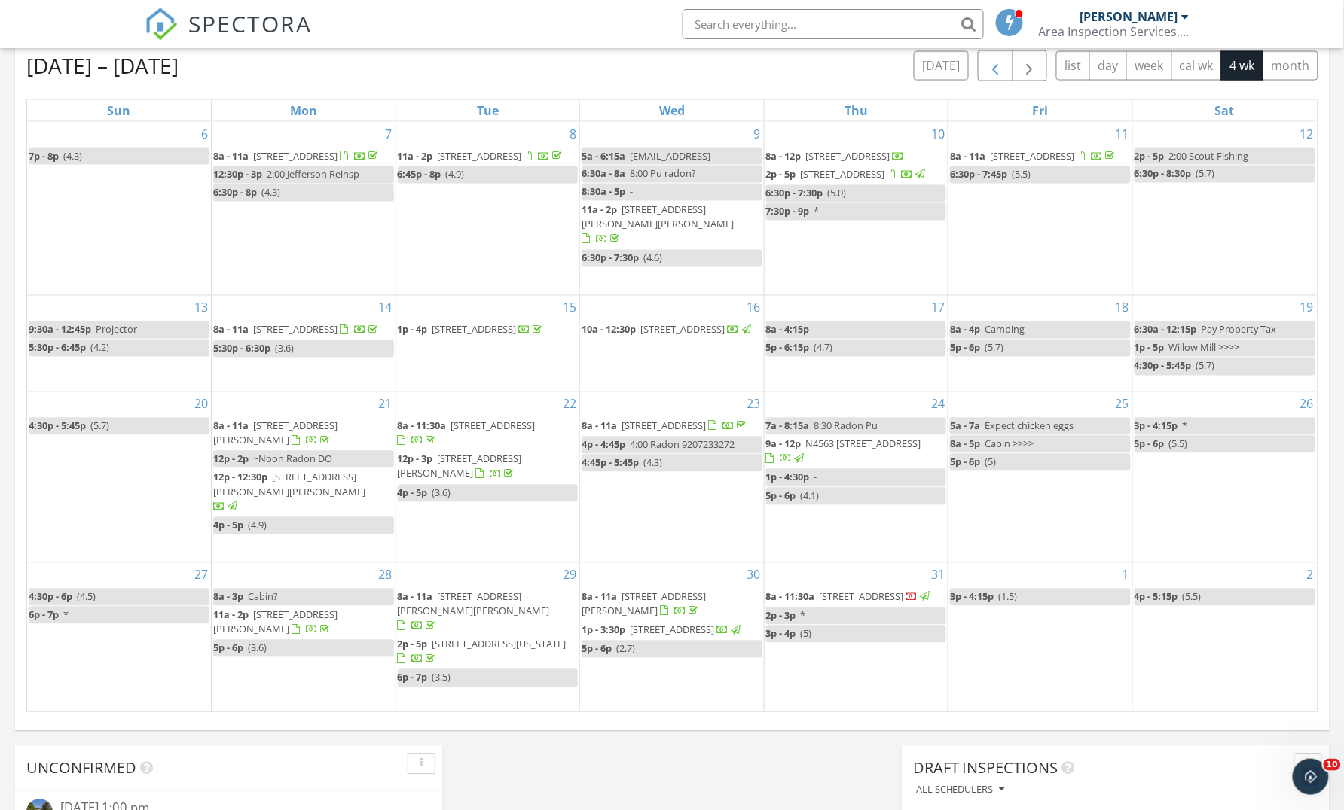
click at [1000, 63] on span "button" at bounding box center [995, 66] width 18 height 18
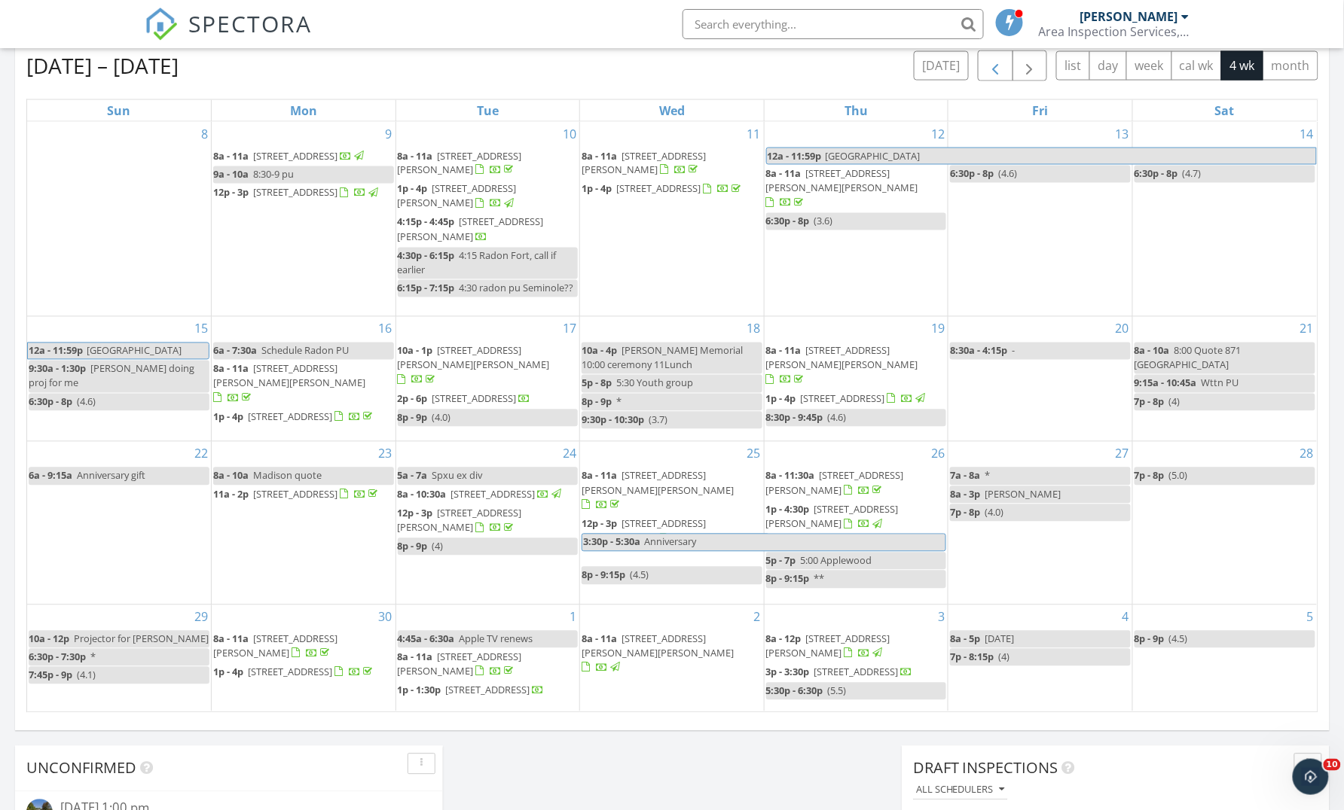
click at [1000, 63] on span "button" at bounding box center [995, 66] width 18 height 18
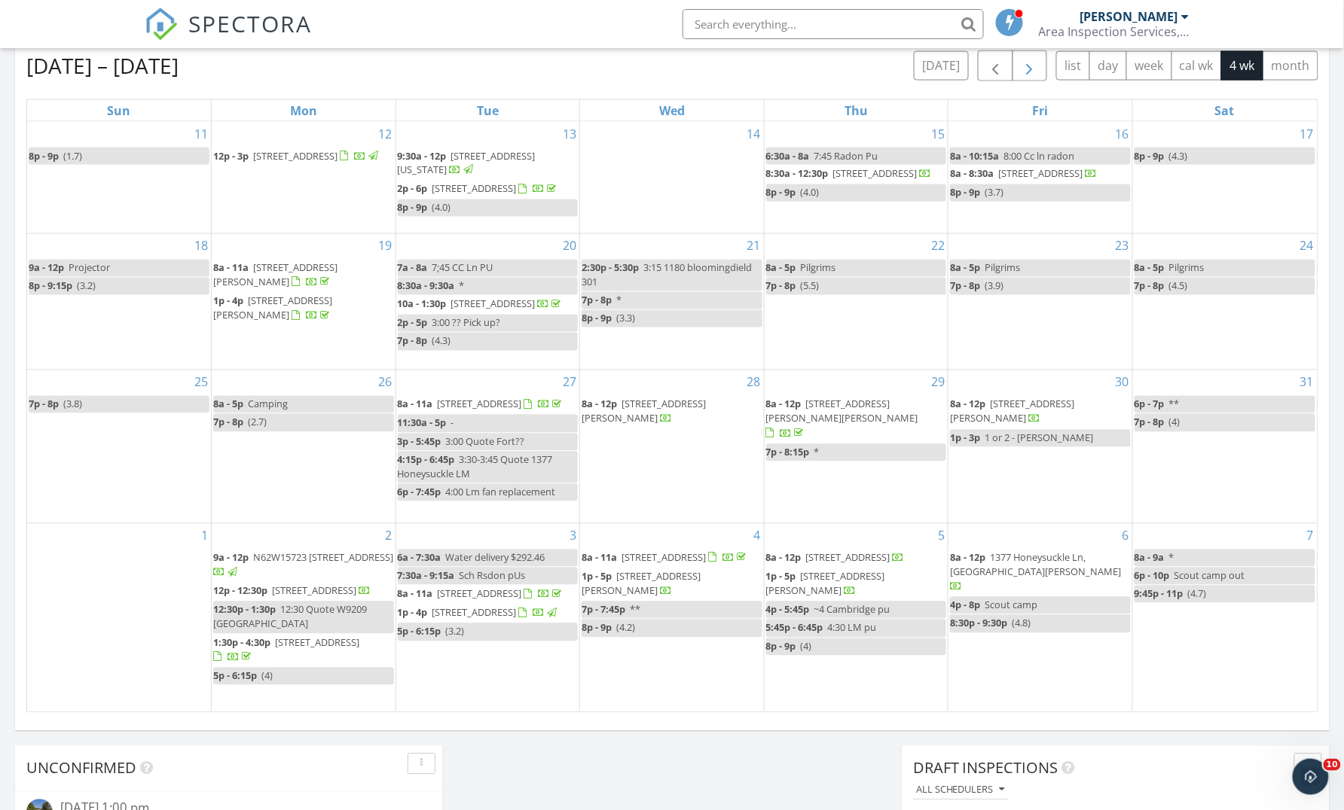
click at [1033, 63] on span "button" at bounding box center [1029, 66] width 18 height 18
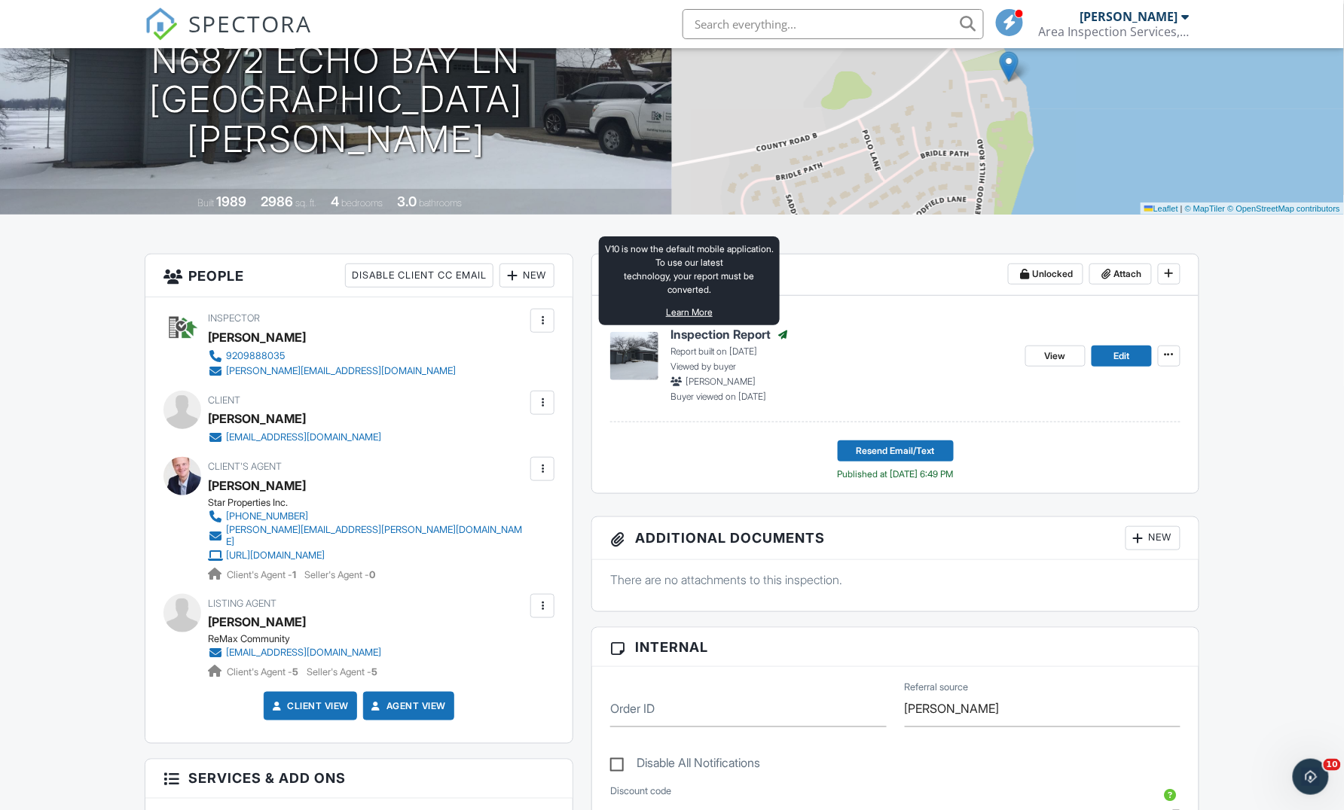
scroll to position [166, 0]
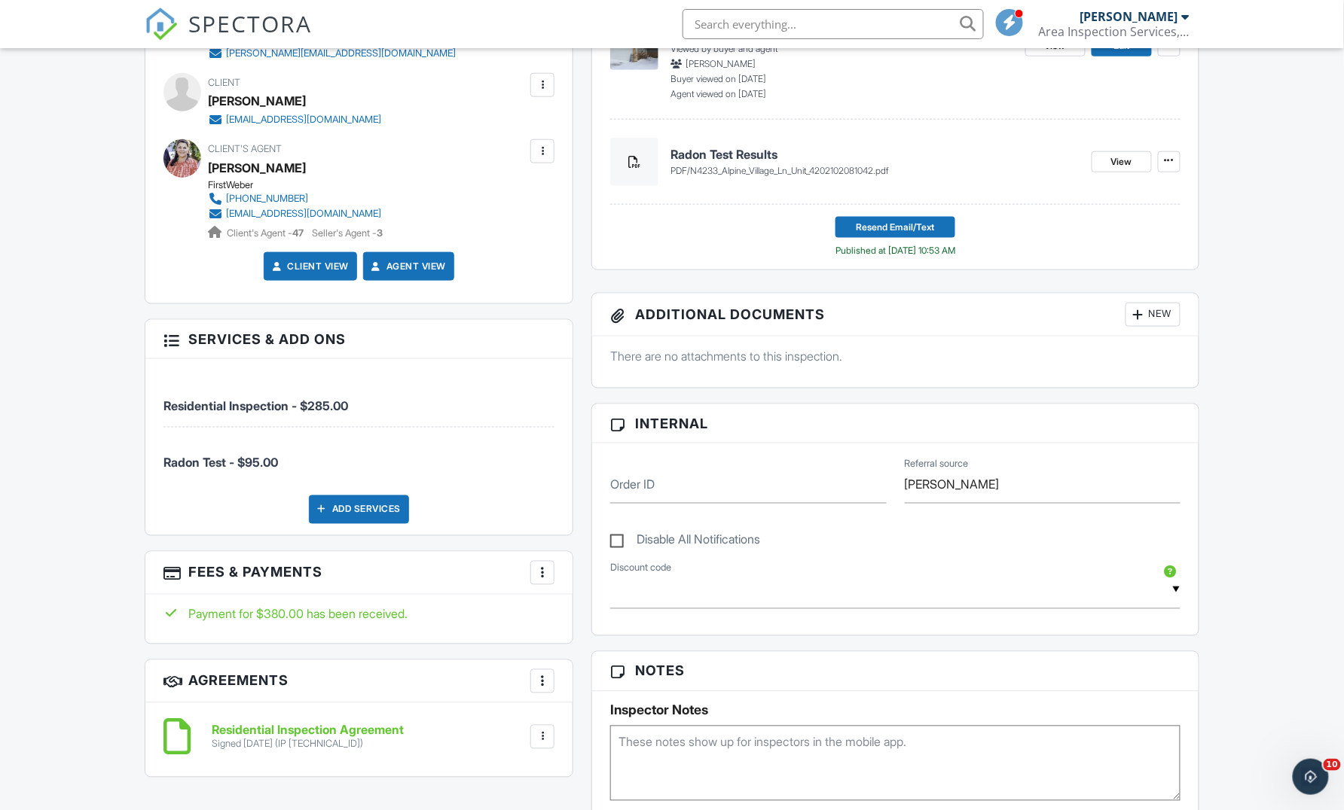
scroll to position [516, 0]
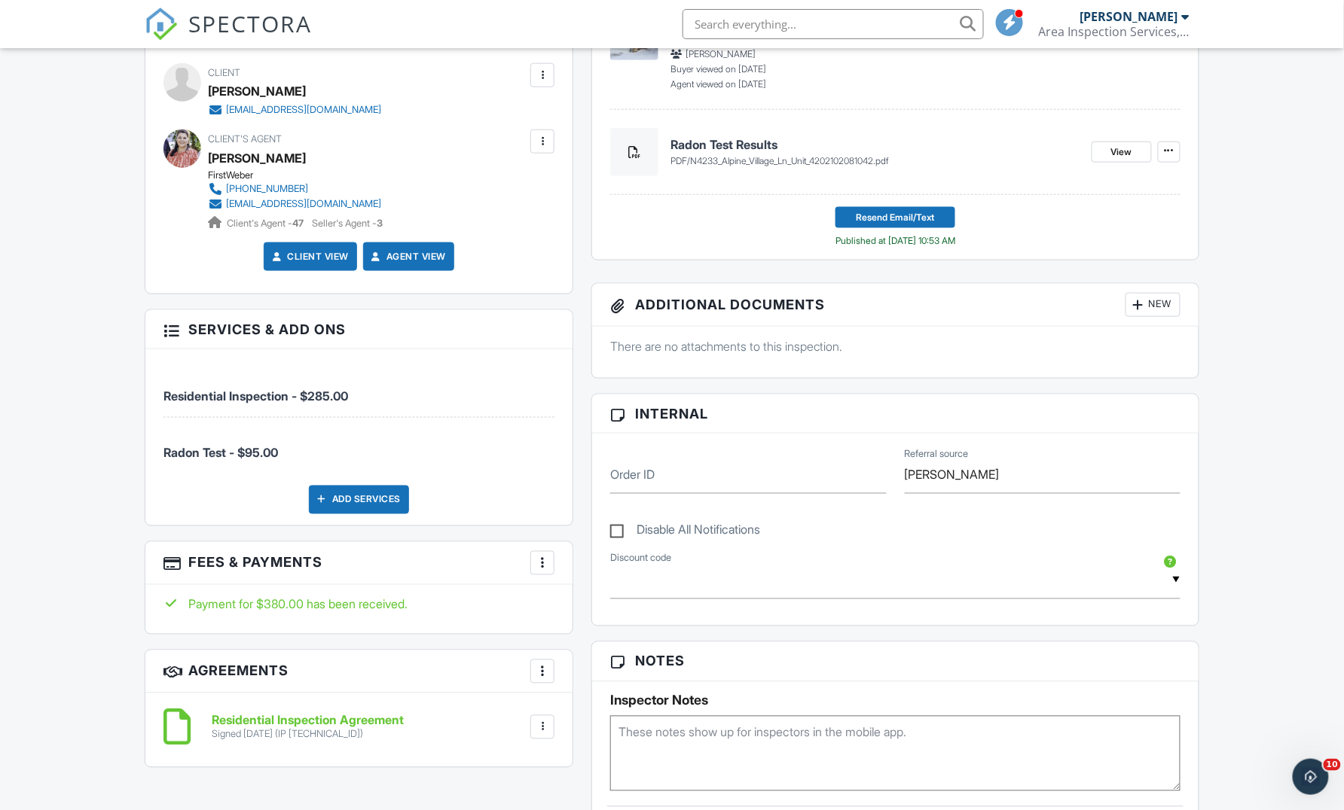
click at [278, 731] on div "Signed [DATE] (IP [TECHNICAL_ID])" at bounding box center [308, 735] width 192 height 12
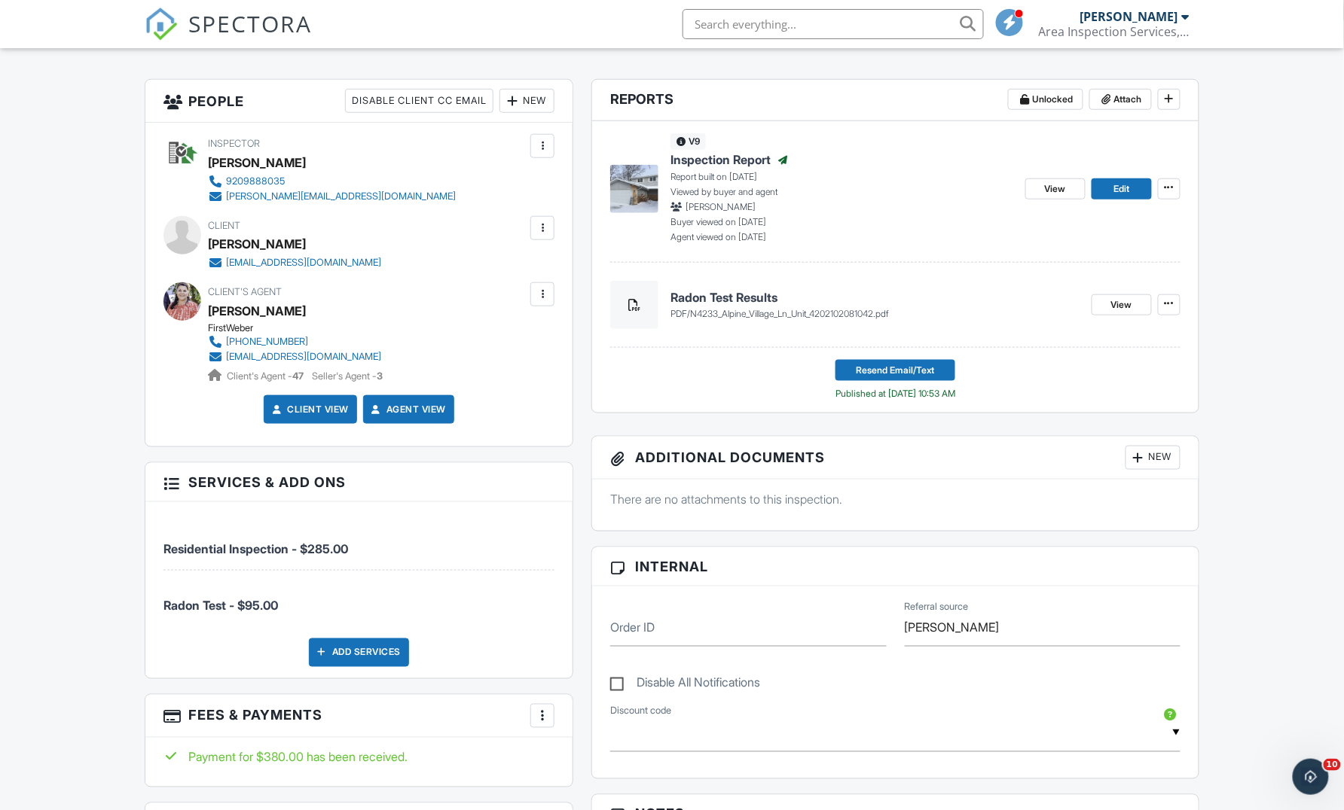
scroll to position [340, 0]
